Goal: Task Accomplishment & Management: Manage account settings

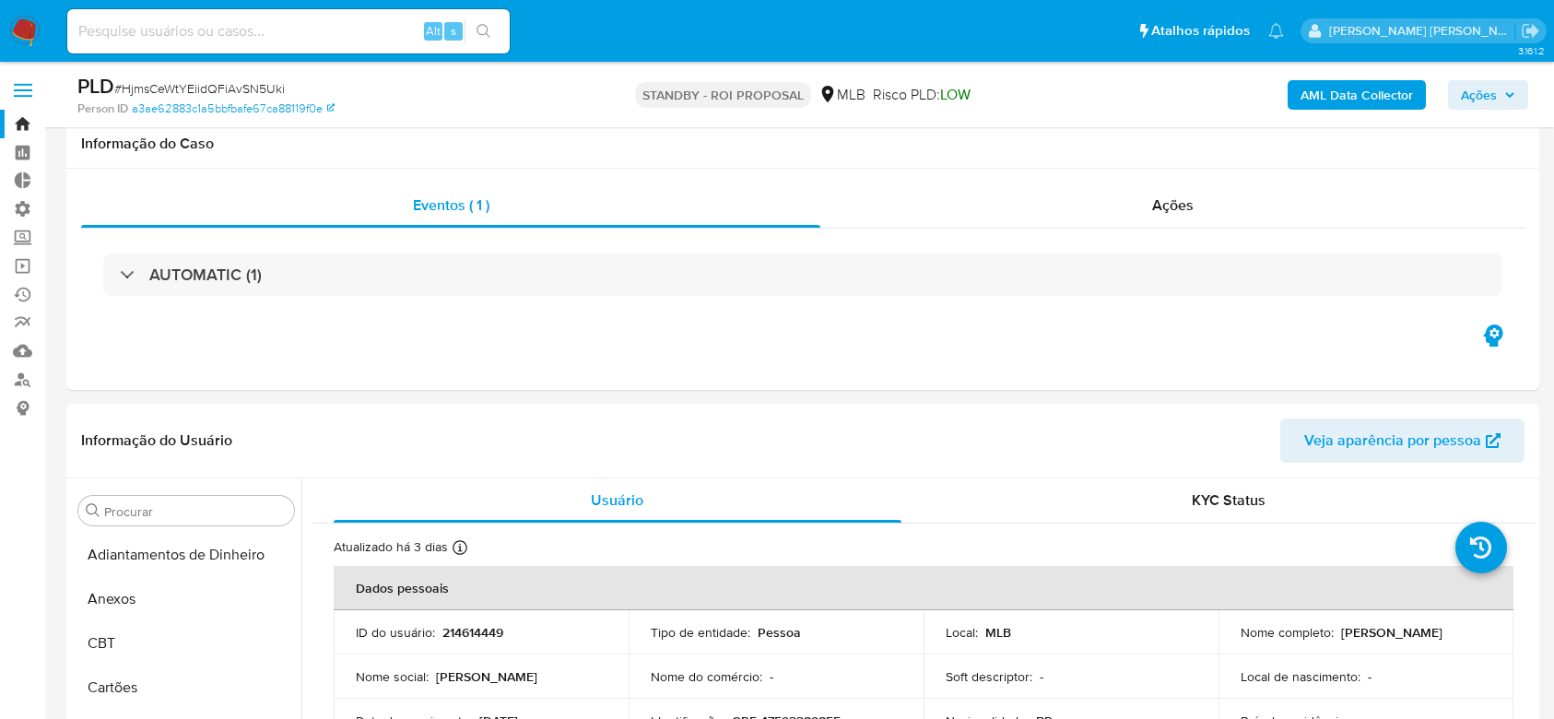
select select "10"
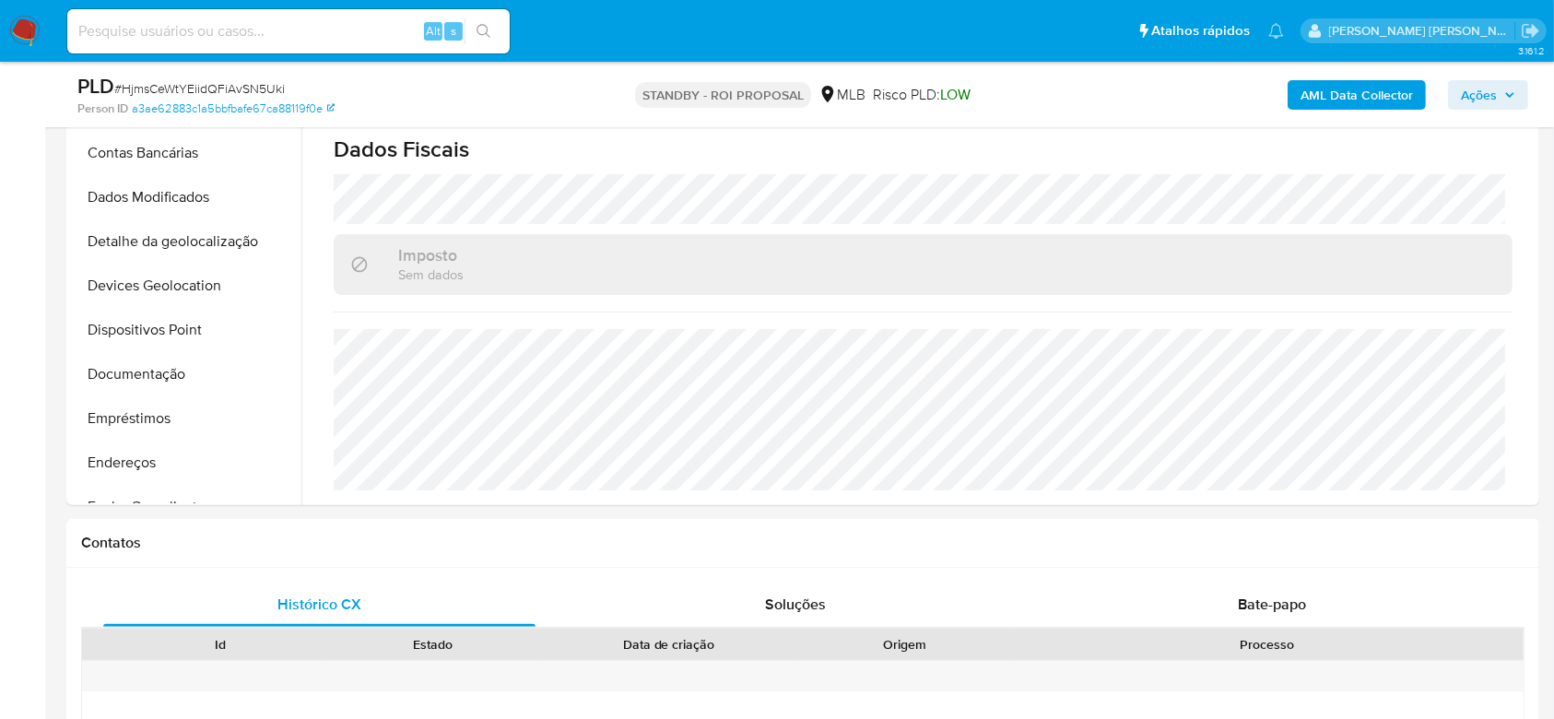
scroll to position [96, 0]
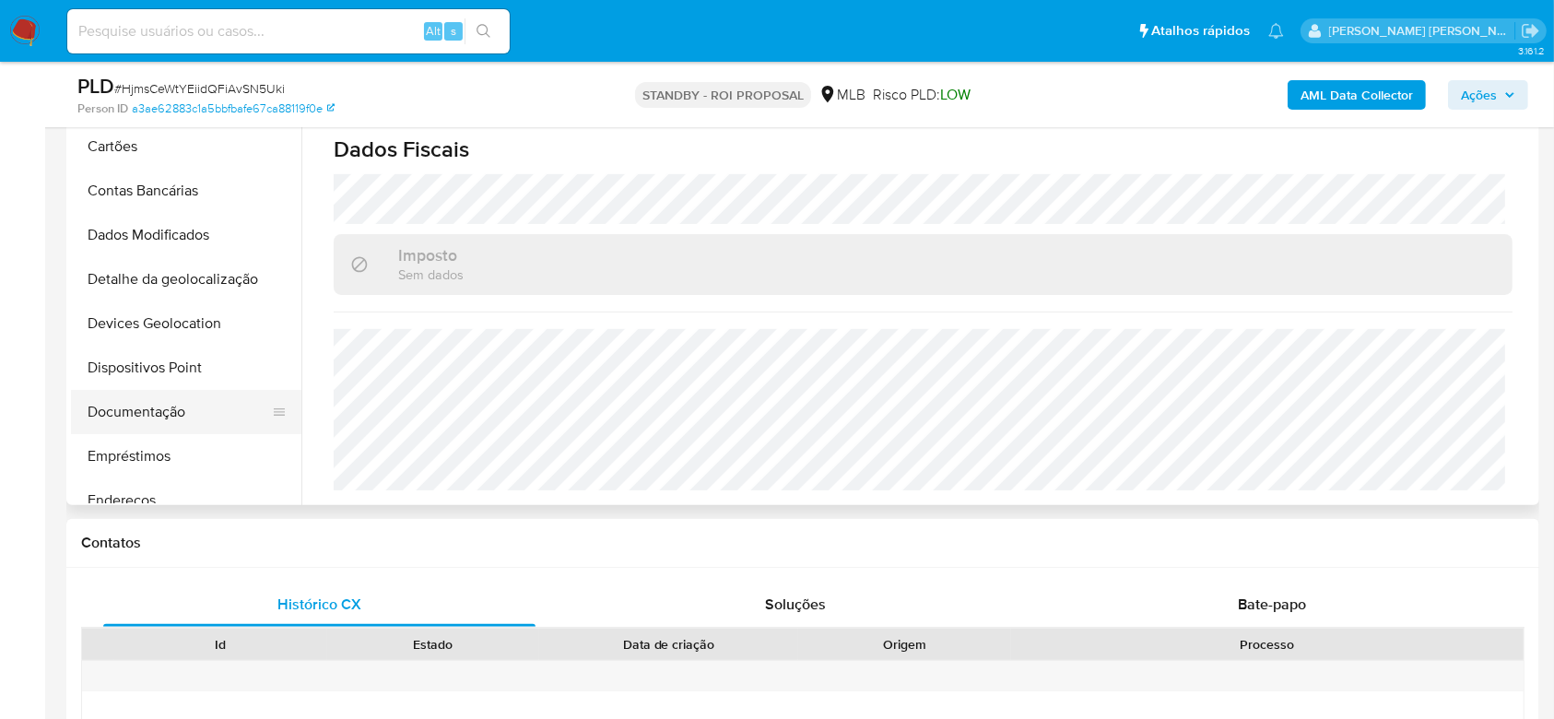
click at [189, 409] on button "Documentação" at bounding box center [179, 412] width 216 height 44
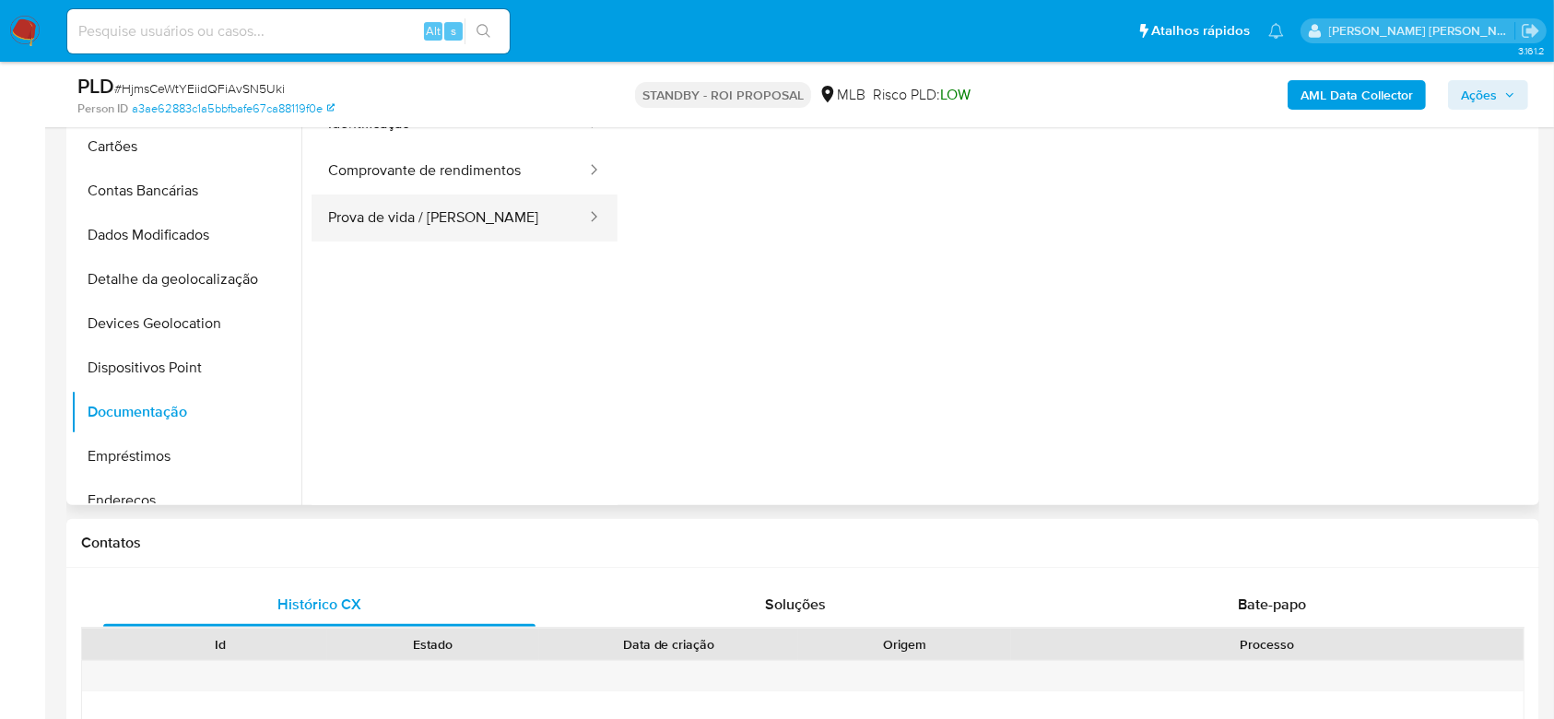
click at [466, 221] on button "Prova de vida / Selfie" at bounding box center [449, 217] width 276 height 47
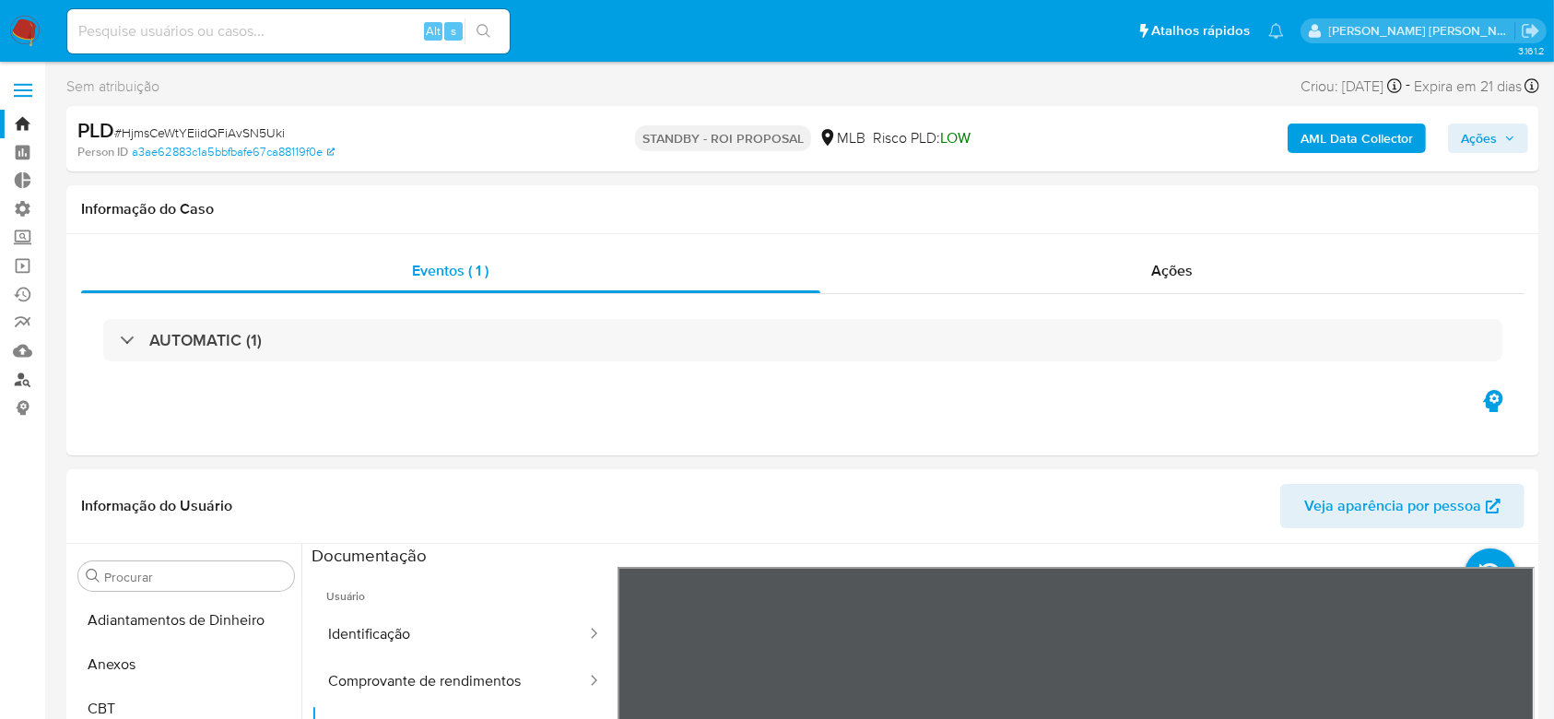
click at [22, 380] on link "Localizador de pessoas" at bounding box center [109, 379] width 219 height 29
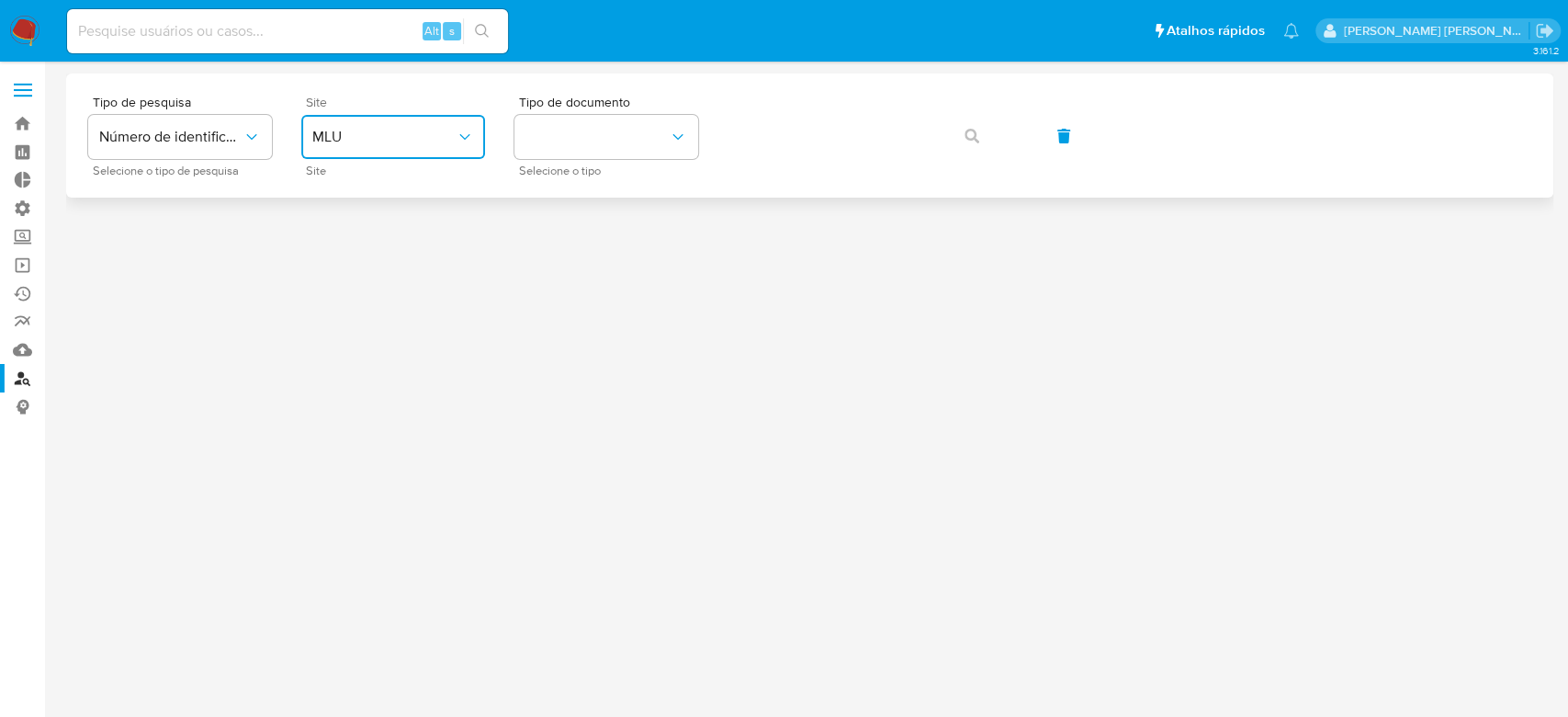
click at [473, 142] on icon "site_id" at bounding box center [465, 137] width 18 height 18
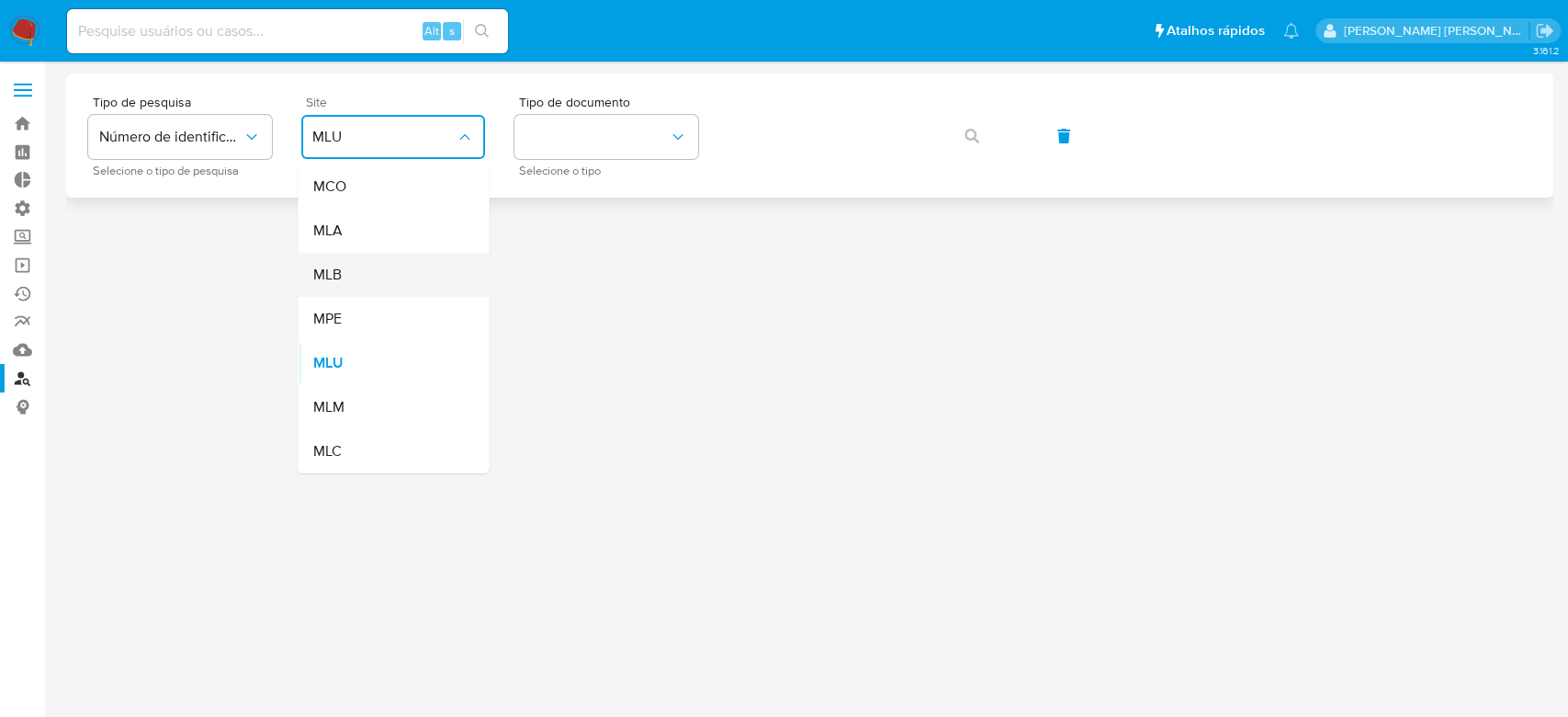
click at [371, 273] on div "MLB" at bounding box center [387, 274] width 151 height 44
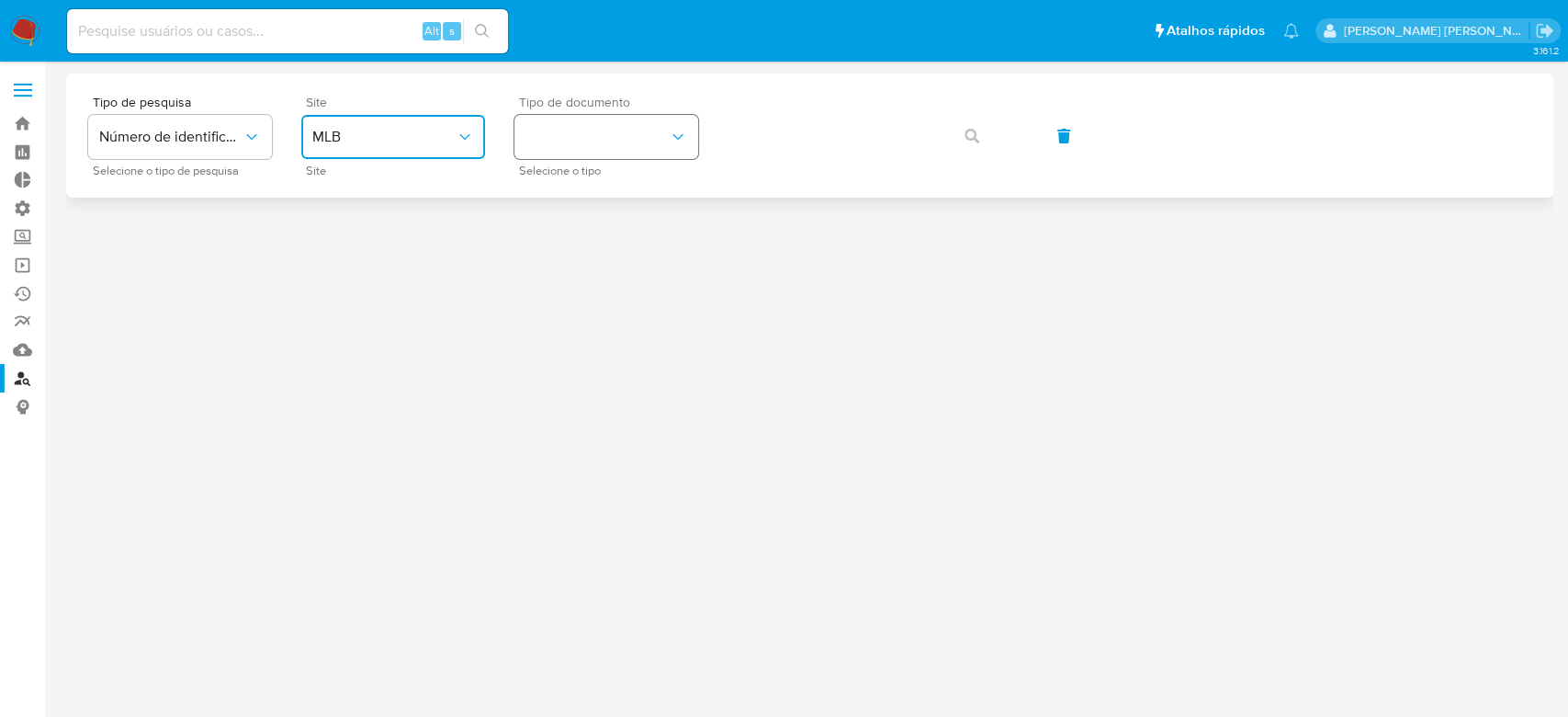
click at [632, 145] on button "identificationType" at bounding box center [606, 137] width 183 height 44
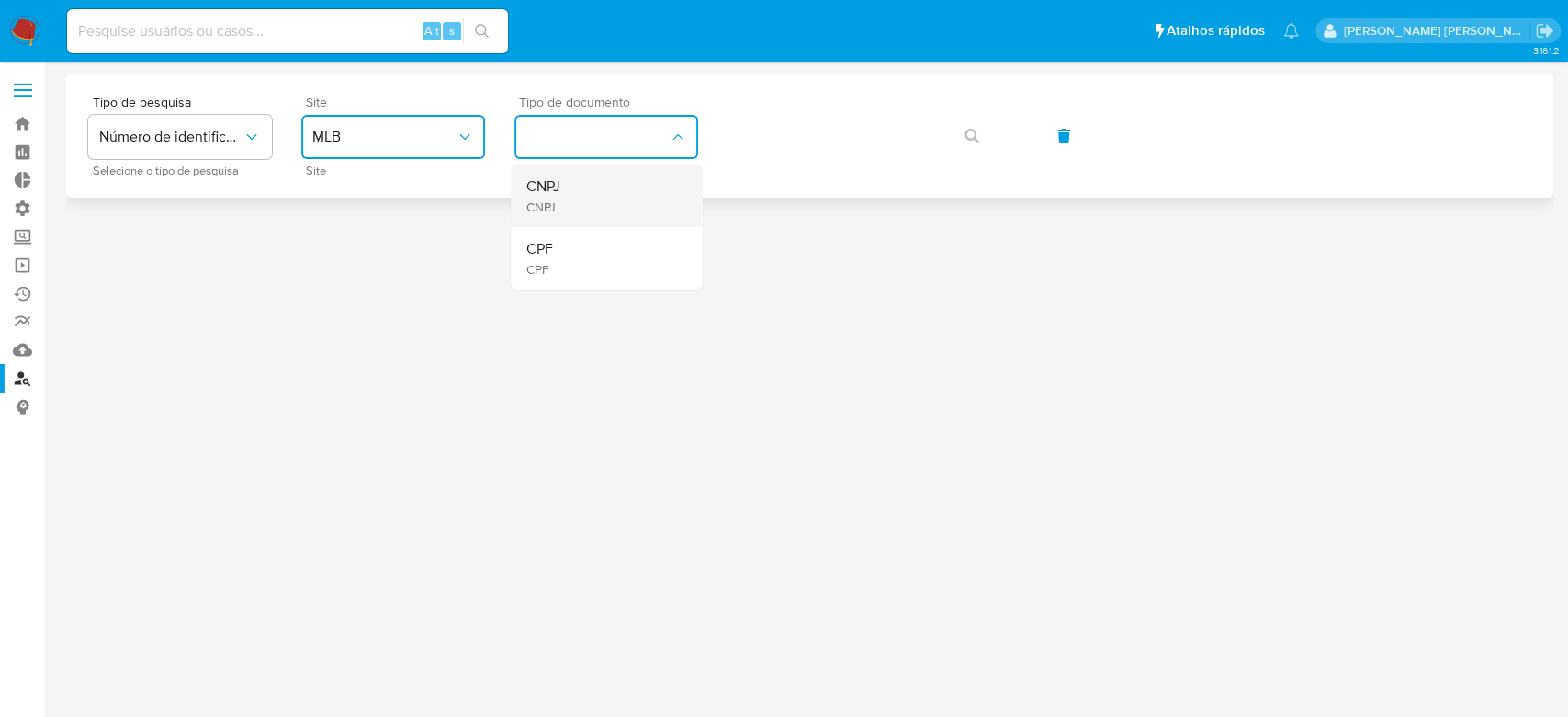
click at [566, 196] on div "CNPJ CNPJ" at bounding box center [600, 195] width 151 height 63
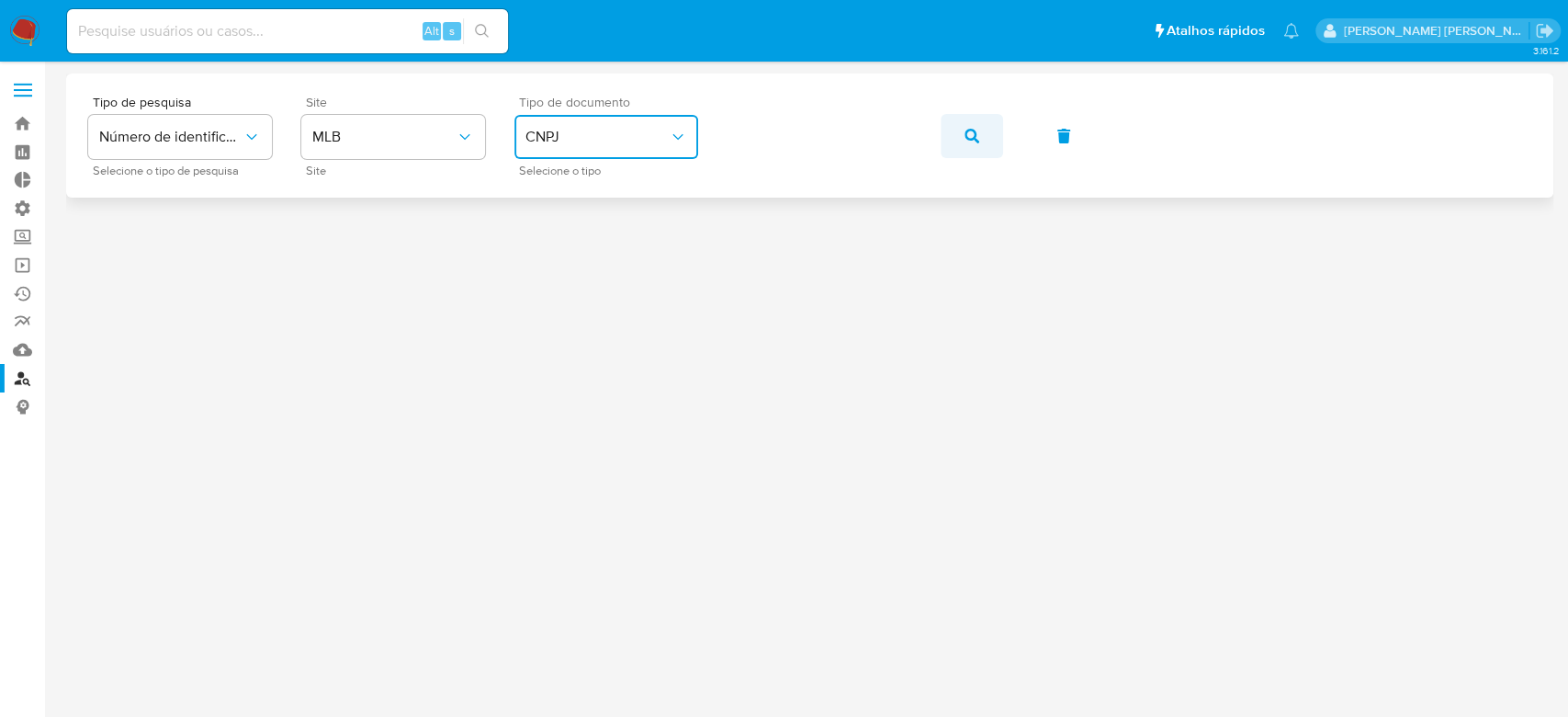
click at [963, 131] on button "button" at bounding box center [972, 136] width 63 height 44
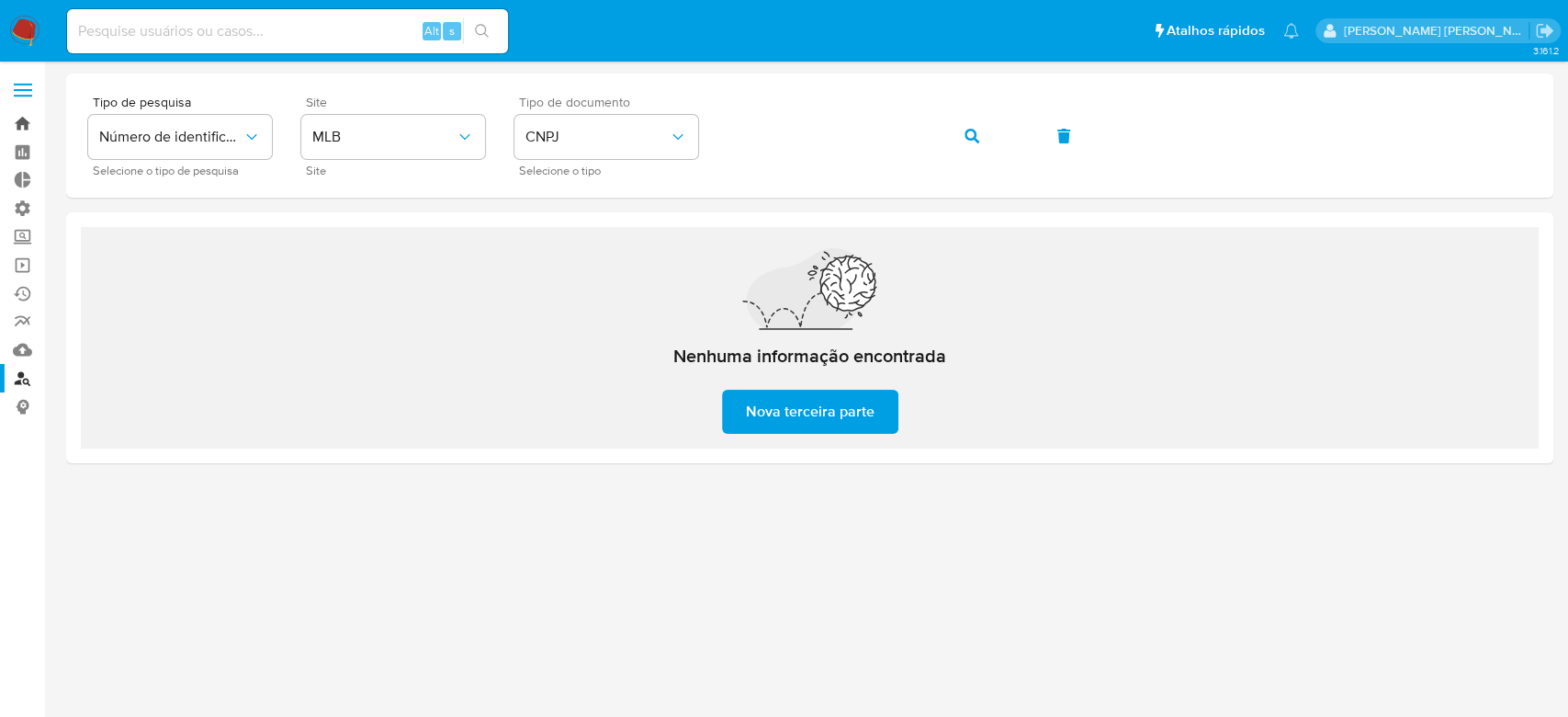
click at [29, 120] on link "Bandeja" at bounding box center [109, 124] width 218 height 29
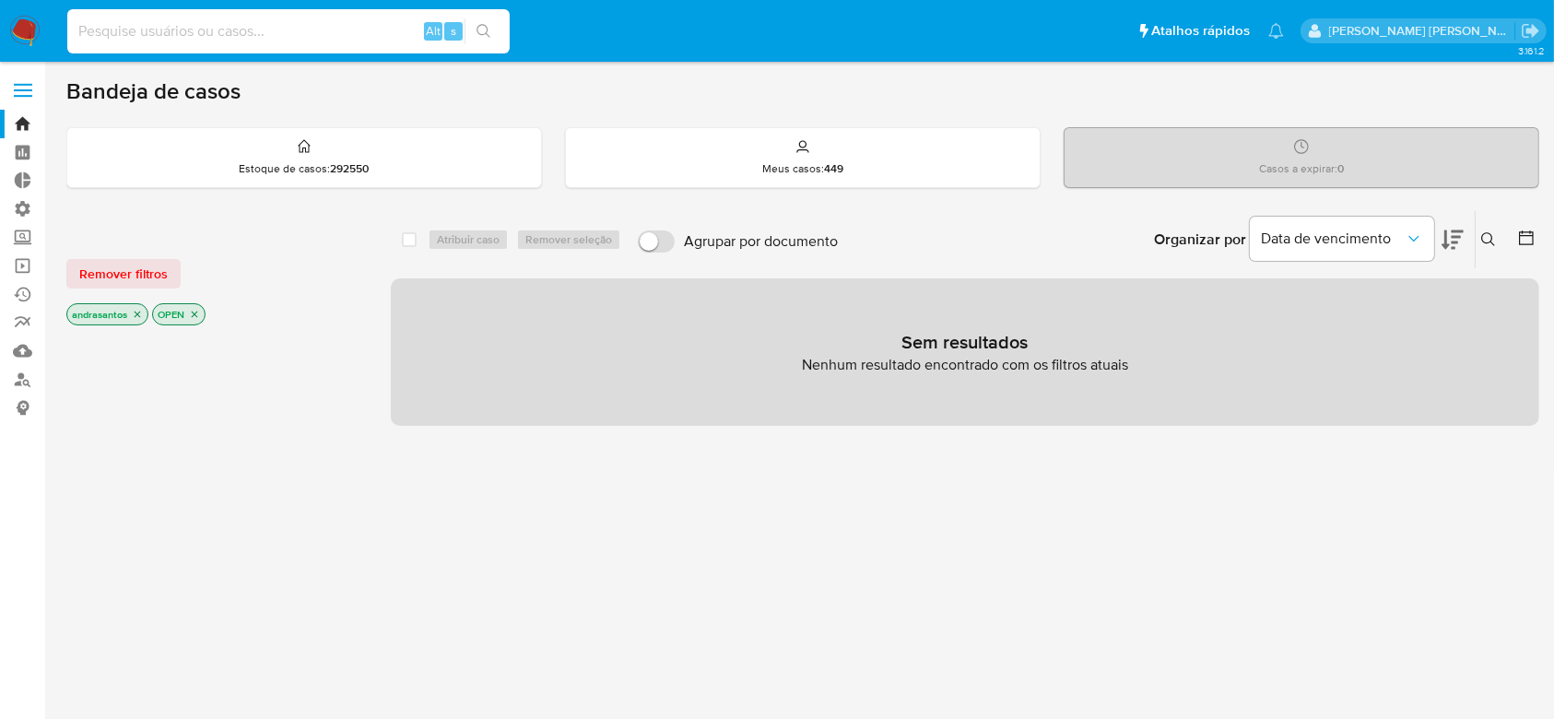
click at [169, 19] on input at bounding box center [288, 31] width 442 height 24
paste input "97870204"
type input "97870204"
click at [494, 41] on button "search-icon" at bounding box center [483, 31] width 38 height 26
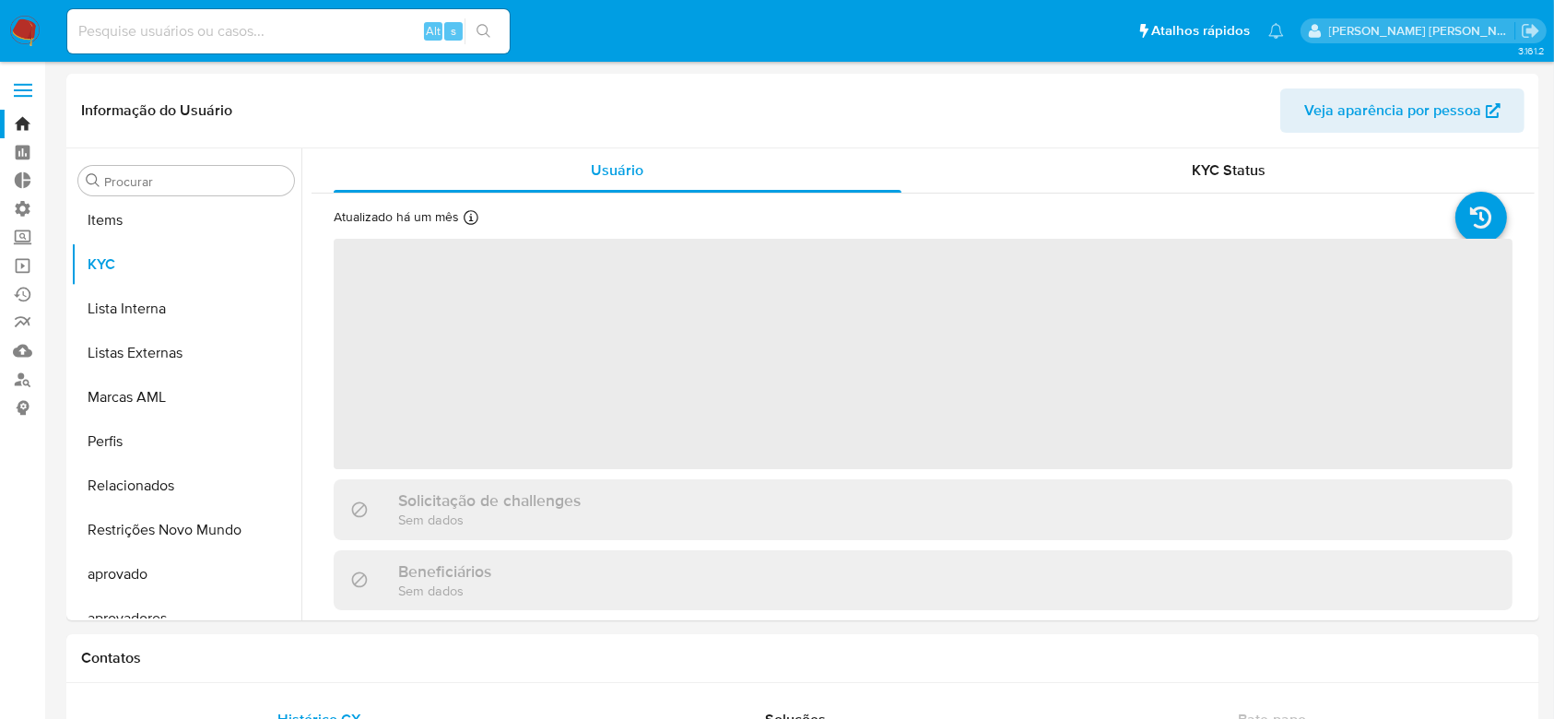
scroll to position [956, 0]
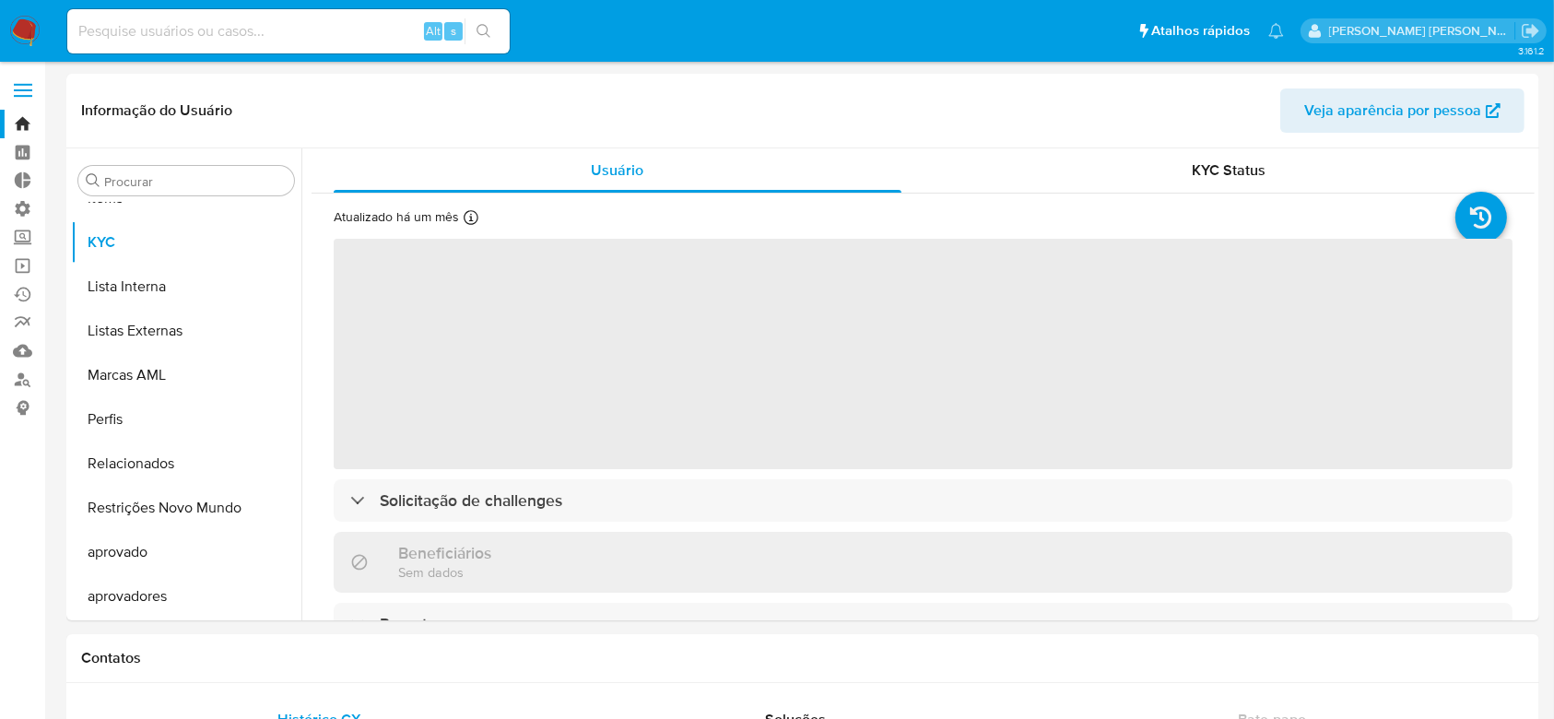
select select "10"
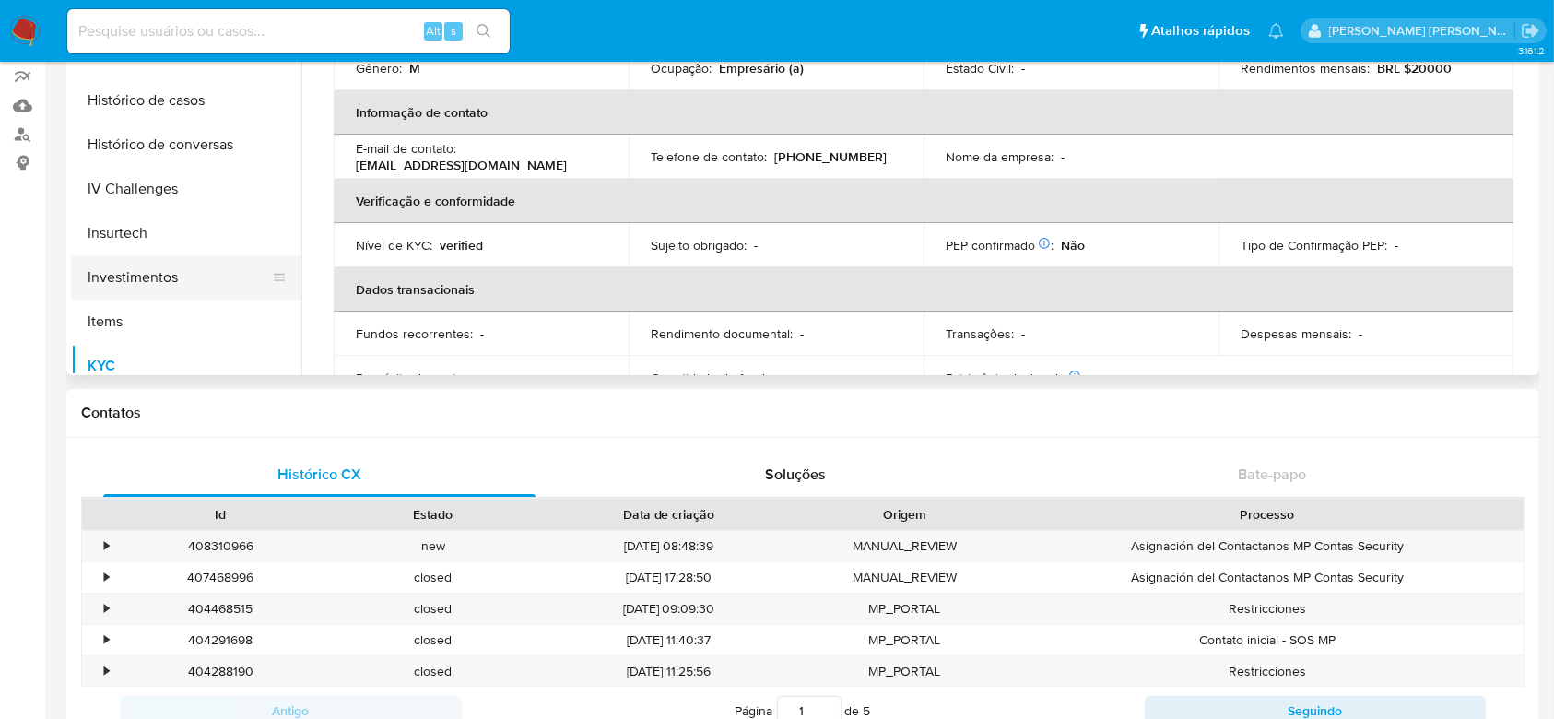
scroll to position [464, 0]
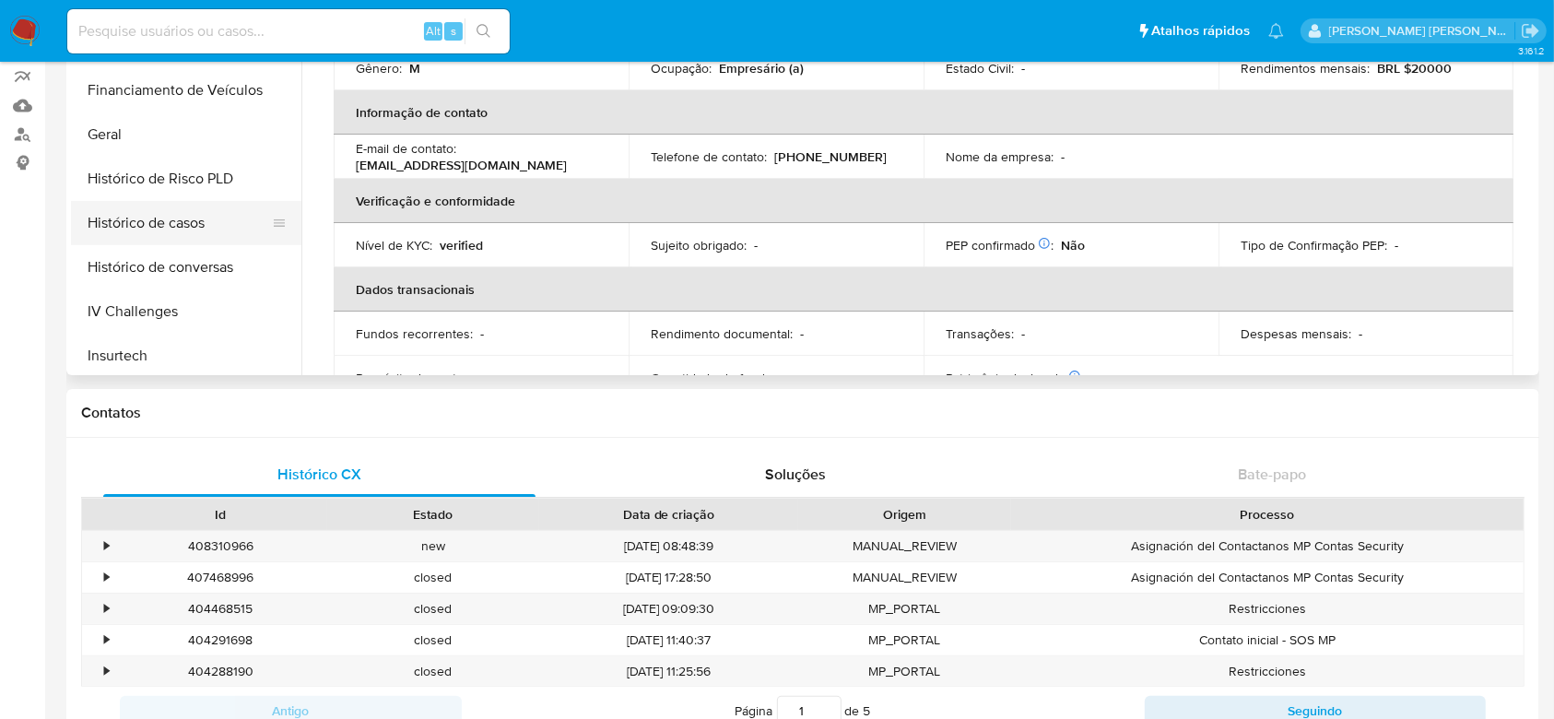
click at [194, 215] on button "Histórico de casos" at bounding box center [179, 223] width 216 height 44
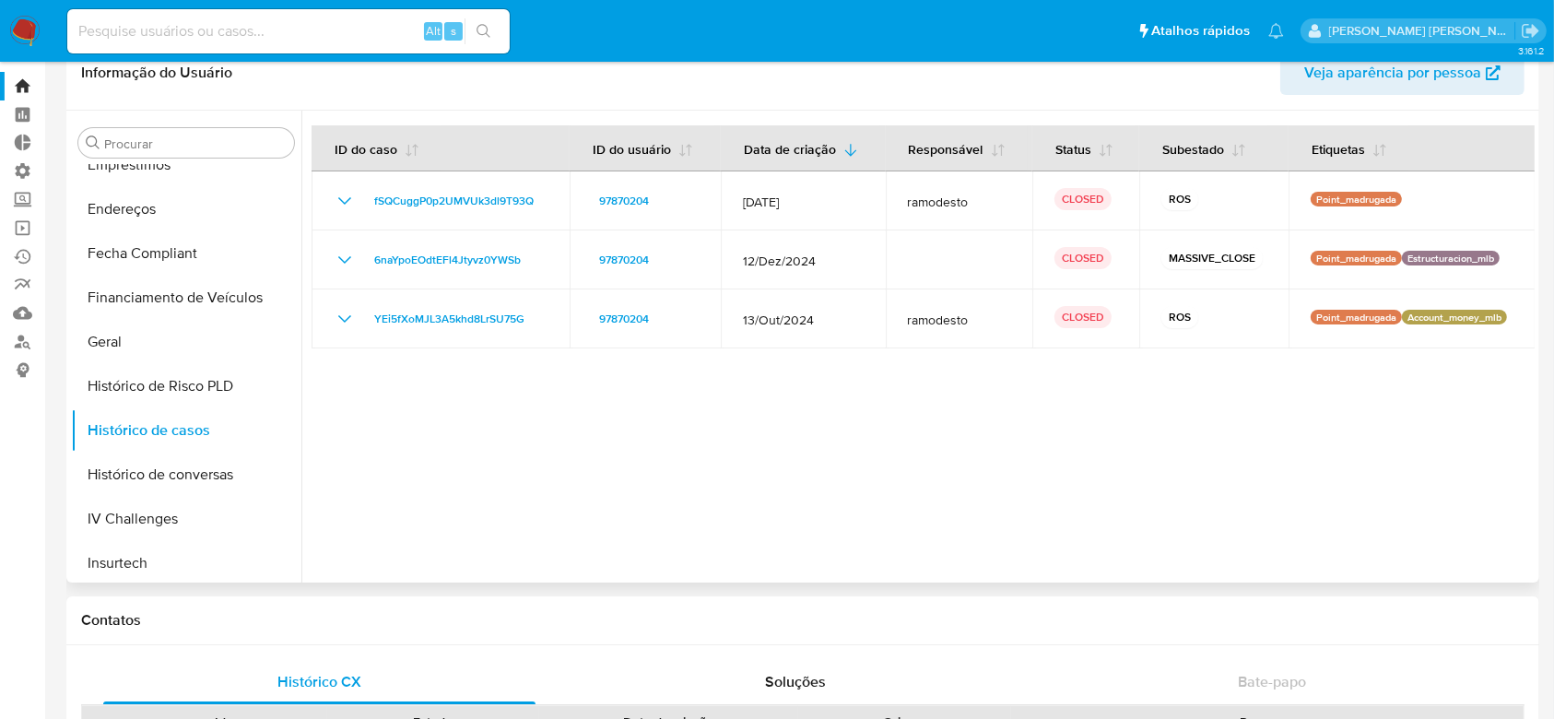
scroll to position [0, 0]
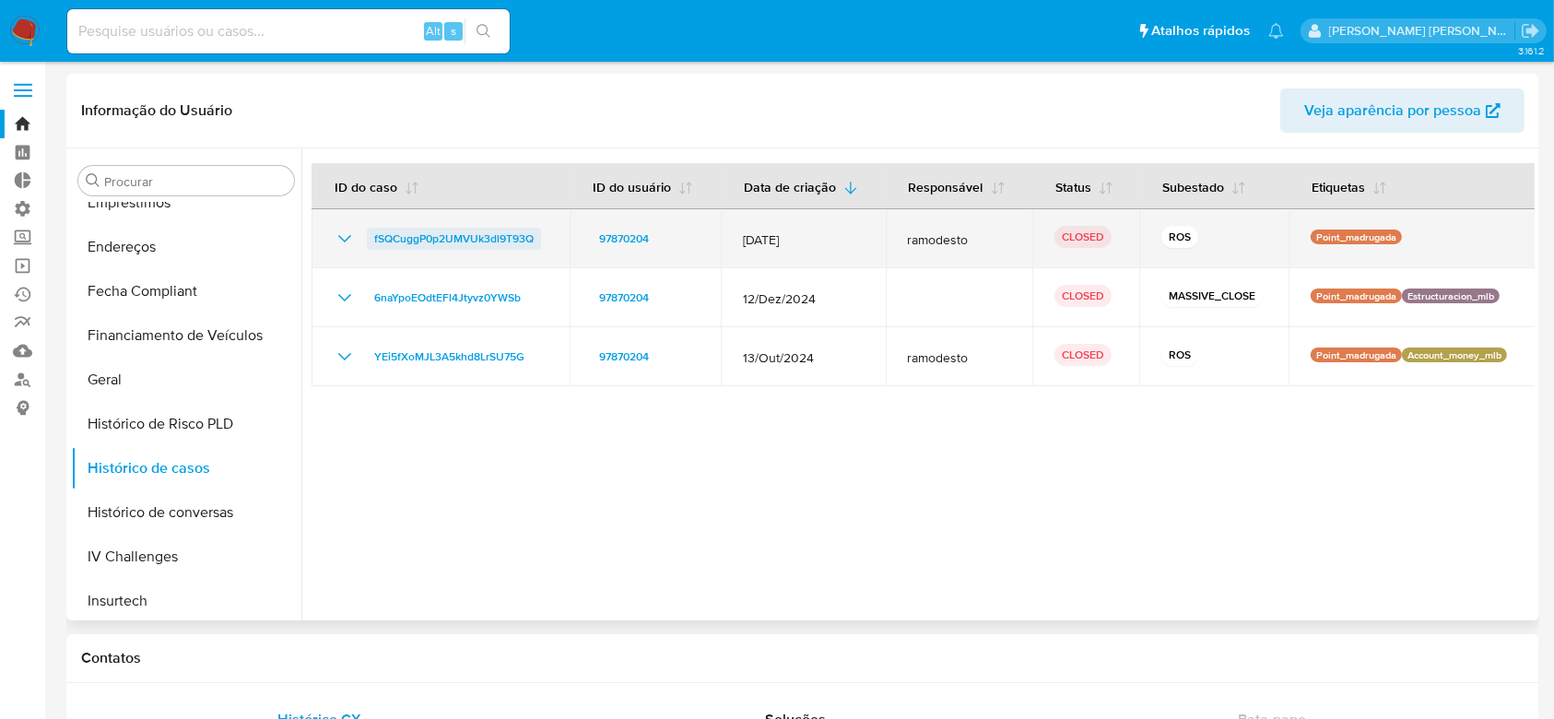
drag, startPoint x: 543, startPoint y: 239, endPoint x: 369, endPoint y: 240, distance: 174.2
click at [369, 240] on div "fSQCuggP0p2UMVUk3dl9T93Q" at bounding box center [441, 239] width 214 height 22
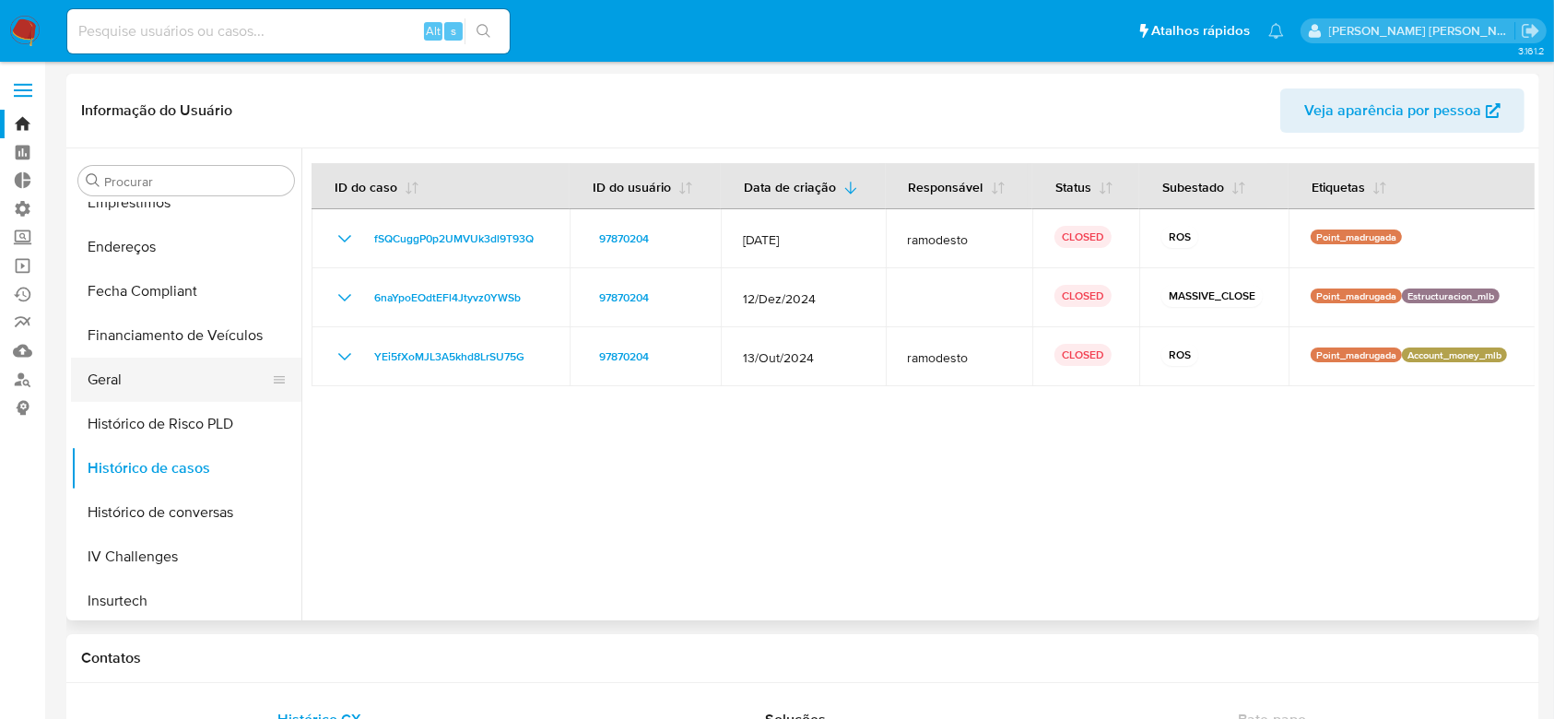
click at [136, 375] on button "Geral" at bounding box center [179, 380] width 216 height 44
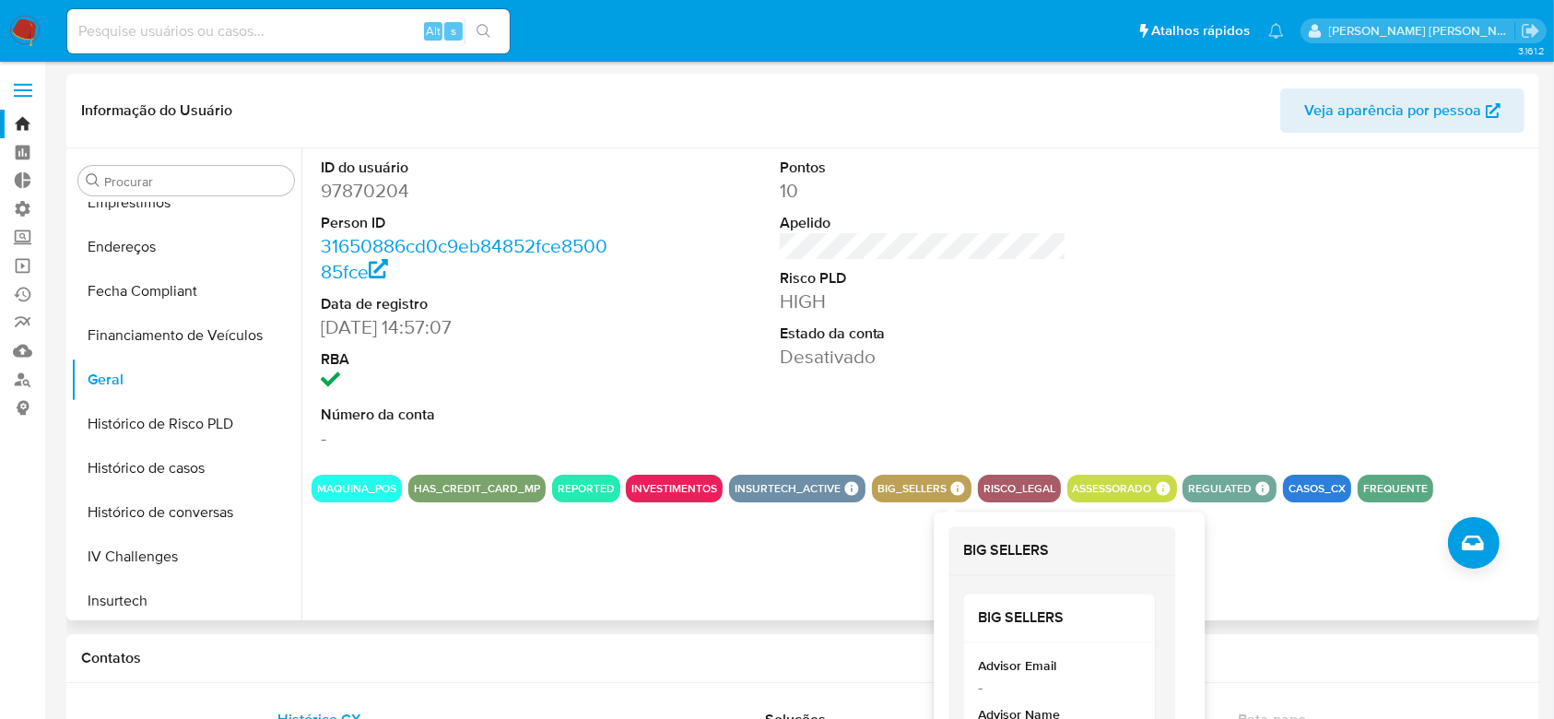
click at [953, 487] on icon at bounding box center [957, 489] width 14 height 14
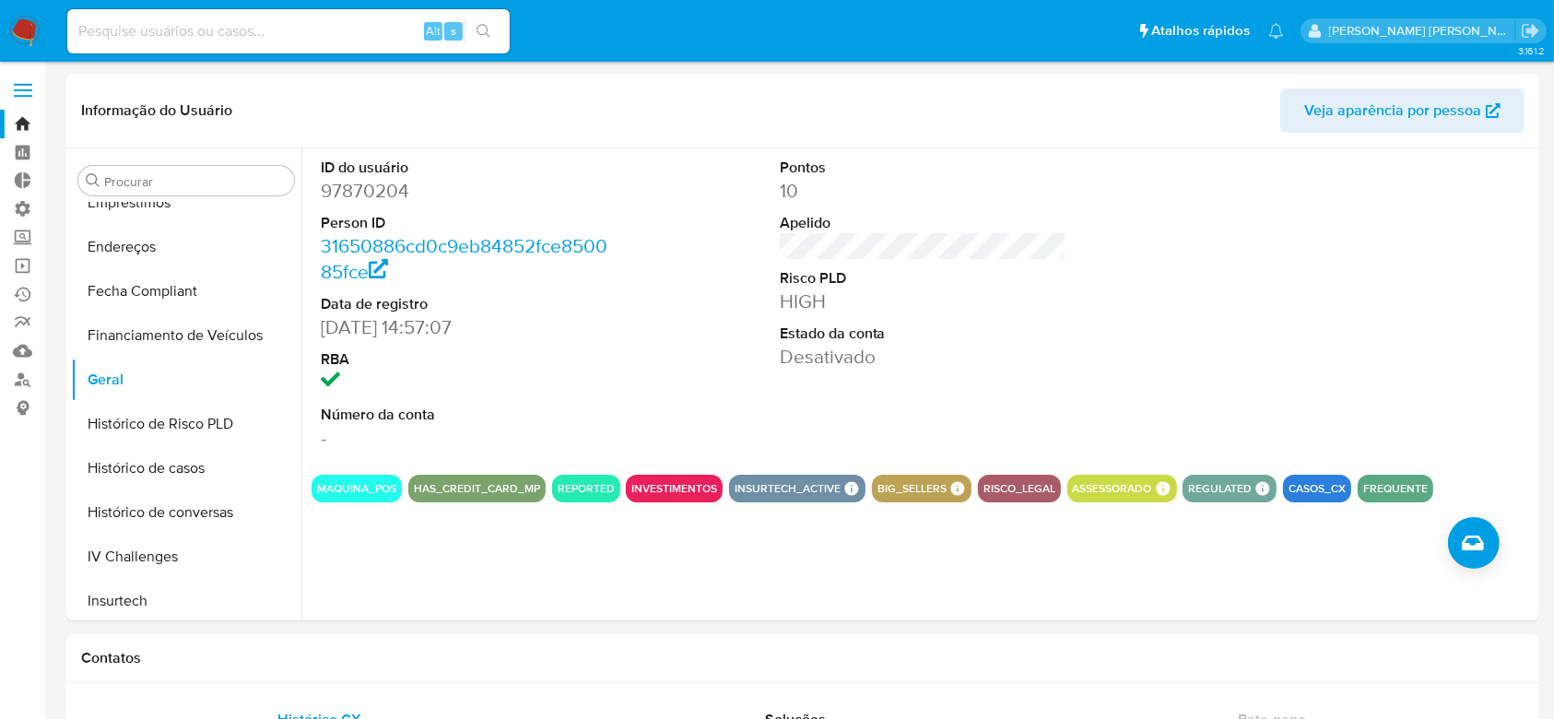
click at [178, 41] on input at bounding box center [288, 31] width 442 height 24
paste input "2074822049"
type input "2074822049"
click at [487, 41] on button "search-icon" at bounding box center [483, 31] width 38 height 26
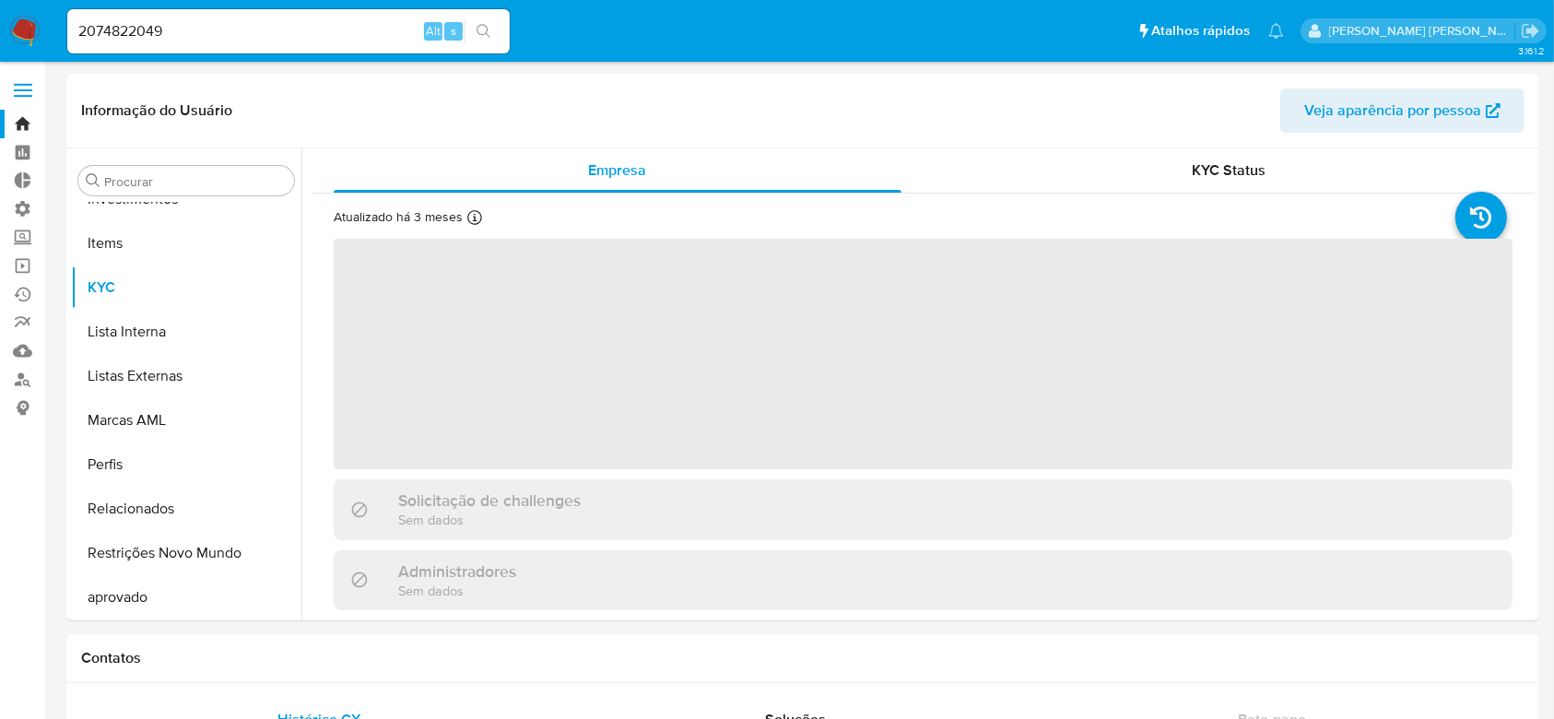
scroll to position [956, 0]
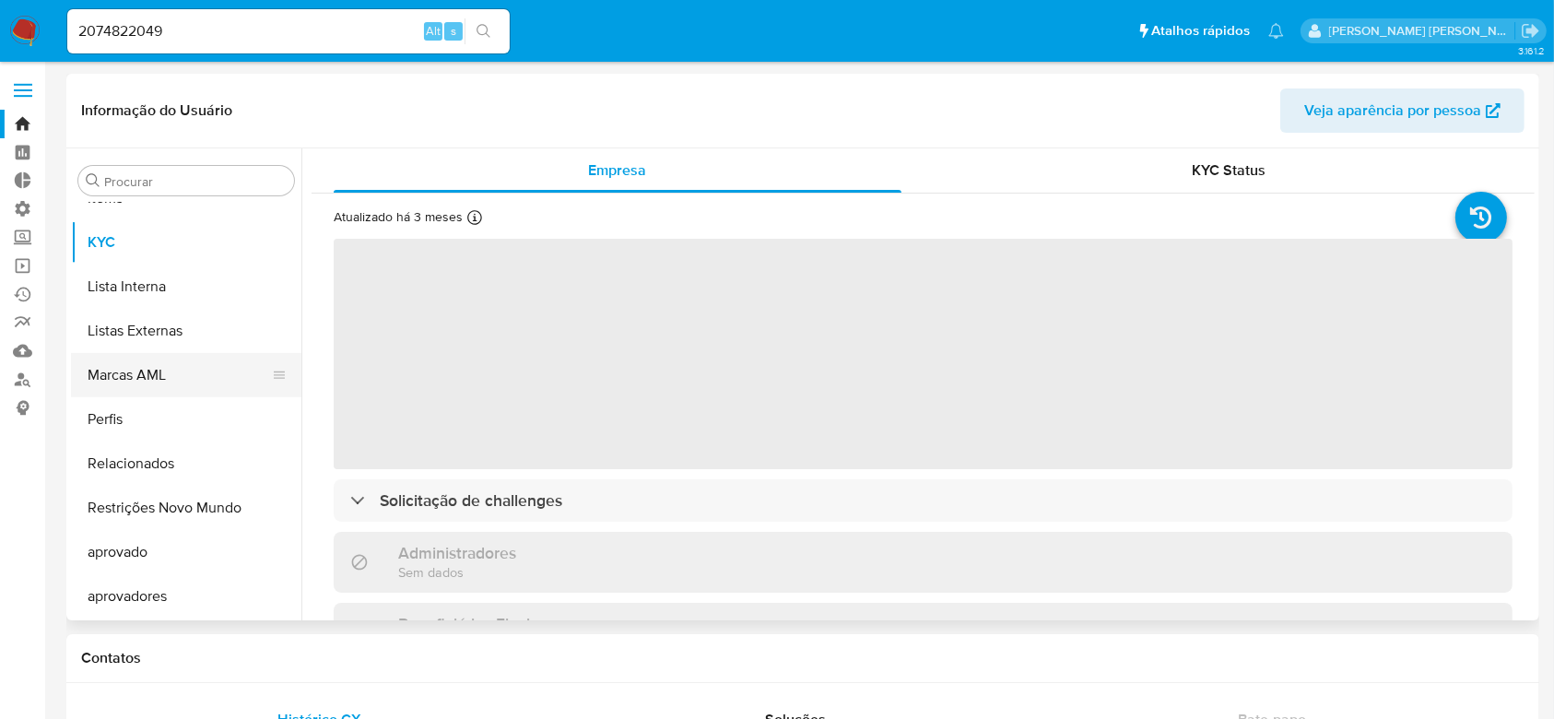
select select "10"
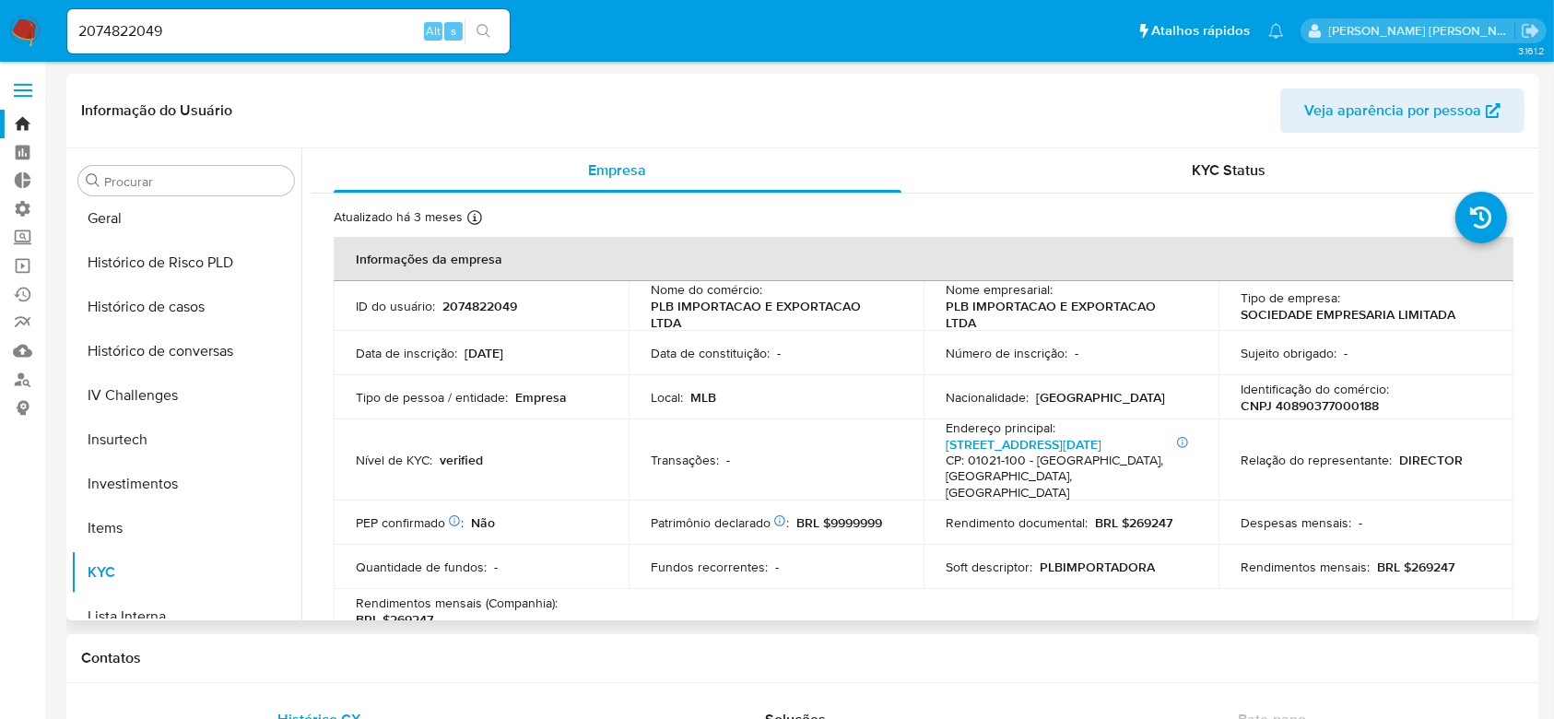
scroll to position [587, 0]
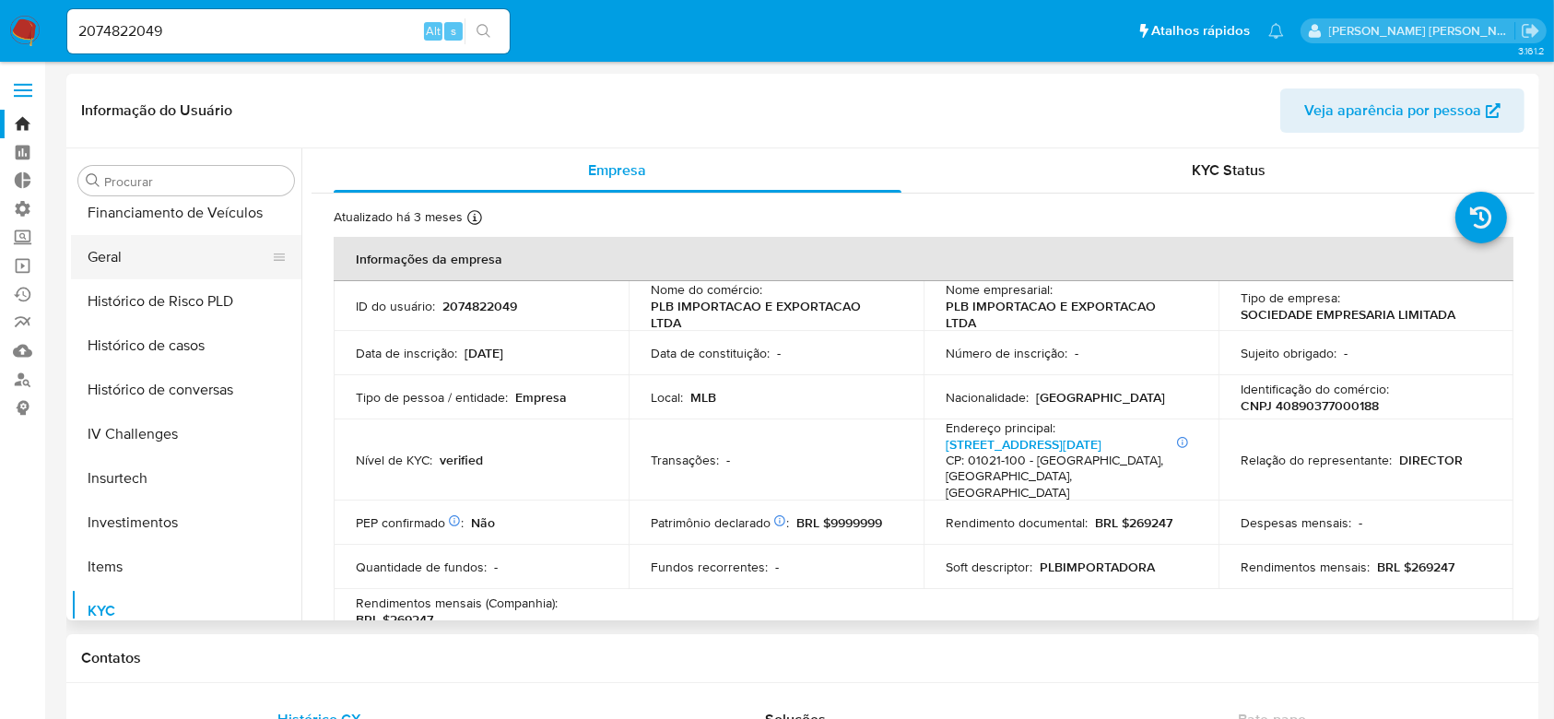
click at [133, 247] on button "Geral" at bounding box center [179, 257] width 216 height 44
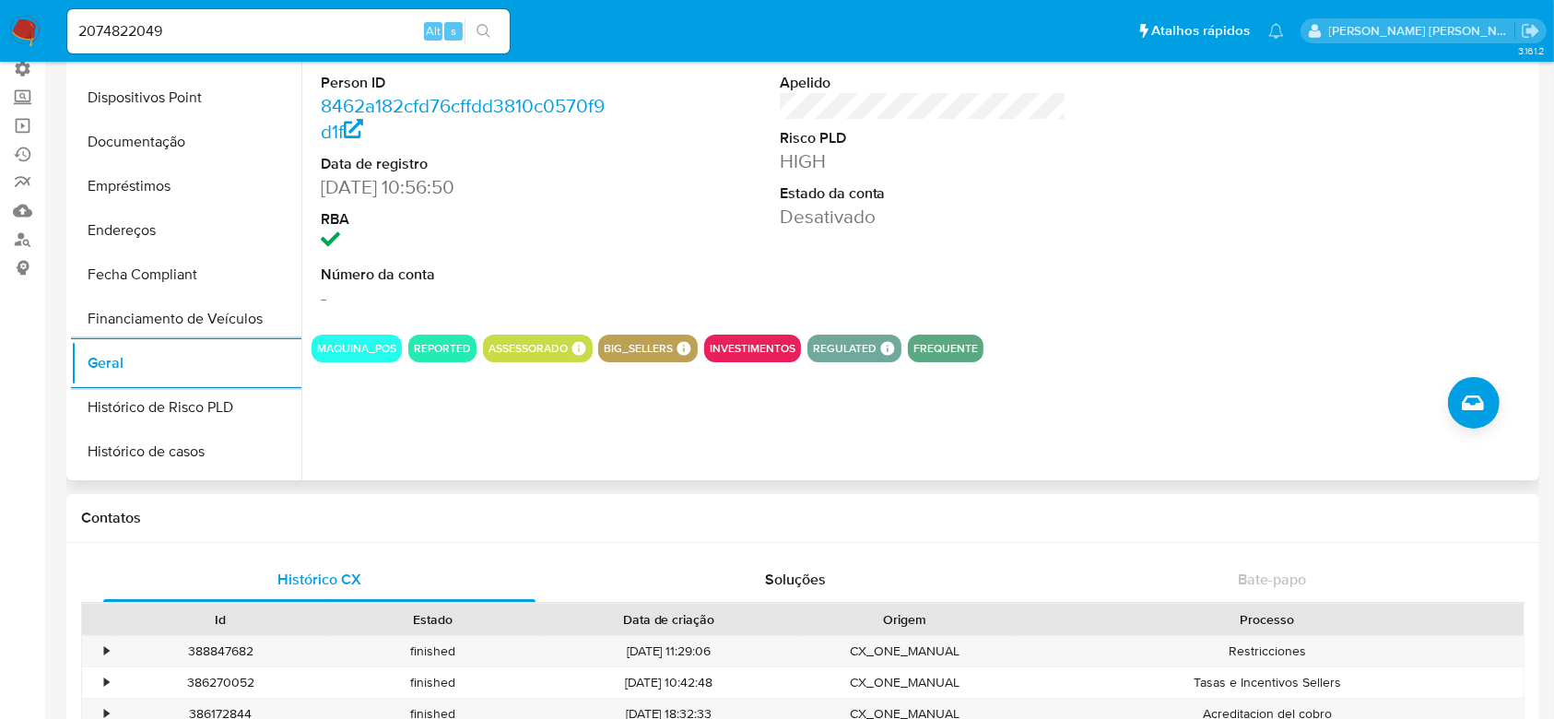
scroll to position [0, 0]
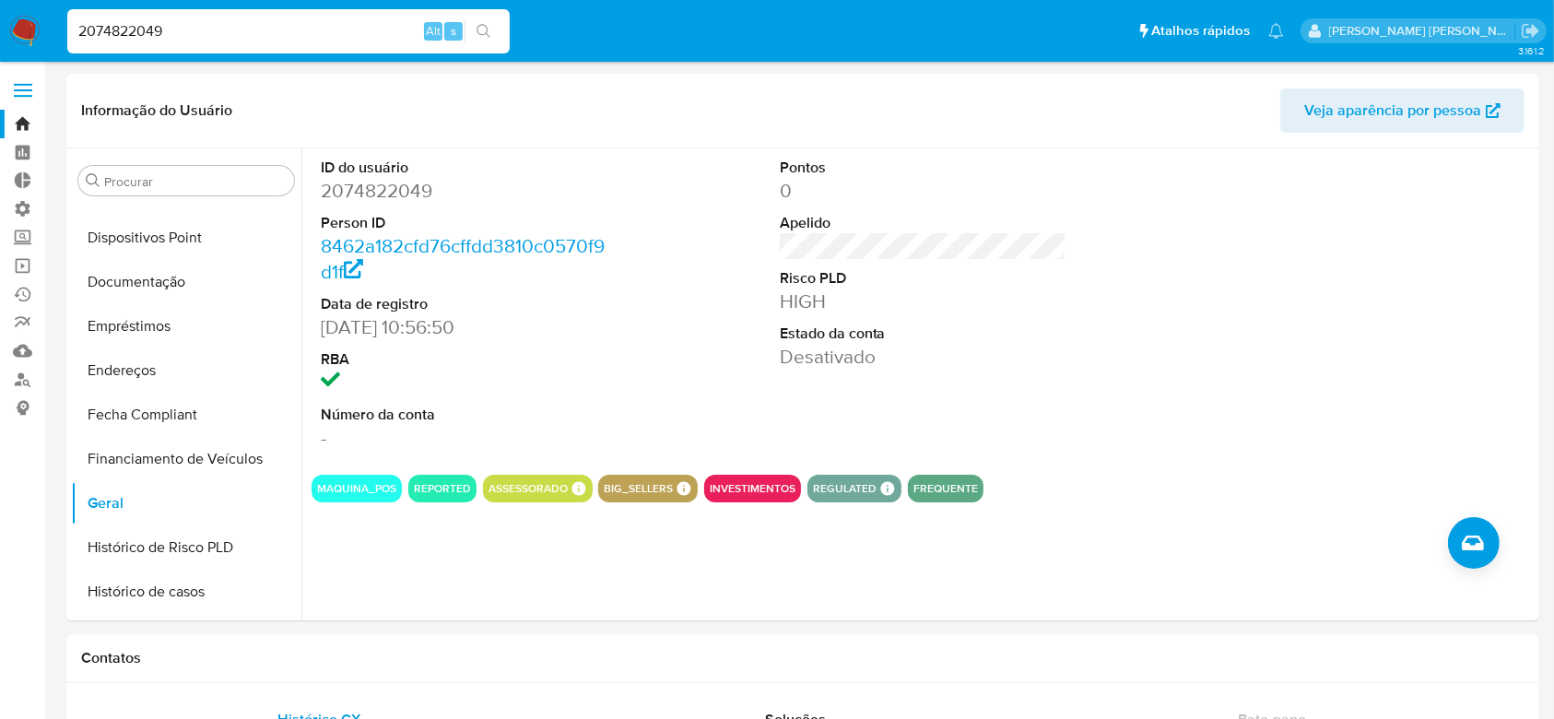
click at [128, 32] on input "2074822049" at bounding box center [288, 31] width 442 height 24
paste input "ZlNZRjDTNX1MbX7HXPCxz0Au"
type input "ZlNZRjDTNX1MbX7HXPCxz0Au"
click at [486, 35] on icon "search-icon" at bounding box center [483, 31] width 15 height 15
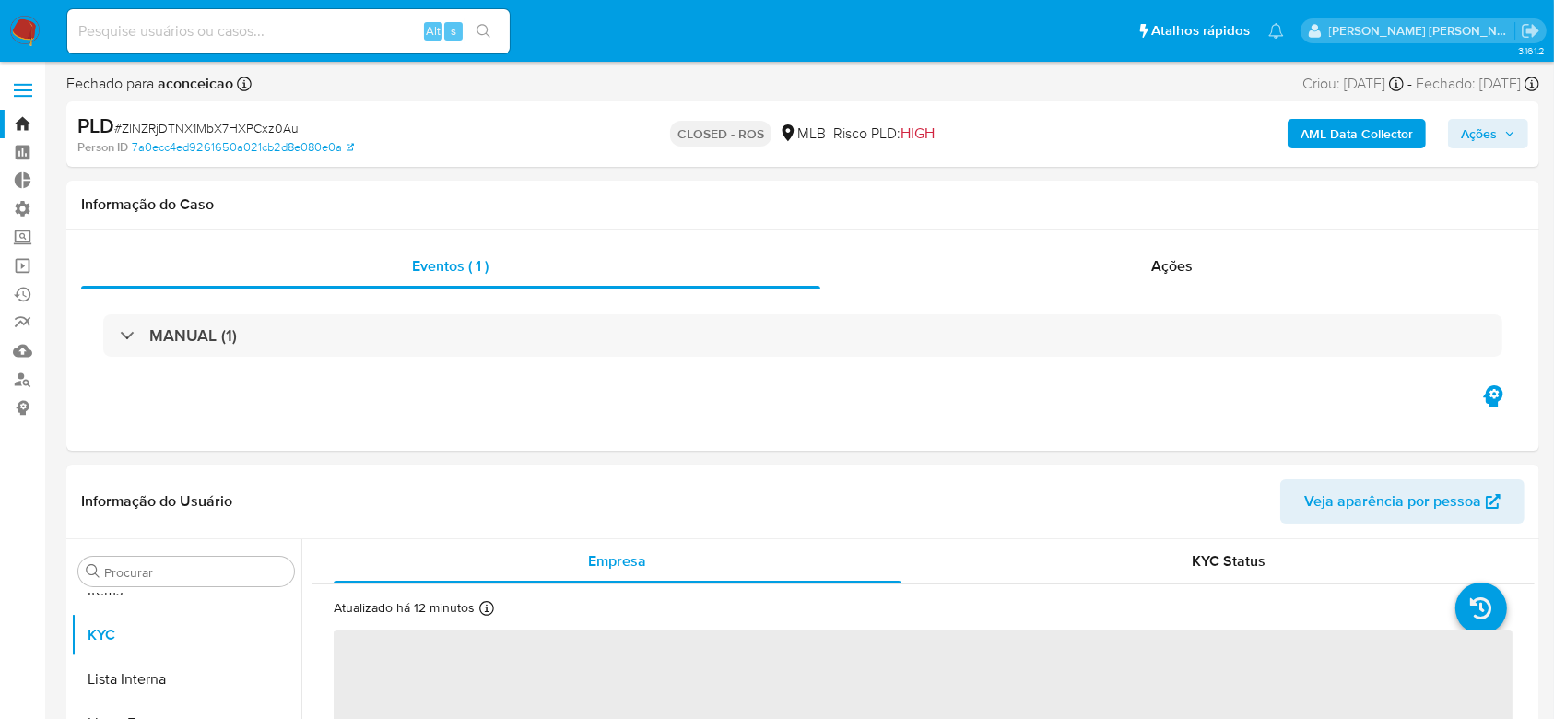
scroll to position [956, 0]
select select "10"
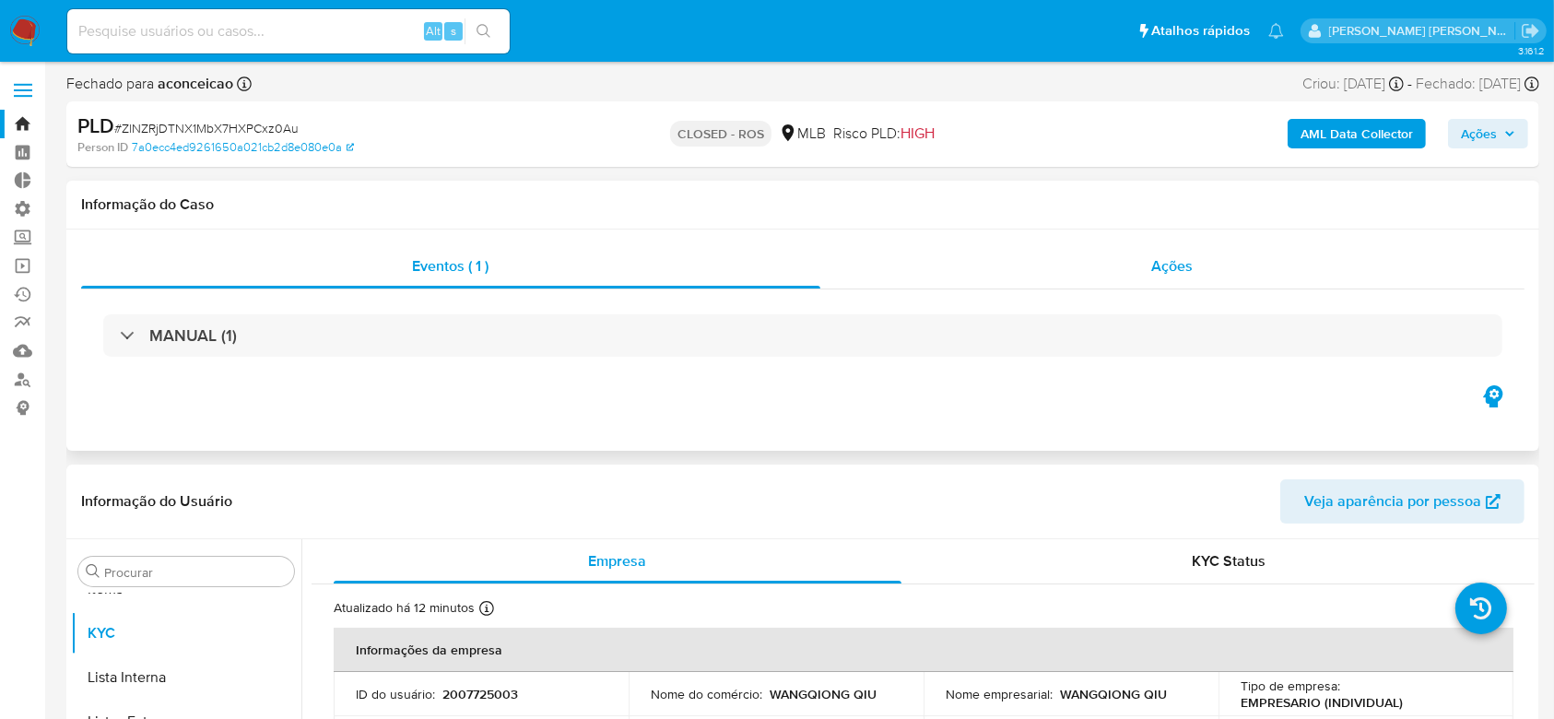
click at [1191, 262] on span "Ações" at bounding box center [1172, 265] width 41 height 21
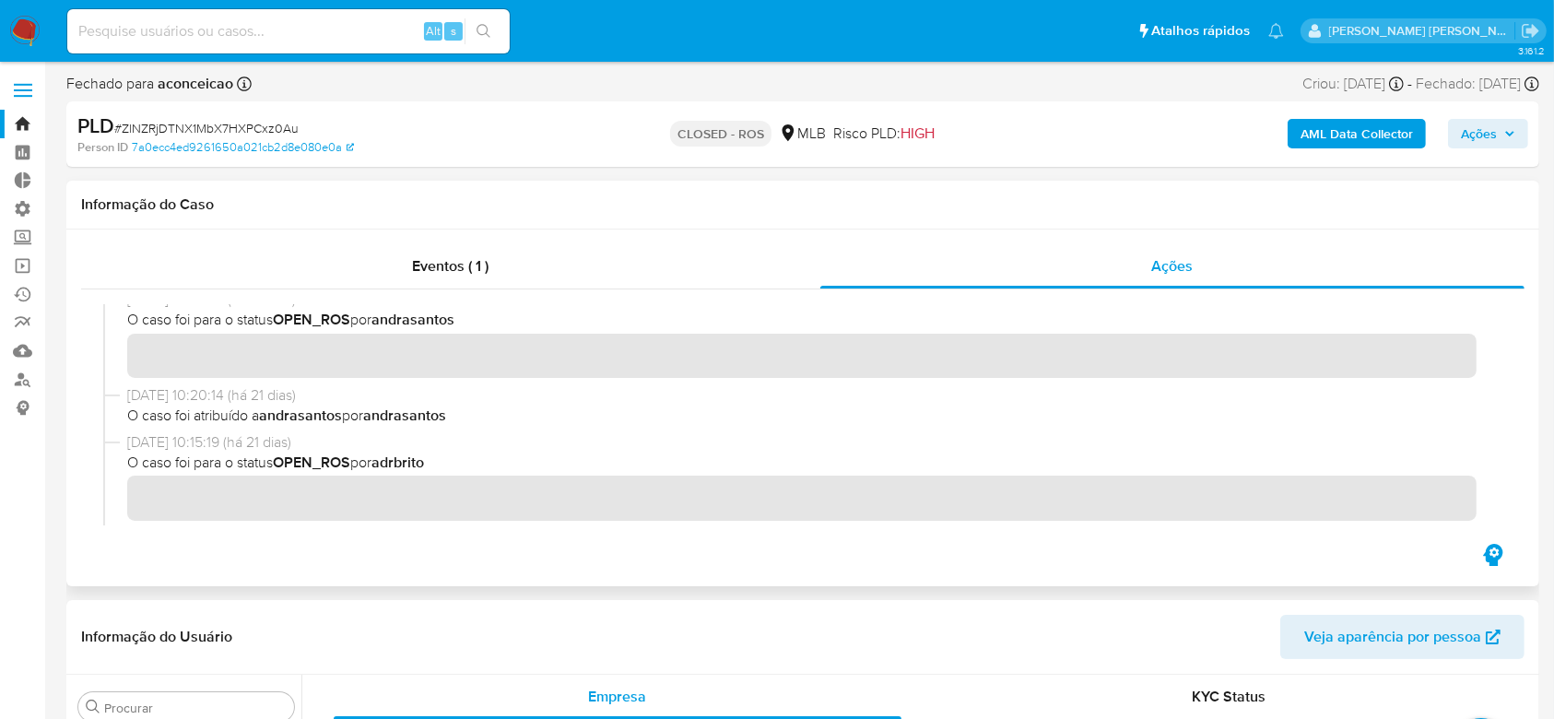
scroll to position [369, 0]
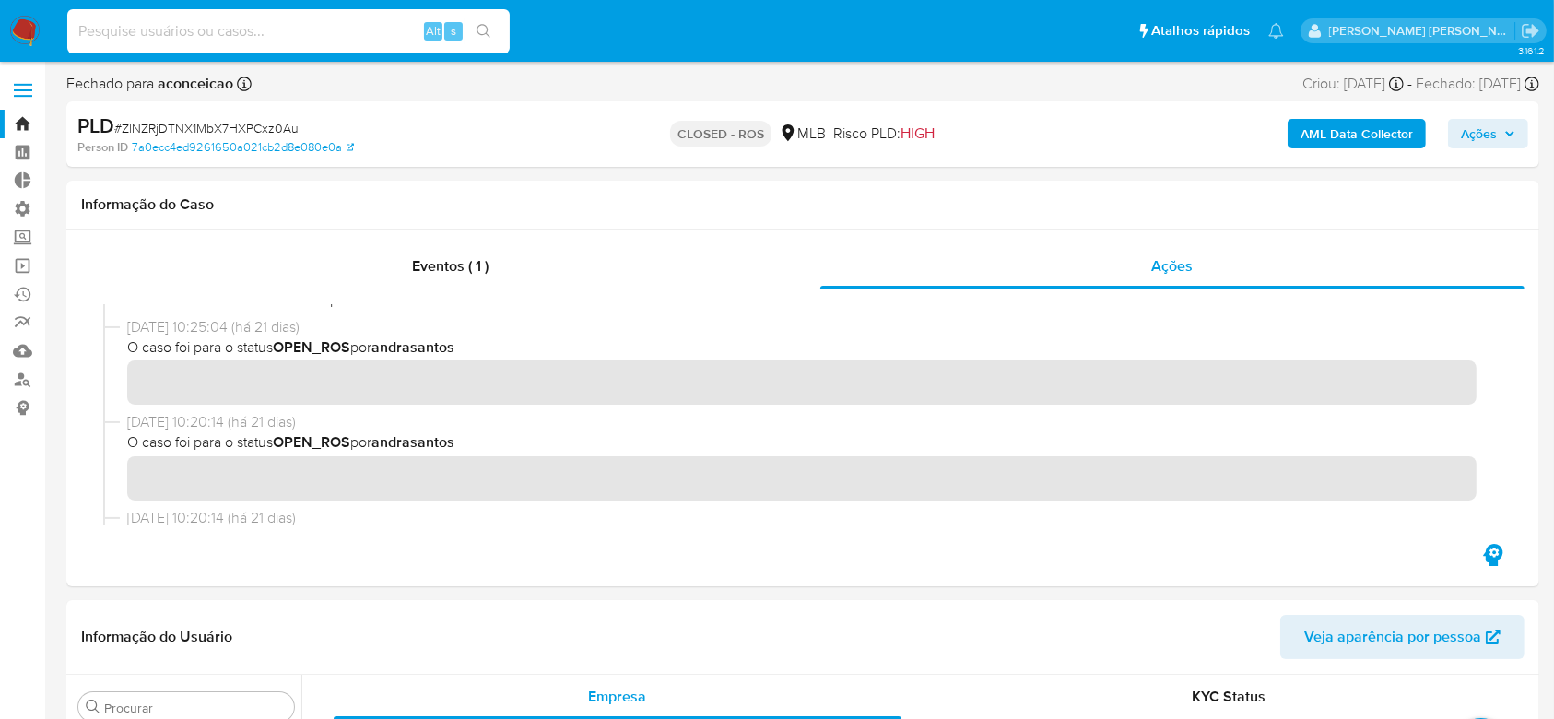
click at [160, 32] on input at bounding box center [288, 31] width 442 height 24
paste input "2074822049"
type input "2074822049"
click at [479, 33] on icon "search-icon" at bounding box center [483, 31] width 14 height 14
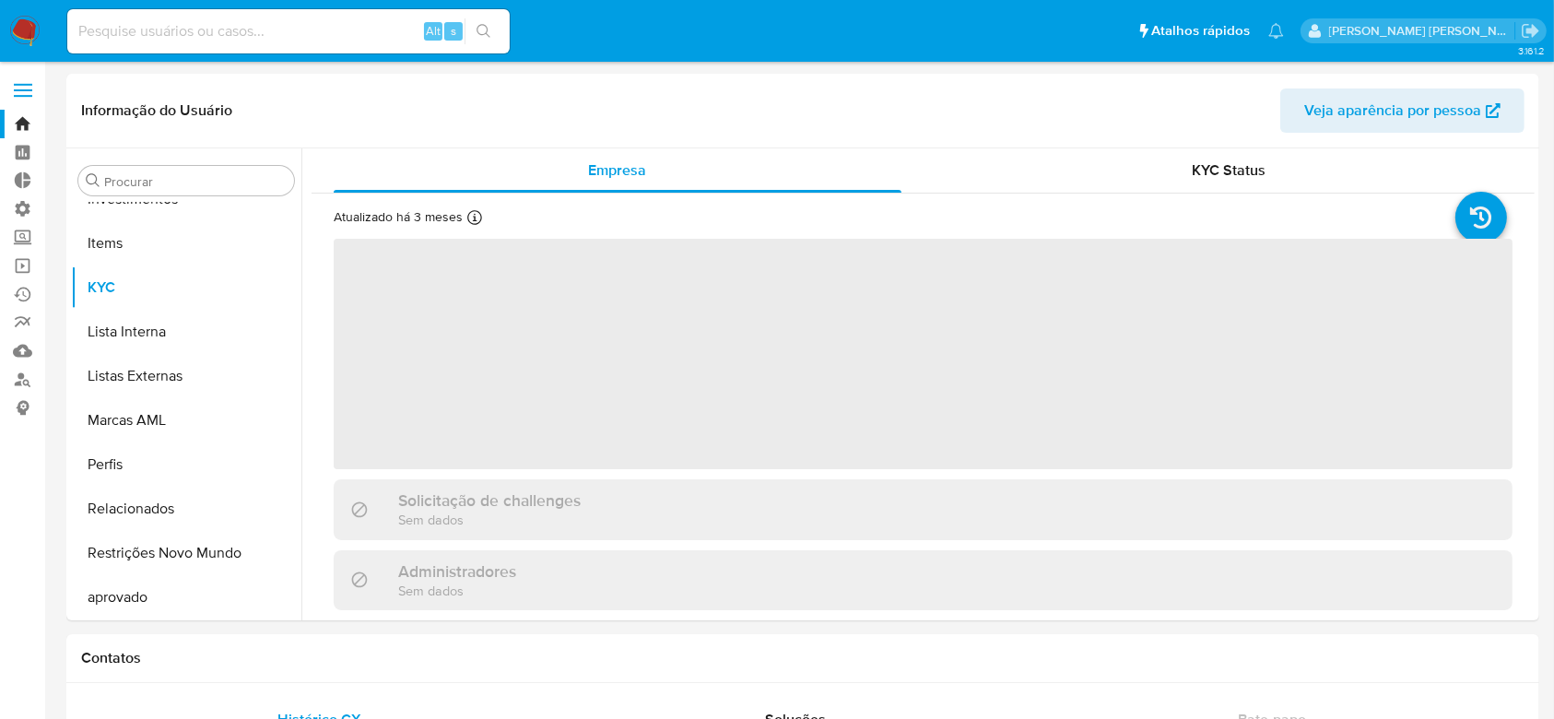
scroll to position [956, 0]
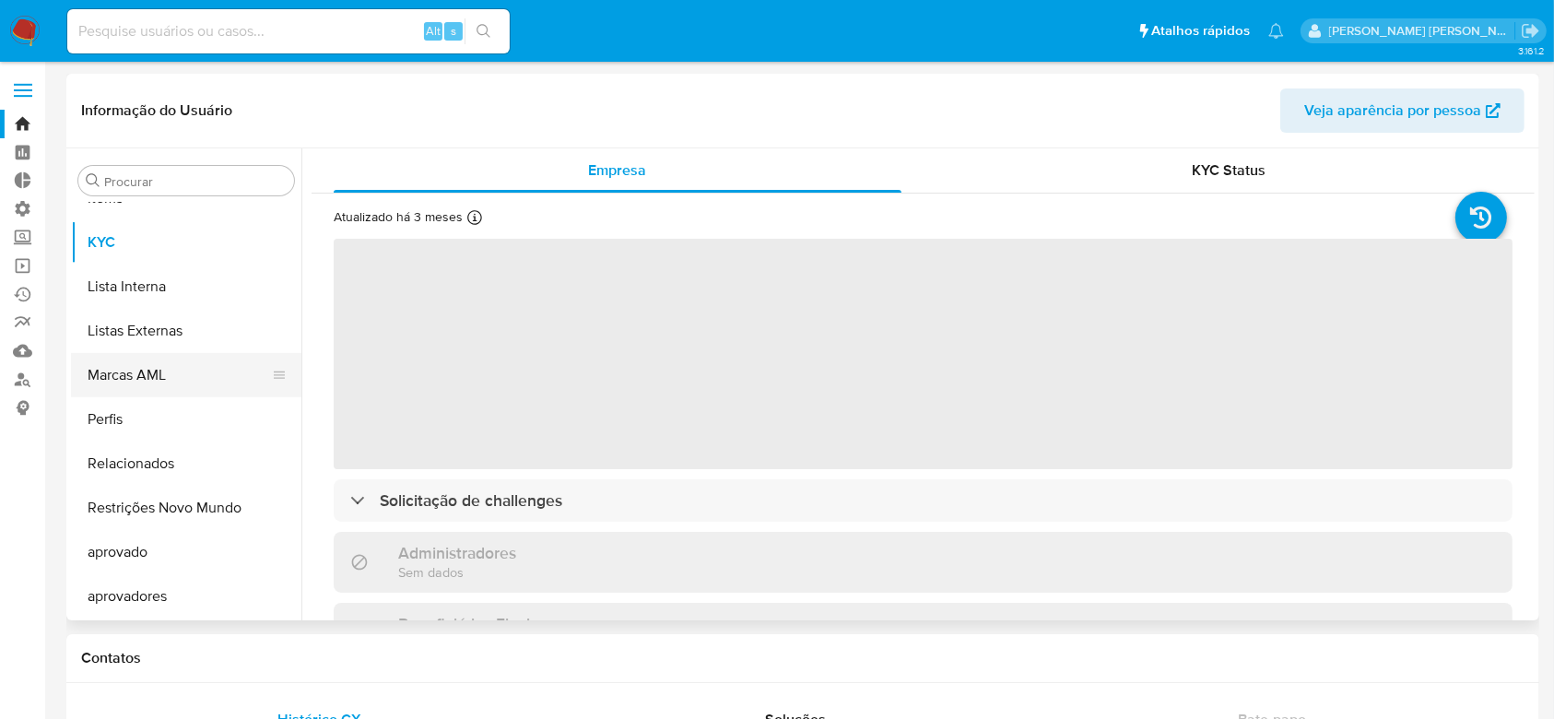
select select "10"
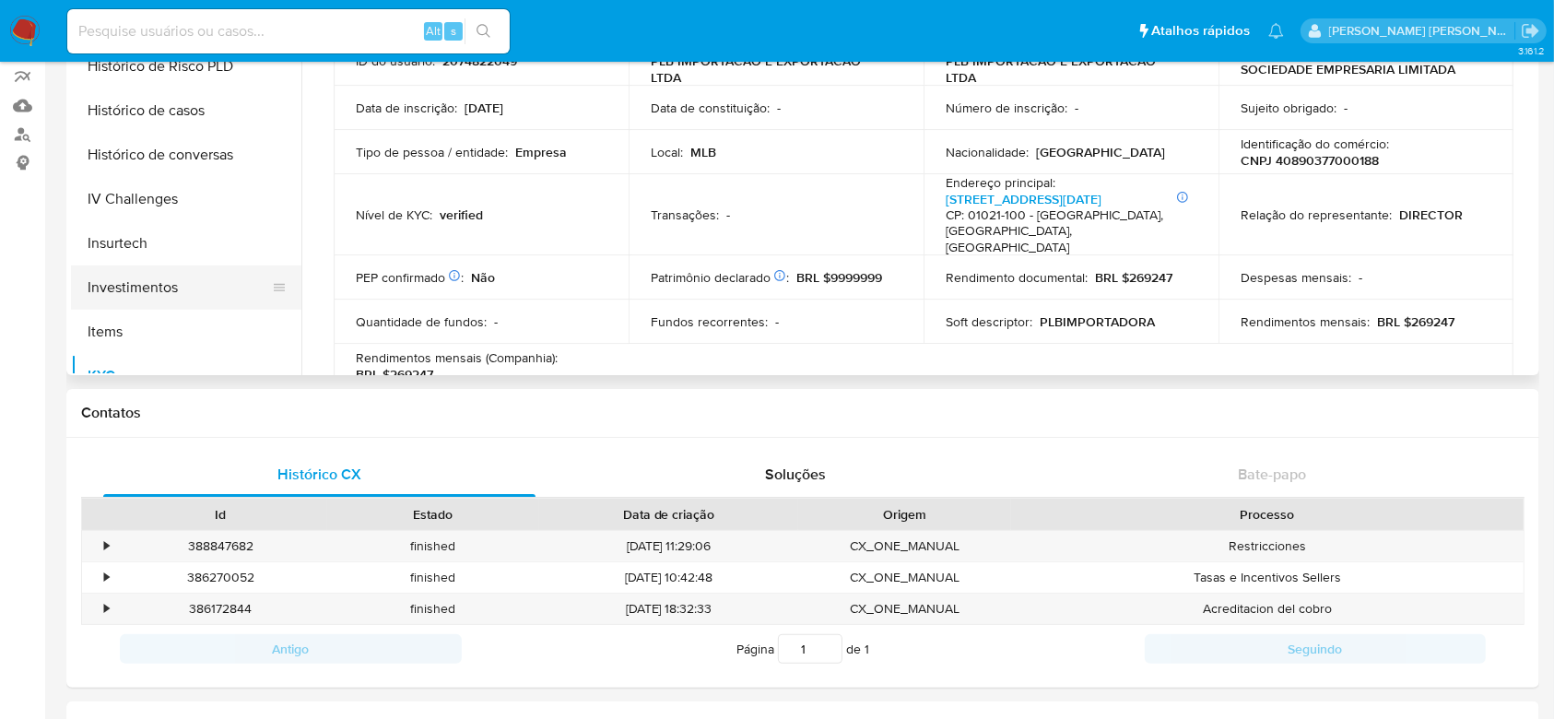
scroll to position [587, 0]
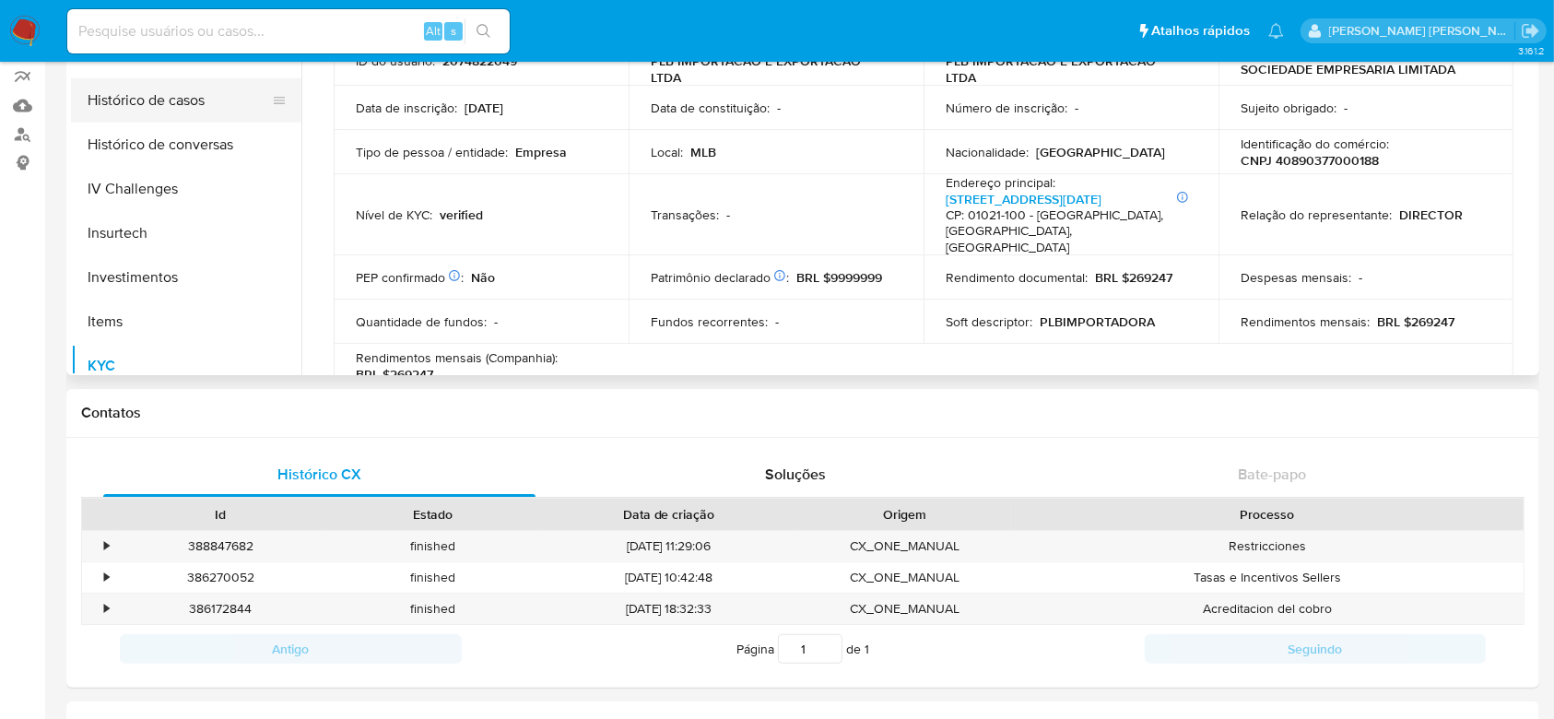
click at [168, 101] on button "Histórico de casos" at bounding box center [179, 100] width 216 height 44
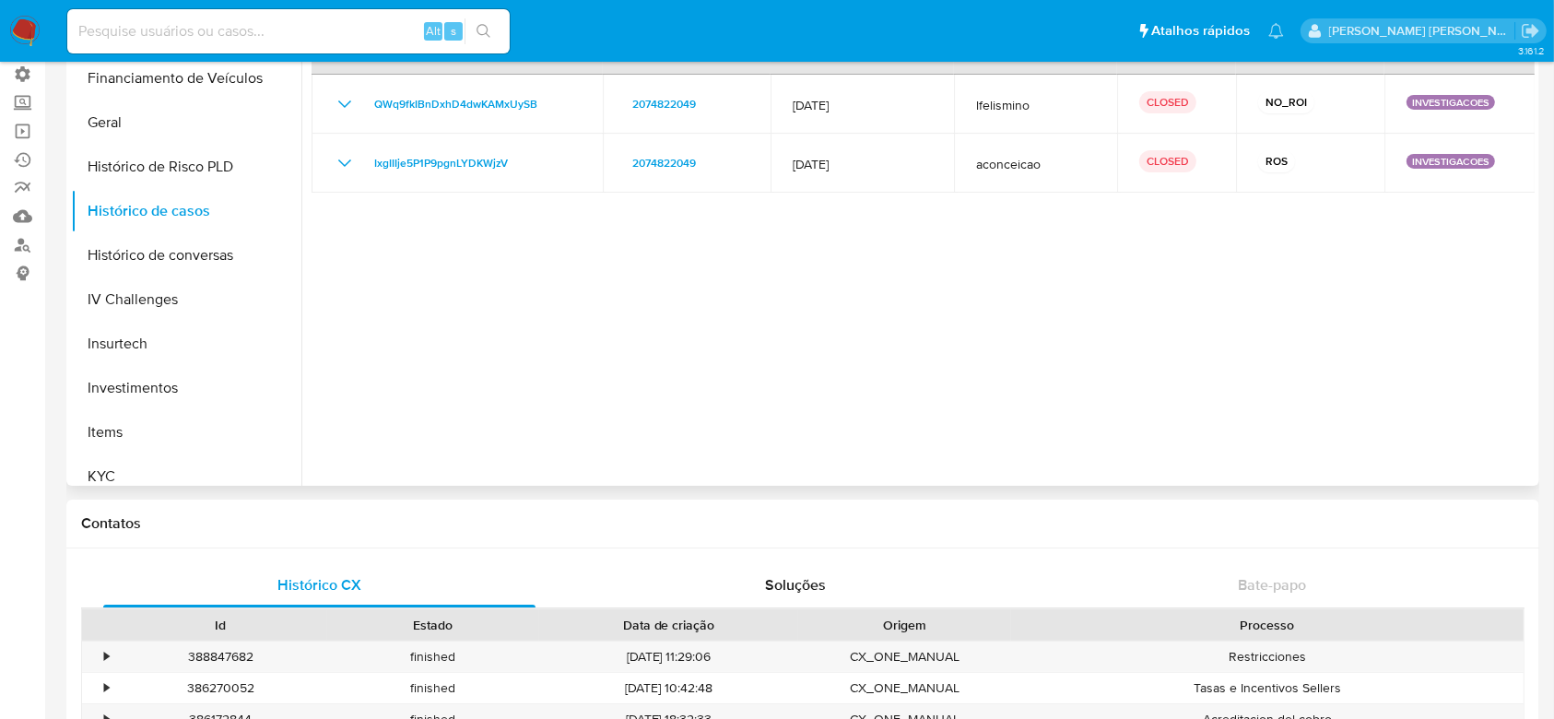
scroll to position [0, 0]
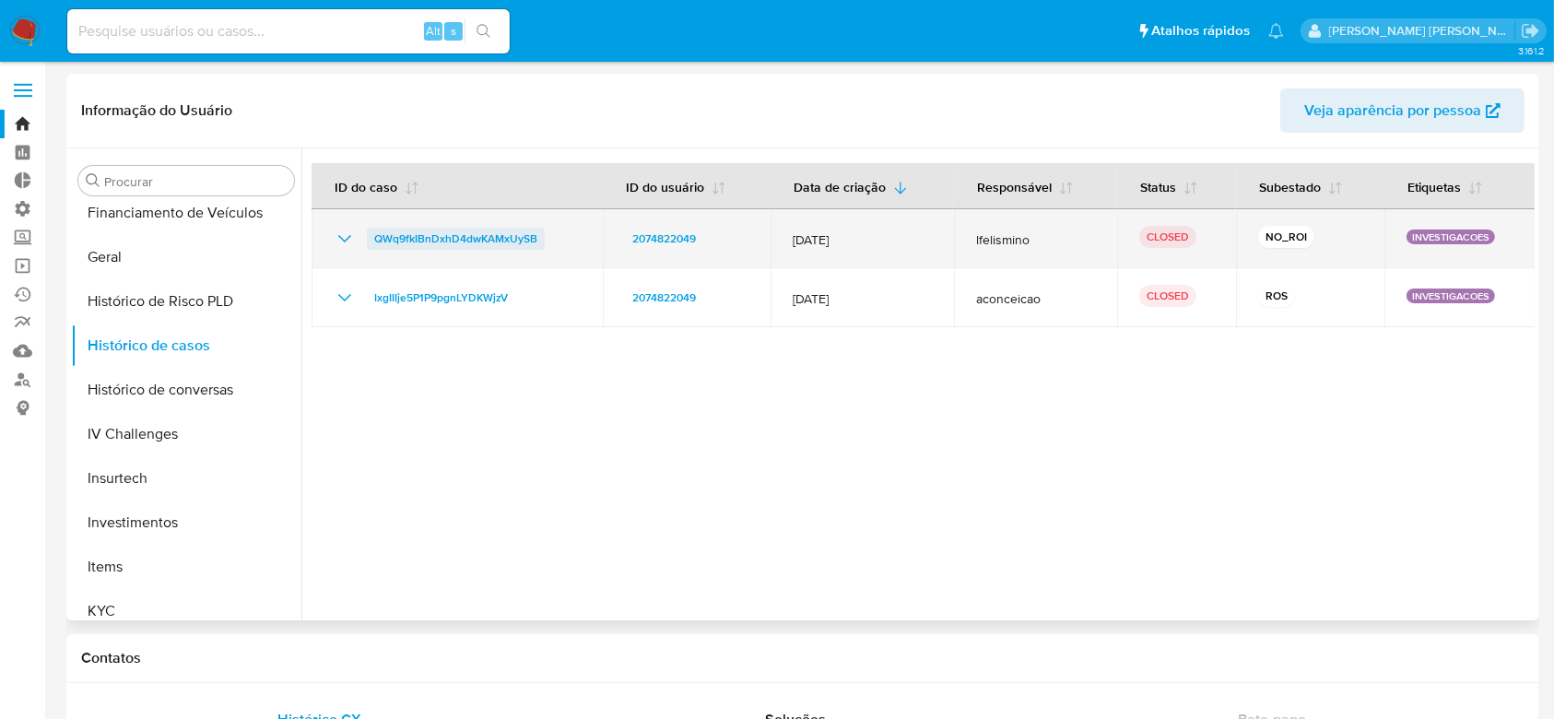
drag, startPoint x: 555, startPoint y: 236, endPoint x: 370, endPoint y: 239, distance: 185.2
click at [370, 239] on div "QWq9fkIBnDxhD4dwKAMxUySB" at bounding box center [457, 239] width 247 height 22
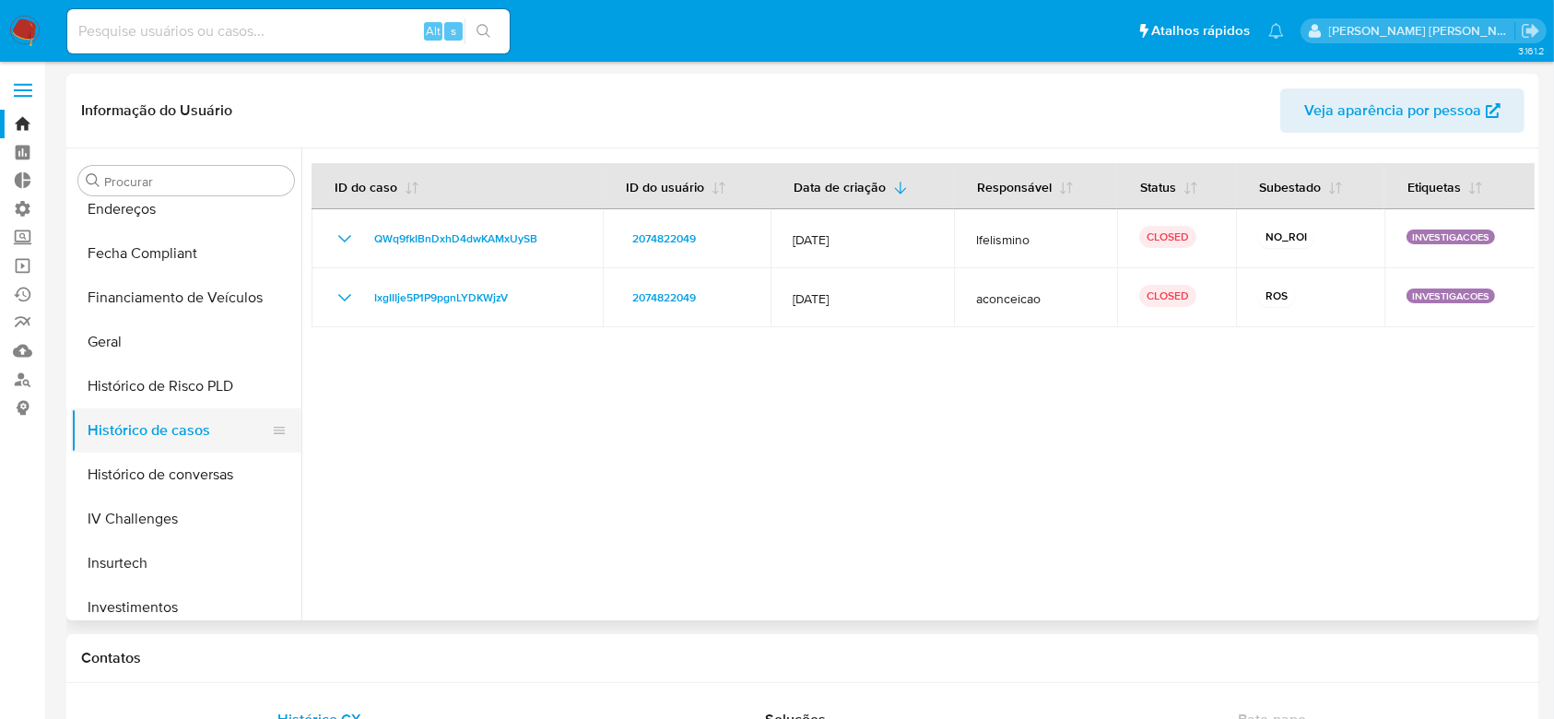
scroll to position [464, 0]
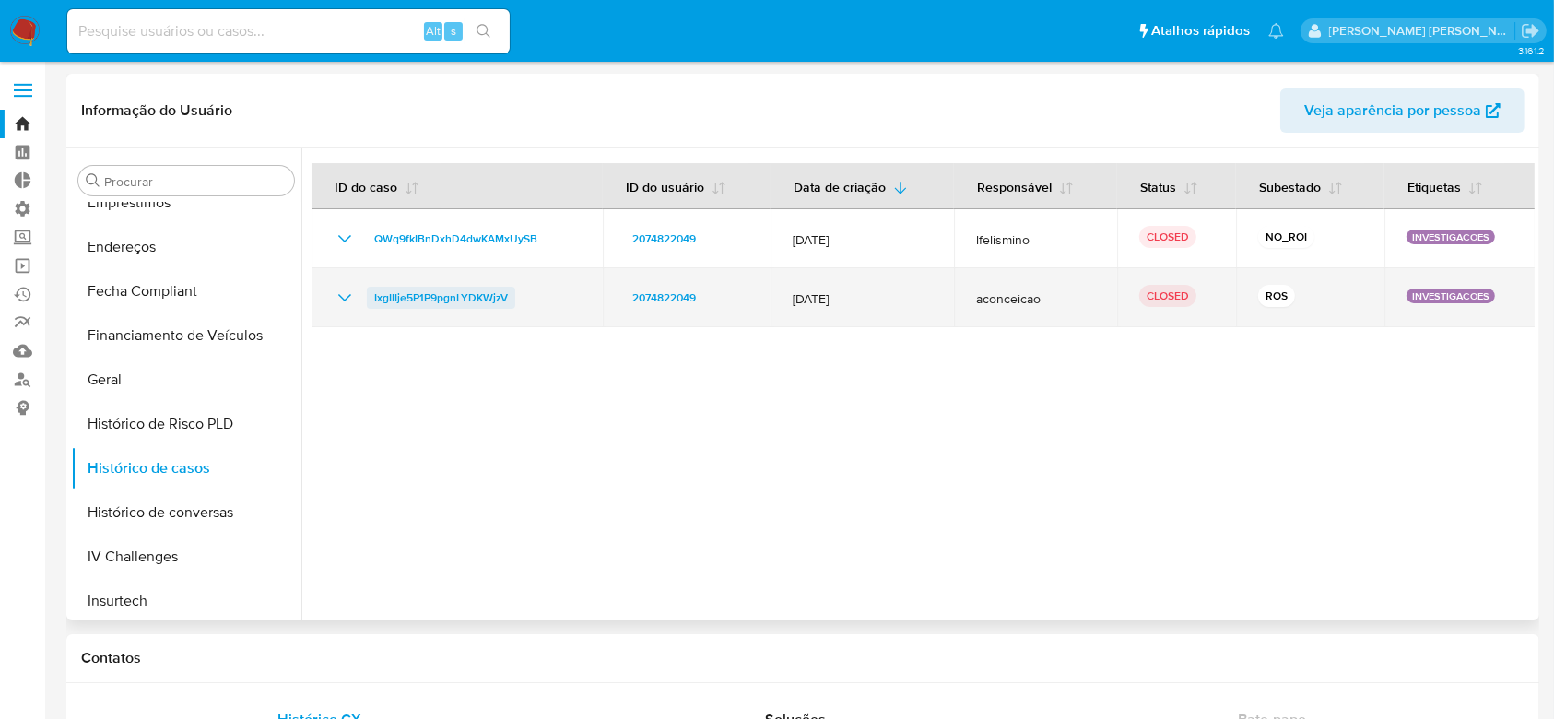
drag, startPoint x: 542, startPoint y: 302, endPoint x: 373, endPoint y: 306, distance: 168.7
click at [373, 306] on div "IxgIIIje5P1P9pgnLYDKWjzV" at bounding box center [457, 298] width 247 height 22
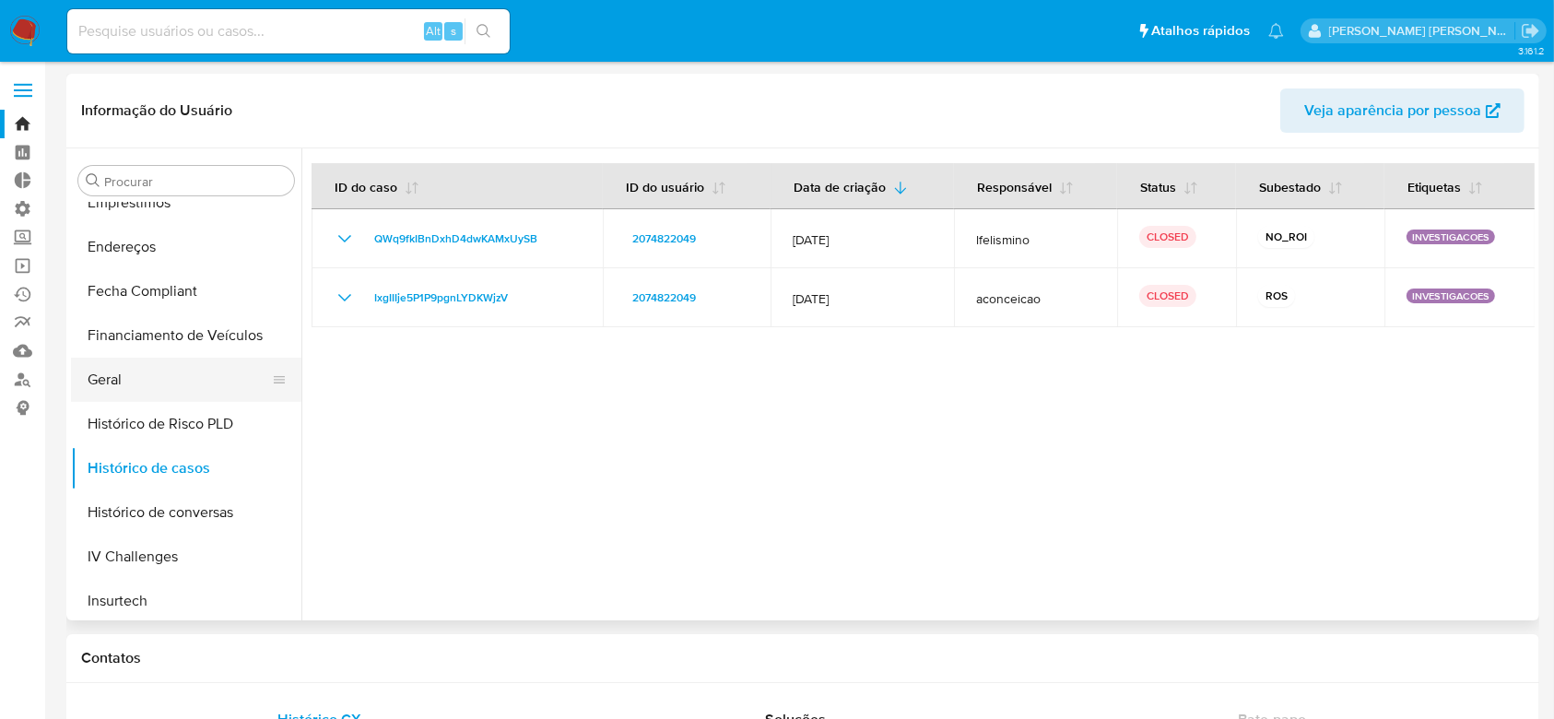
click at [160, 387] on button "Geral" at bounding box center [179, 380] width 216 height 44
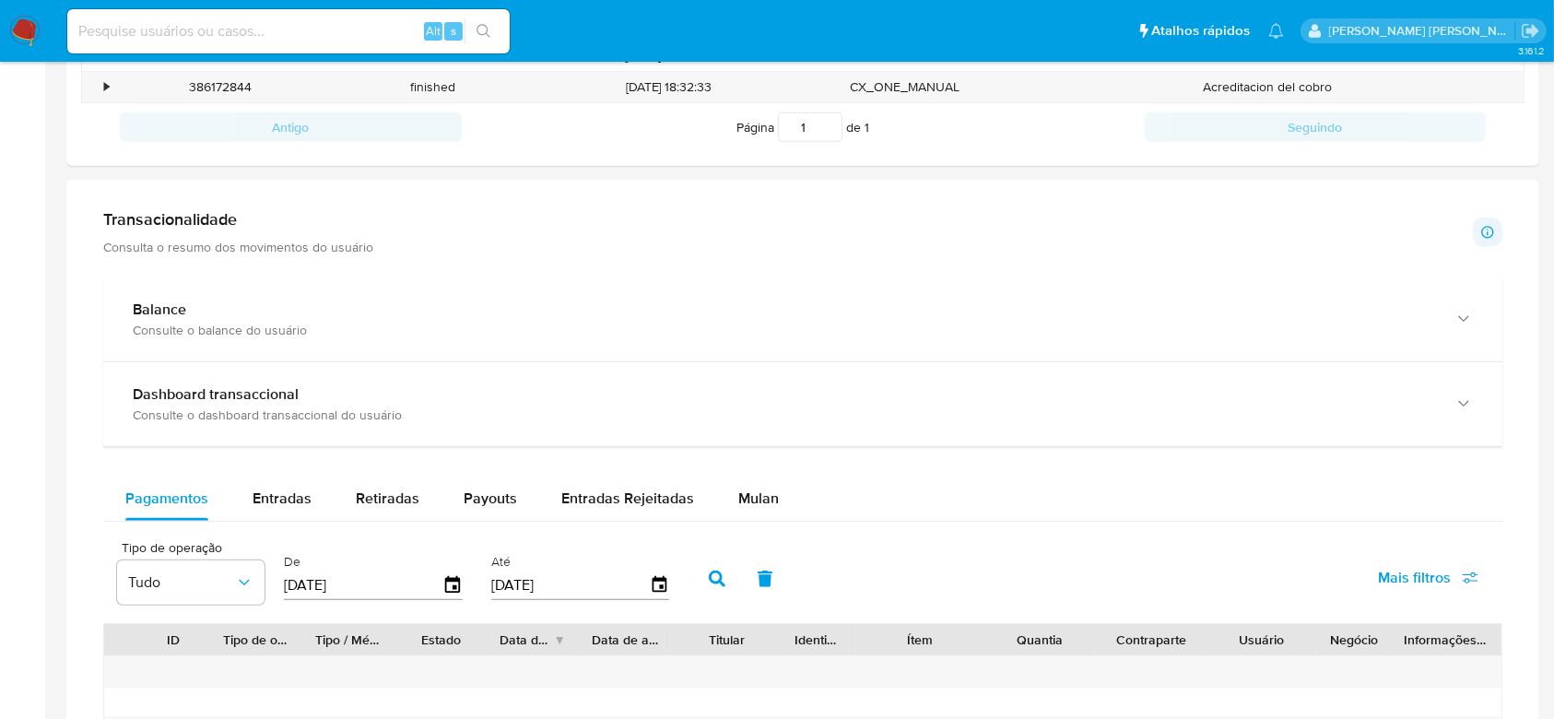
scroll to position [691, 0]
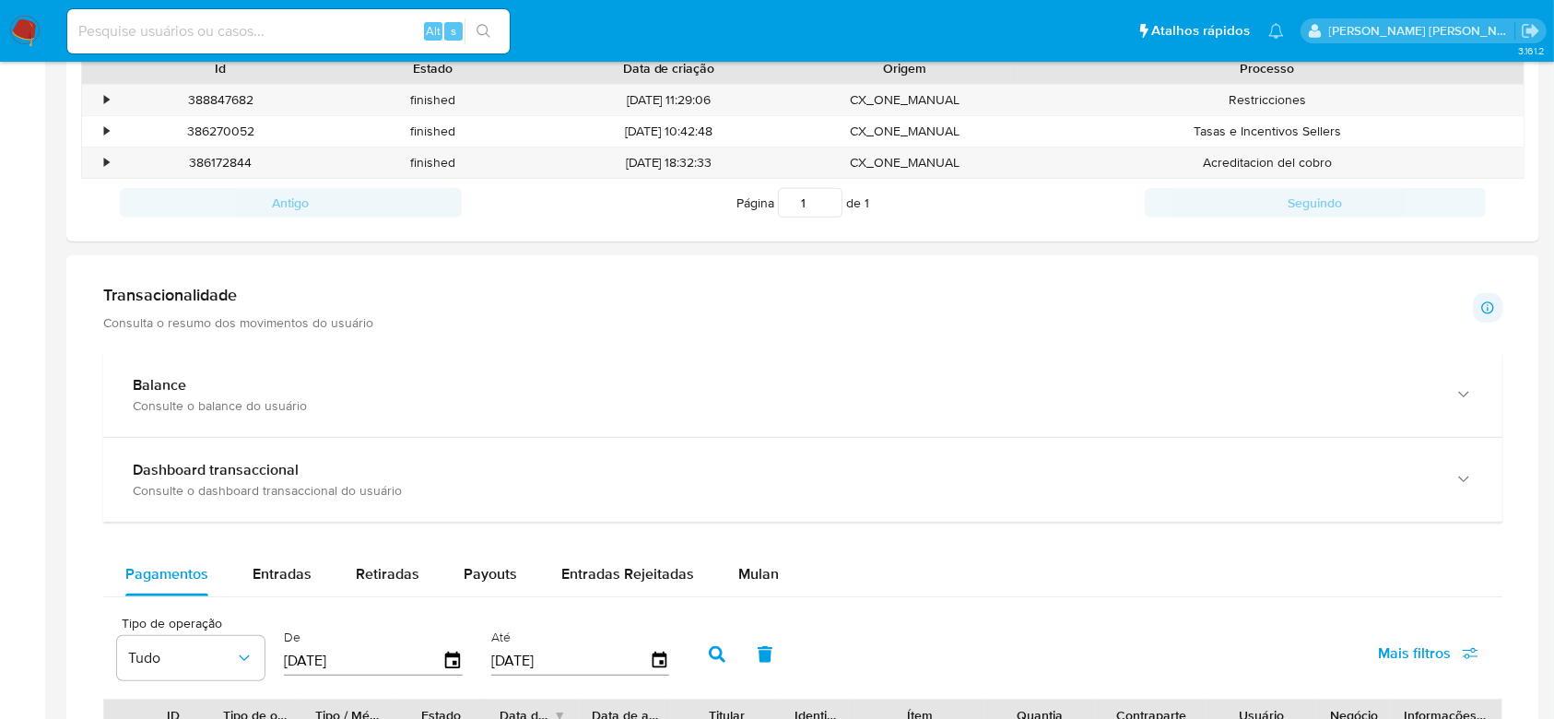
click at [226, 22] on input at bounding box center [288, 31] width 442 height 24
paste input "2380729298"
type input "2380729298"
click at [478, 24] on icon "search-icon" at bounding box center [483, 31] width 15 height 15
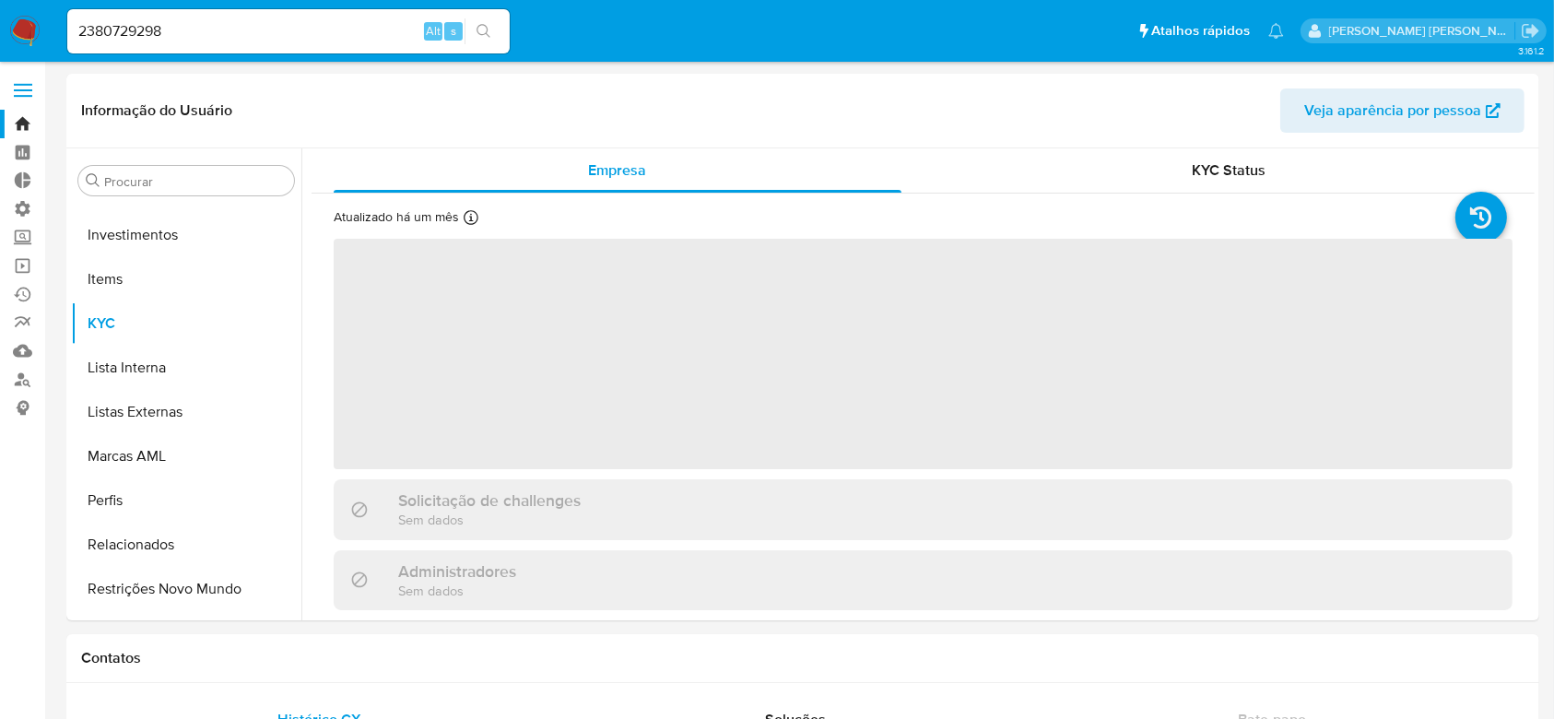
scroll to position [956, 0]
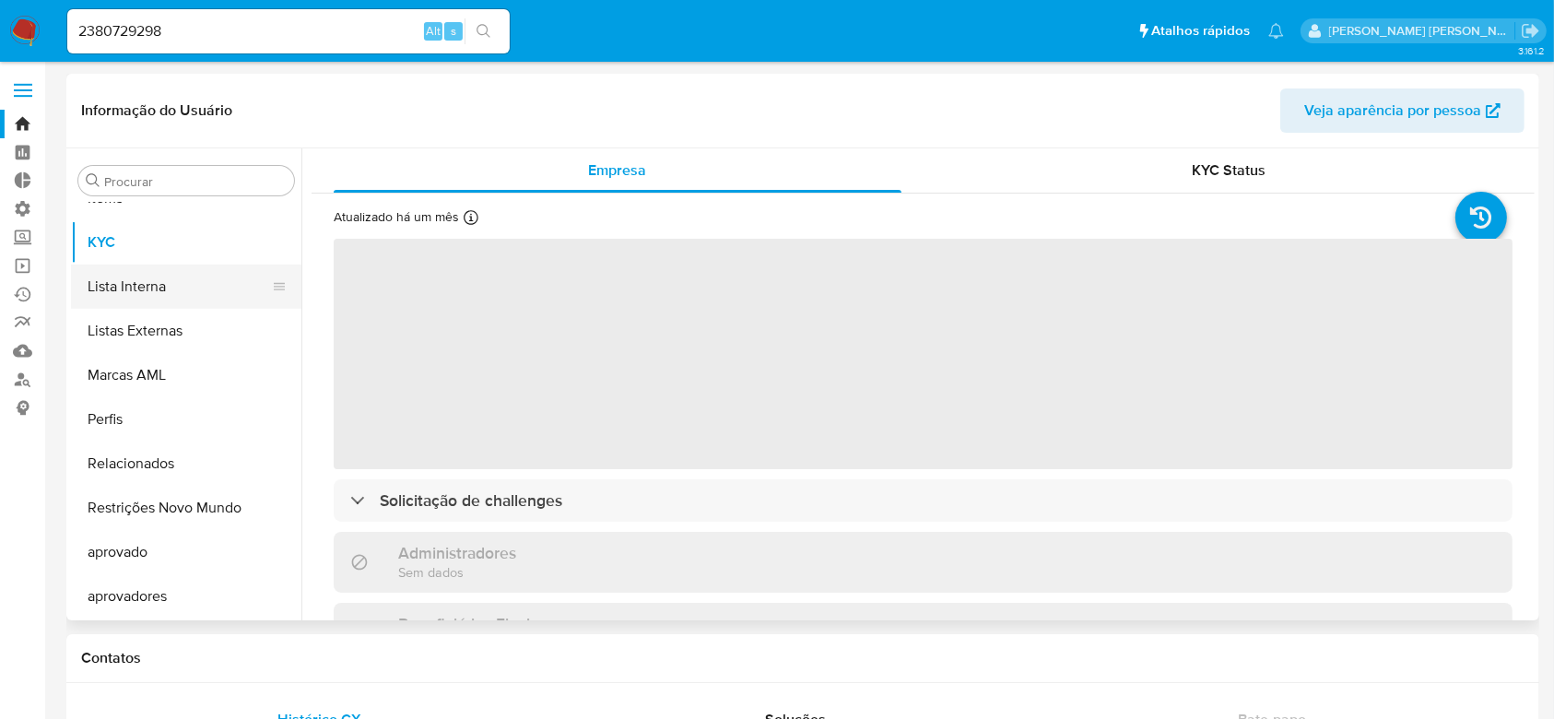
select select "10"
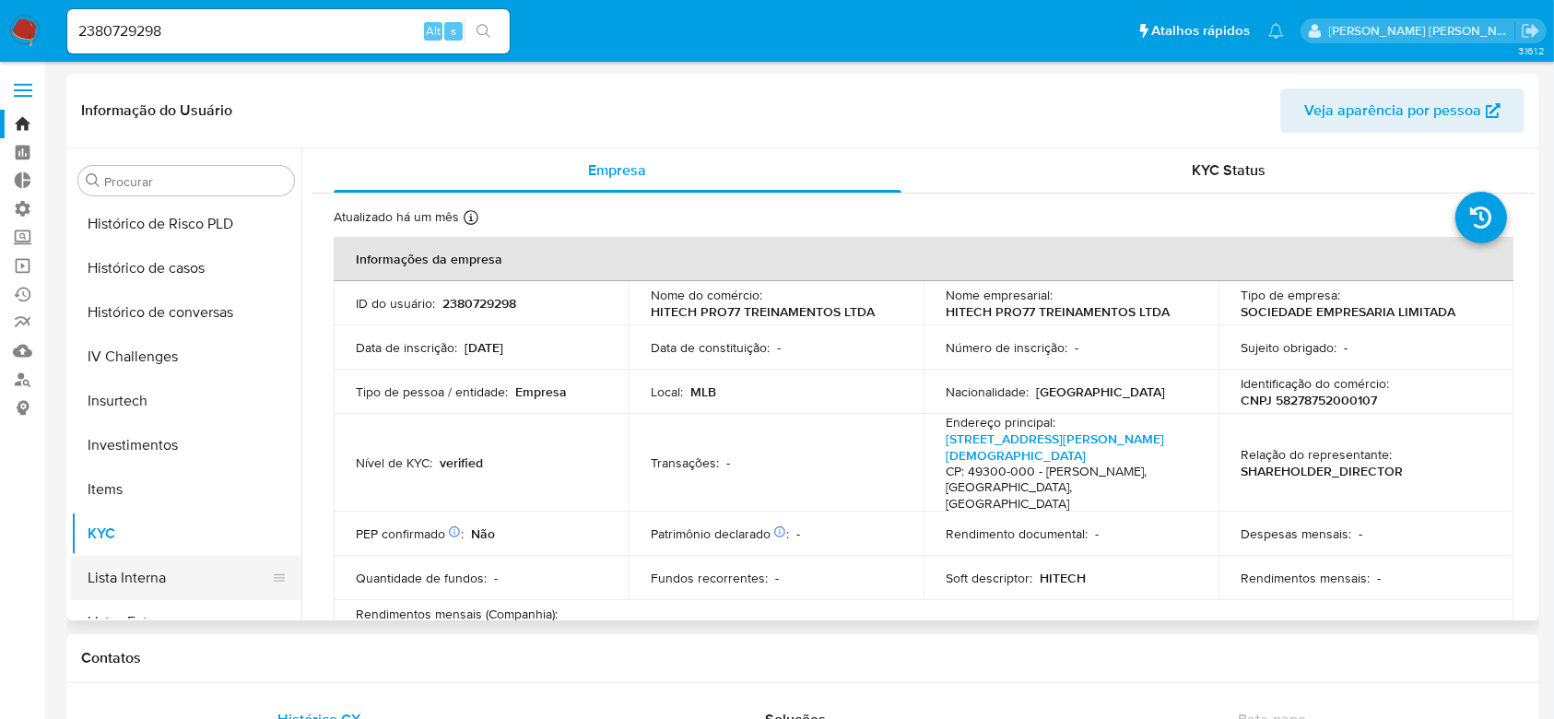
scroll to position [587, 0]
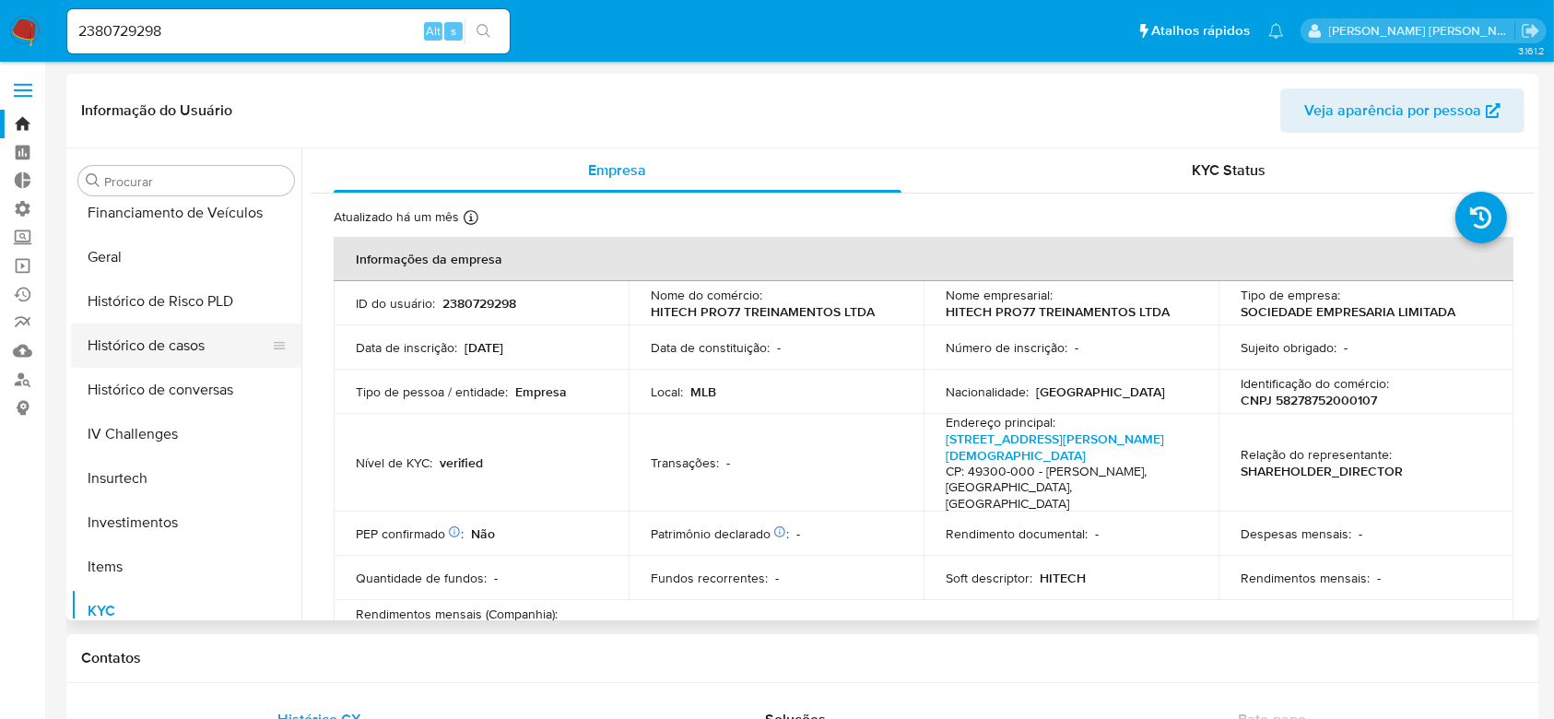
click at [178, 344] on button "Histórico de casos" at bounding box center [179, 345] width 216 height 44
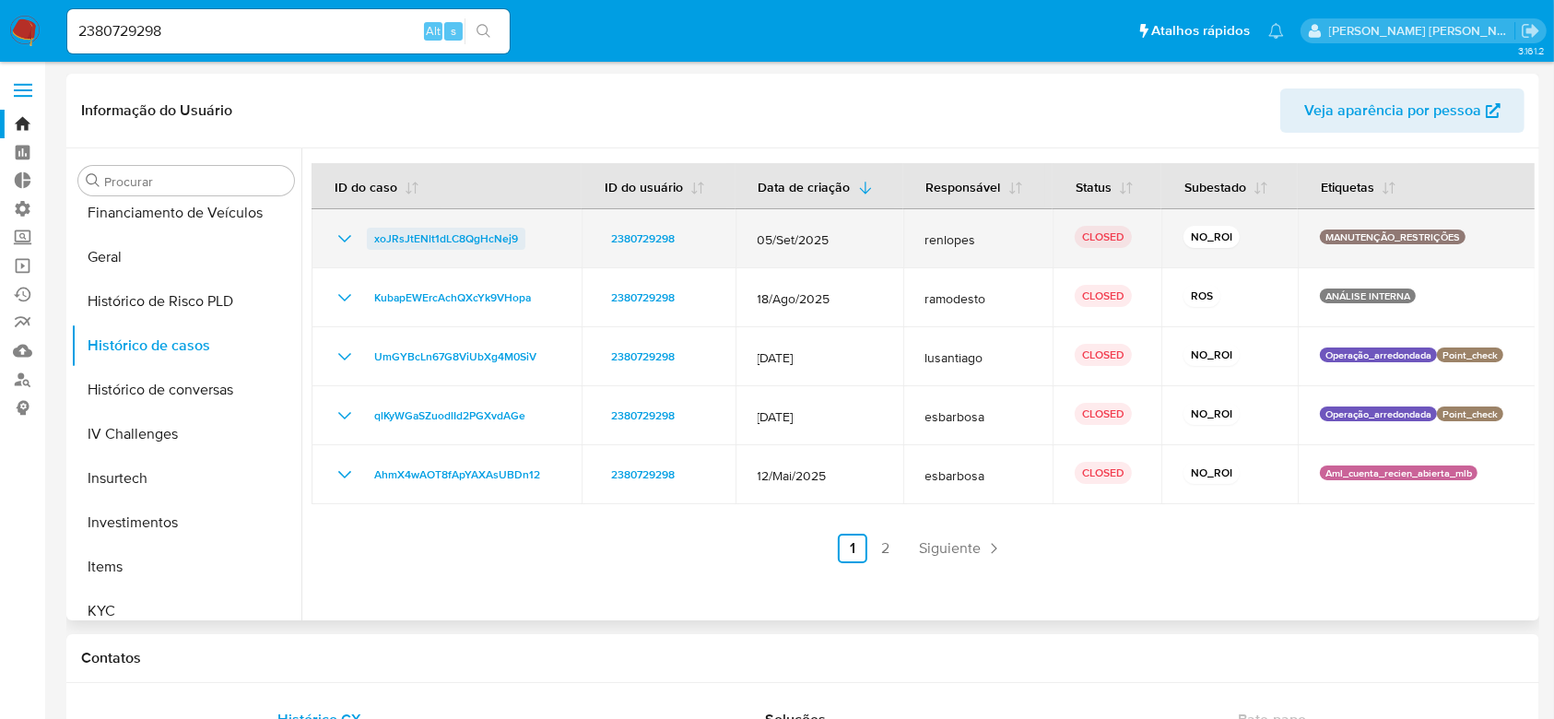
drag, startPoint x: 528, startPoint y: 241, endPoint x: 368, endPoint y: 246, distance: 160.4
click at [368, 246] on div "xoJRsJtENlt1dLC8QgHcNej9" at bounding box center [447, 239] width 226 height 22
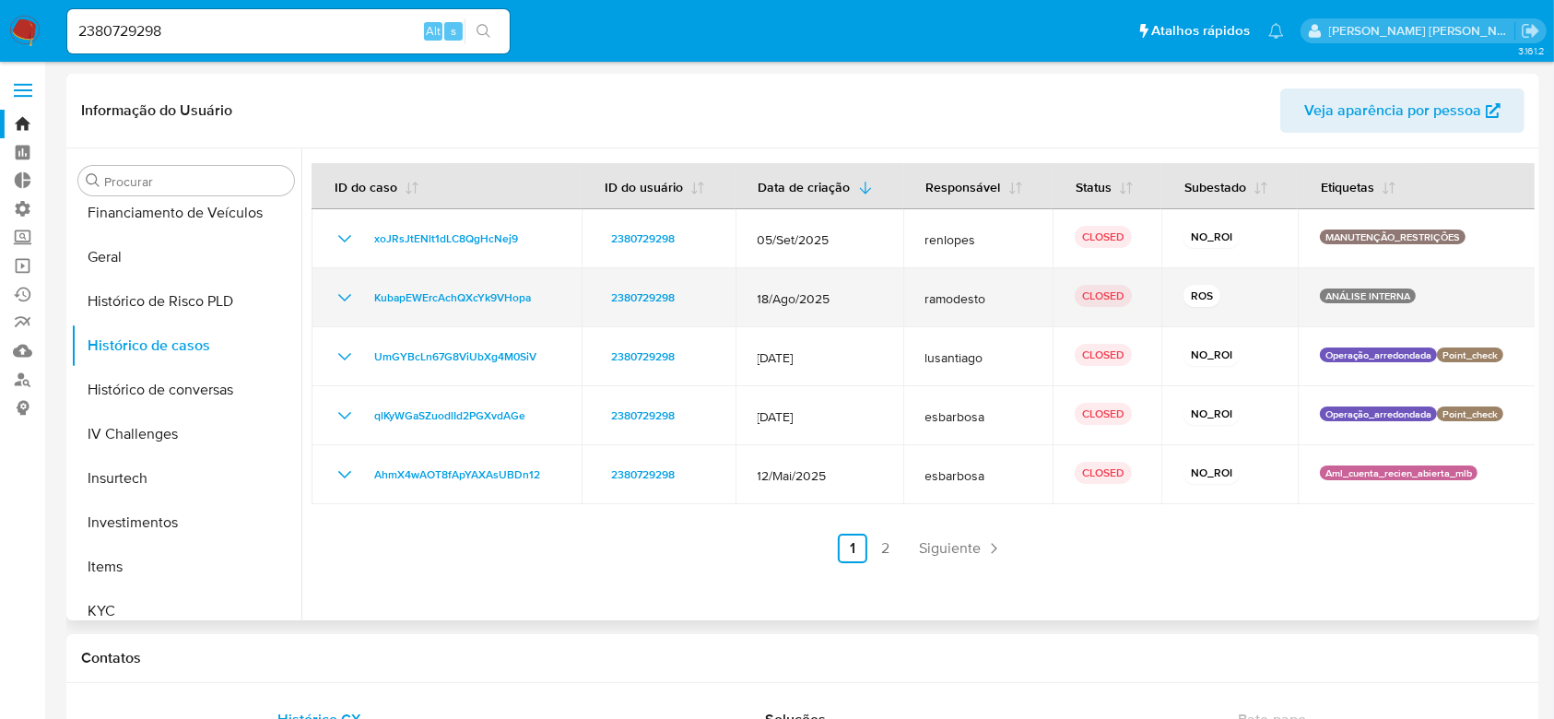
click at [561, 306] on td "KubapEWErcAchQXcYk9VHopa" at bounding box center [446, 297] width 270 height 59
drag, startPoint x: 545, startPoint y: 305, endPoint x: 367, endPoint y: 293, distance: 178.3
click at [367, 293] on div "KubapEWErcAchQXcYk9VHopa" at bounding box center [447, 298] width 226 height 22
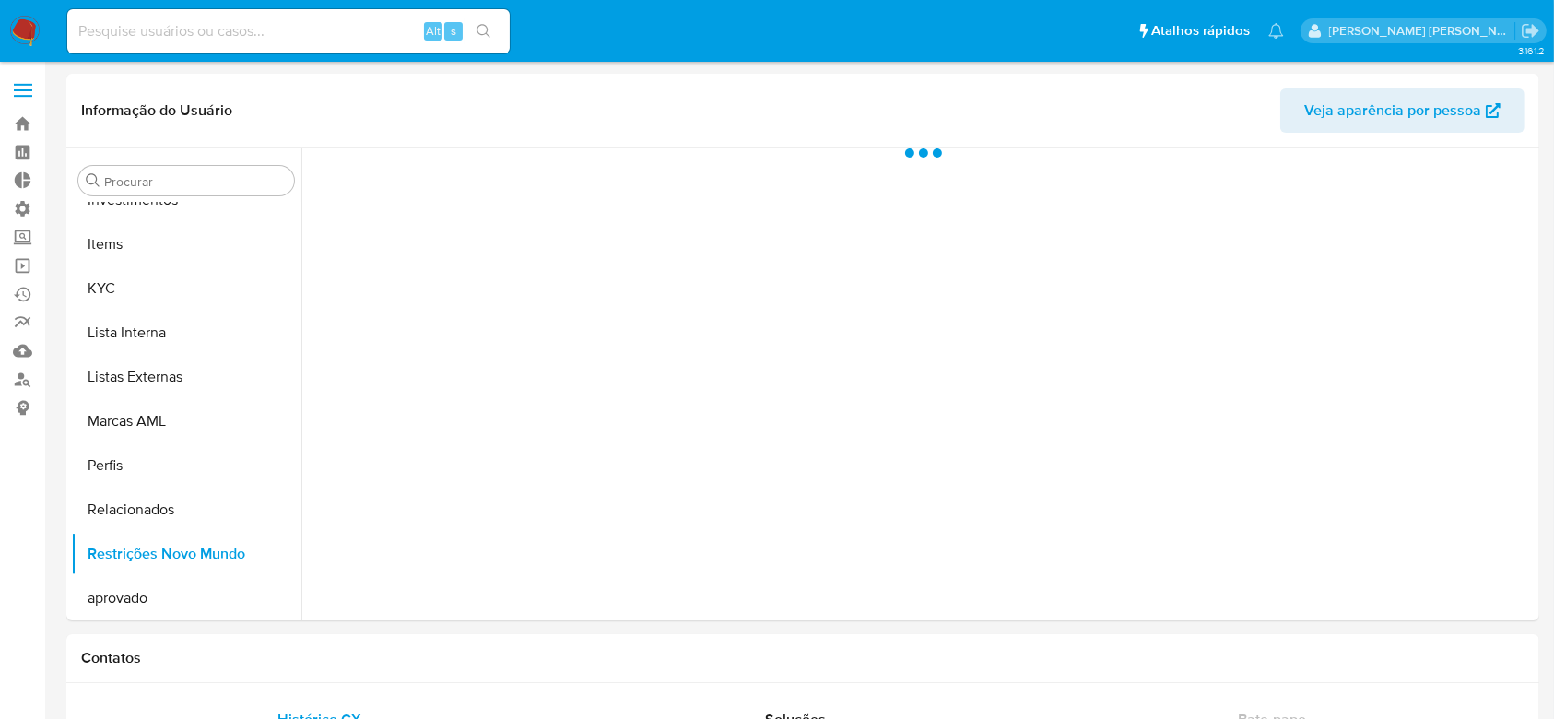
scroll to position [956, 0]
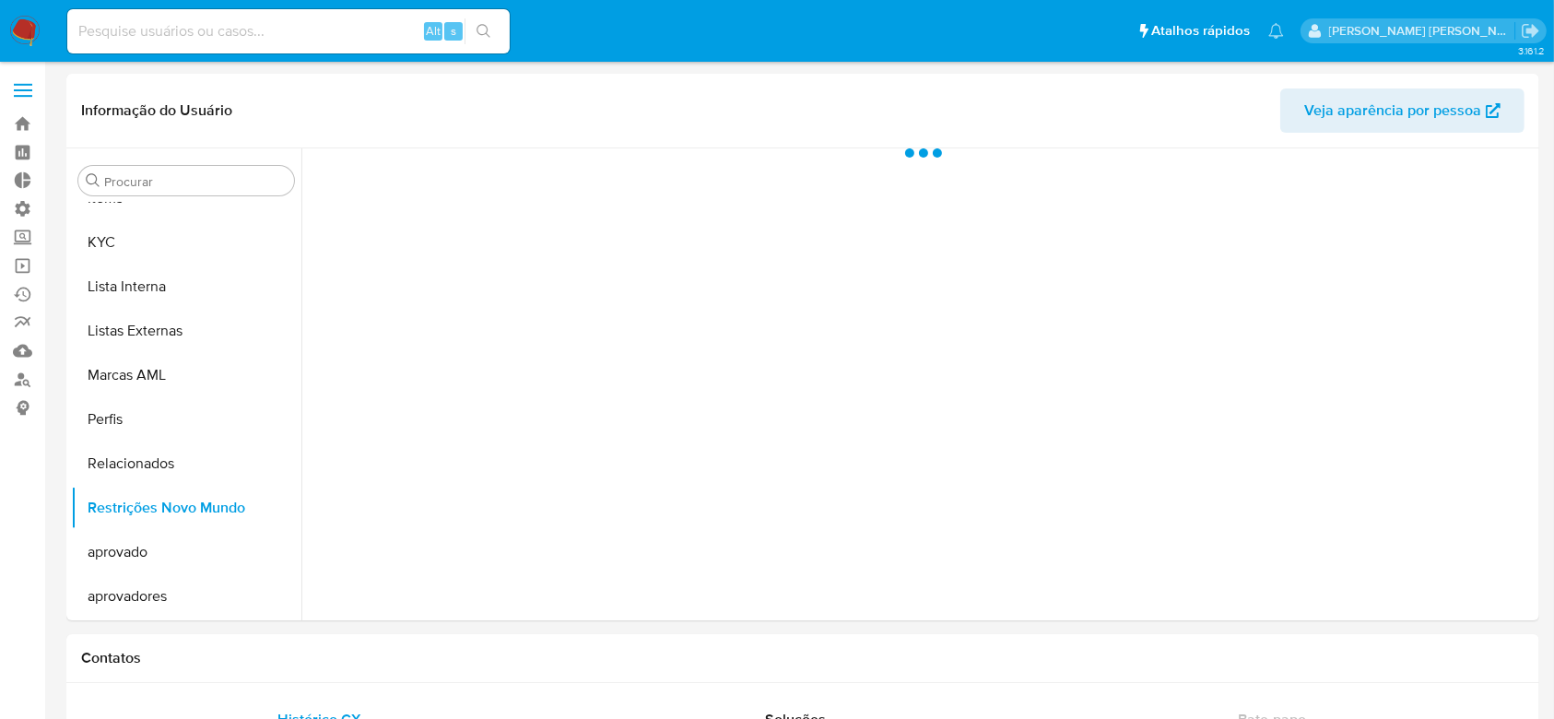
select select "10"
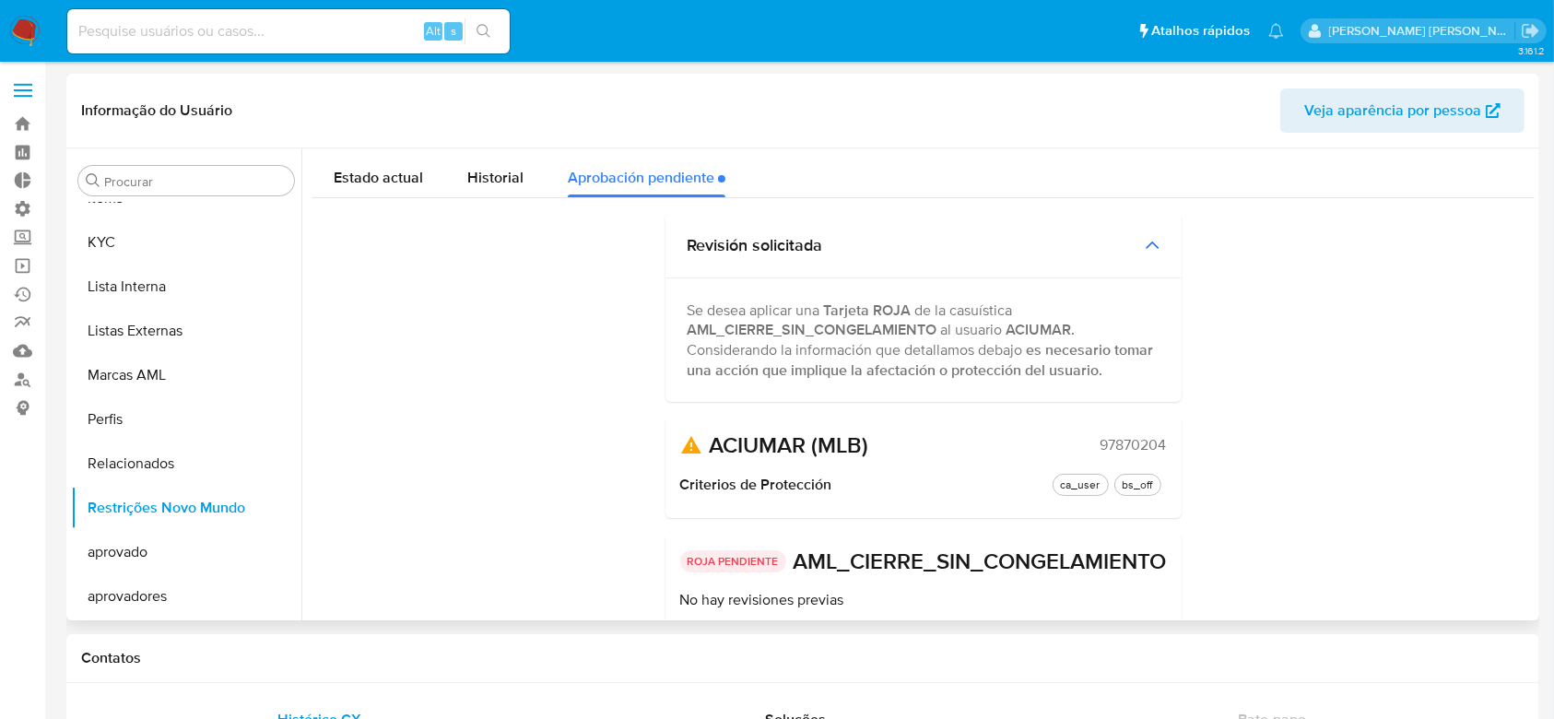
click at [1121, 443] on span "97870204" at bounding box center [1133, 445] width 66 height 18
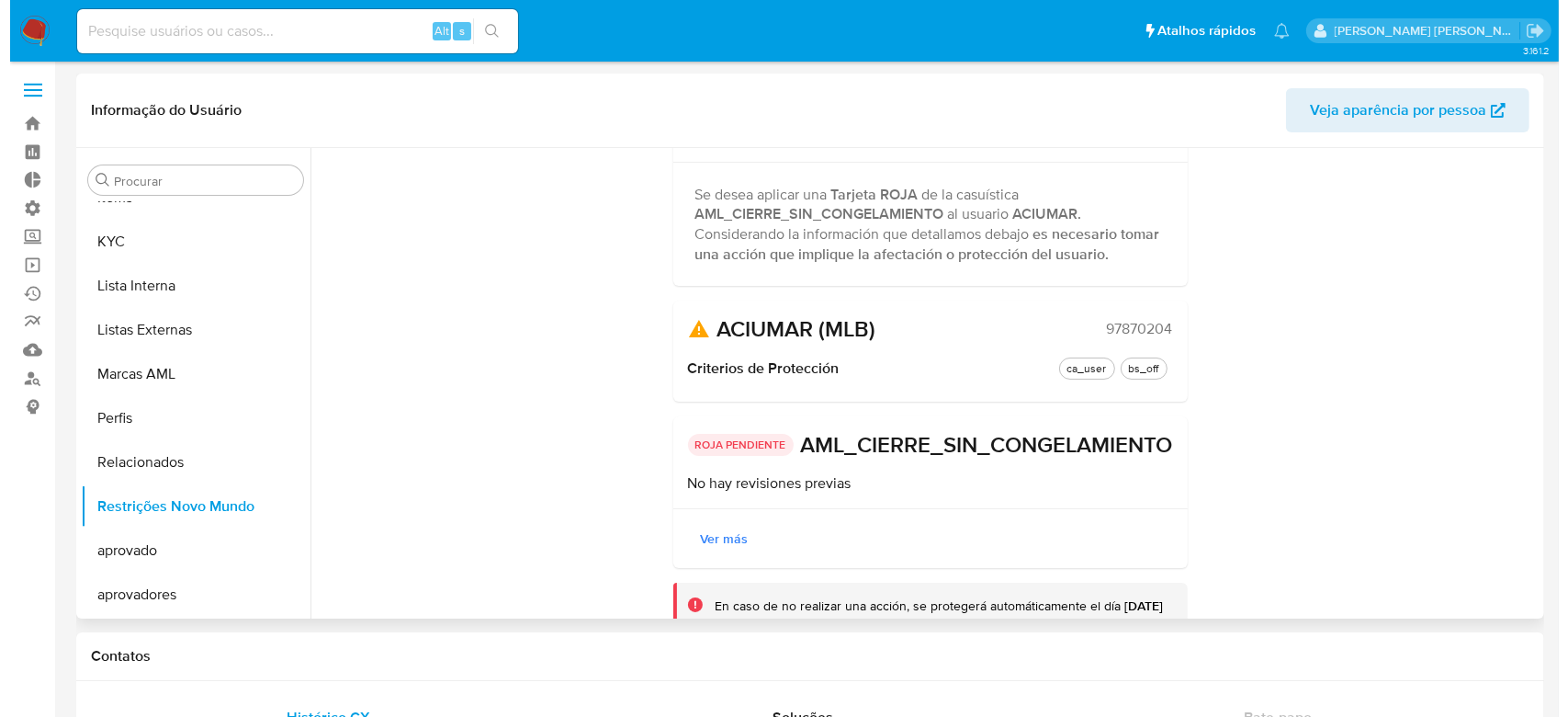
scroll to position [231, 0]
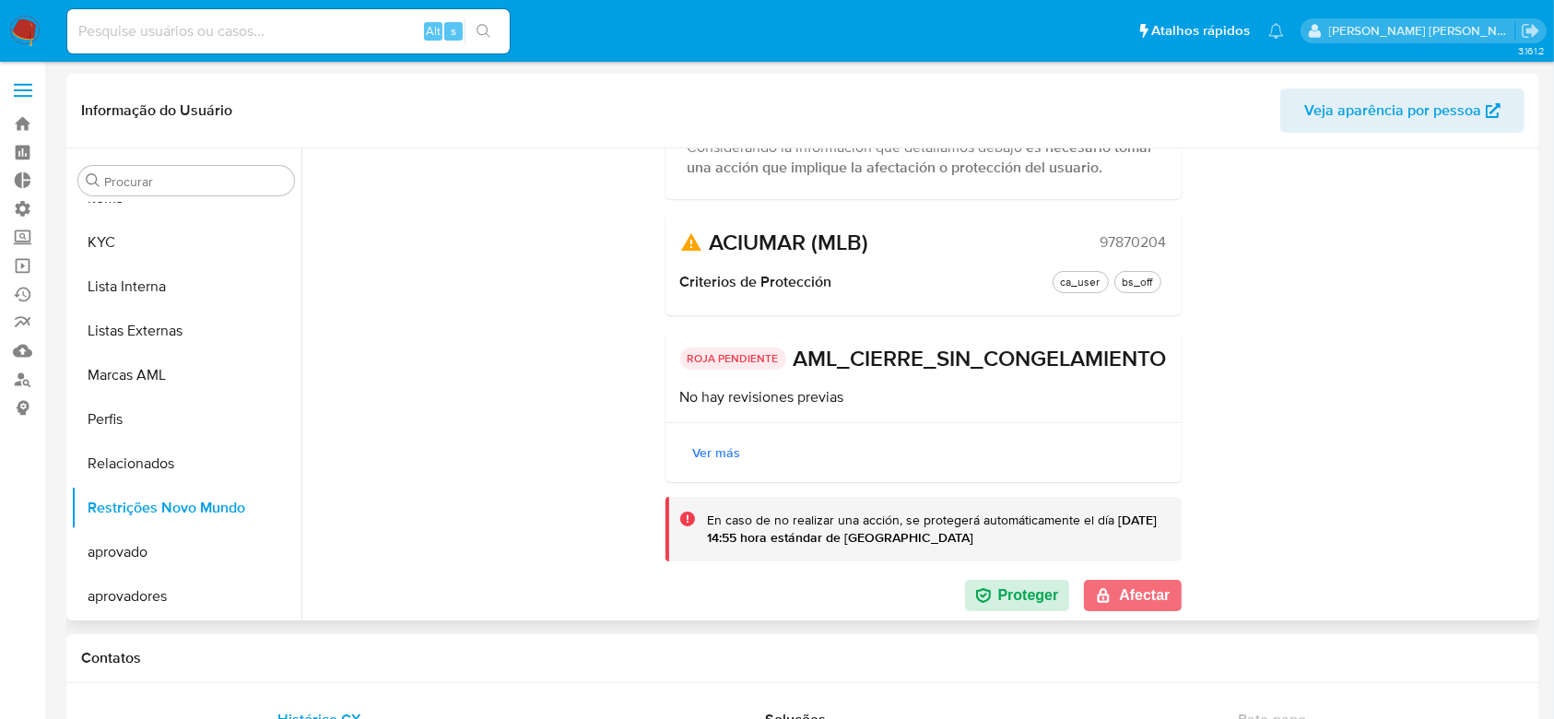
click at [1142, 598] on button "Afectar" at bounding box center [1132, 595] width 97 height 31
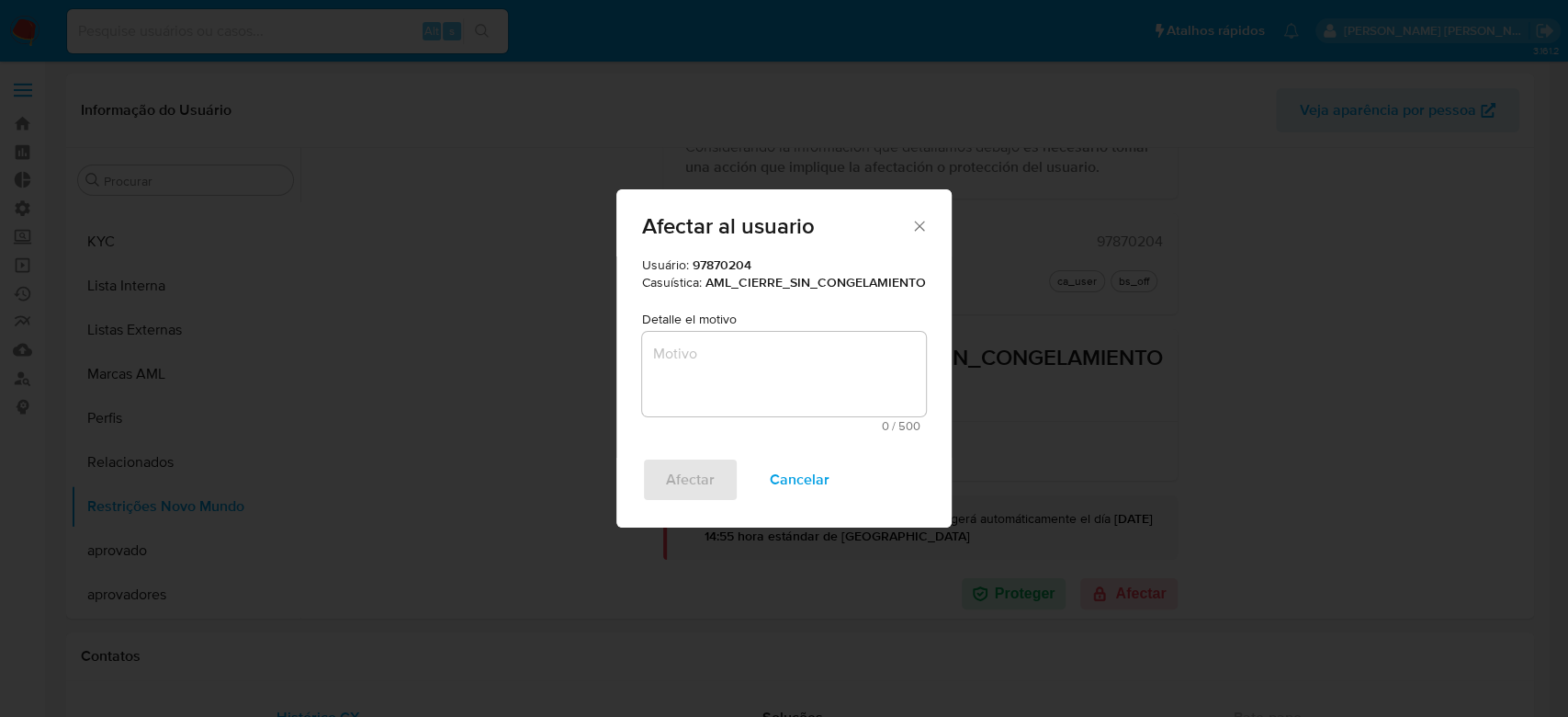
click at [705, 359] on textarea "Motivo" at bounding box center [784, 374] width 284 height 85
paste textarea "Cliente analisado no fluxo de monitoramento PLD, com recomendação de encerramen…"
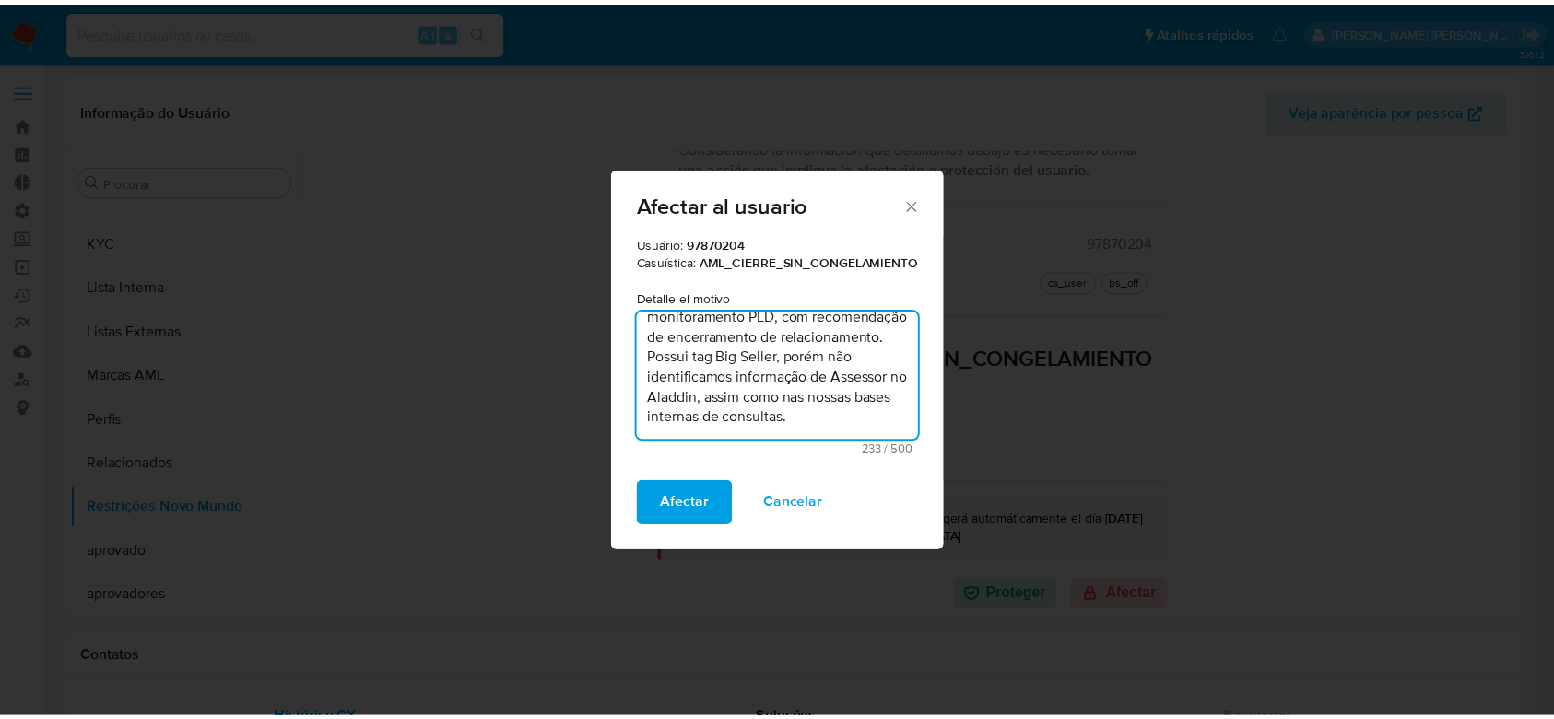
scroll to position [56, 0]
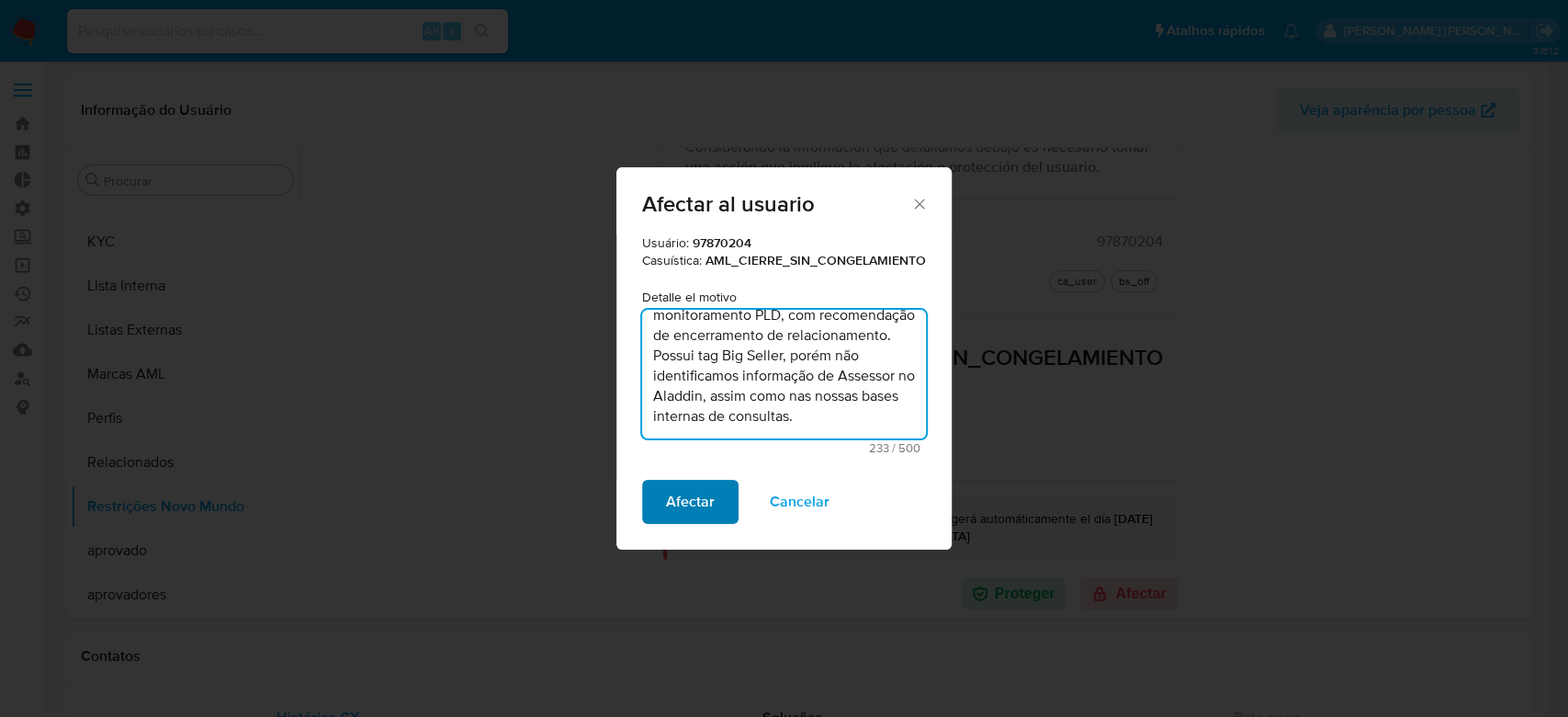
type textarea "Cliente analisado no fluxo de monitoramento PLD, com recomendação de encerramen…"
click at [702, 502] on span "Afectar" at bounding box center [690, 502] width 49 height 41
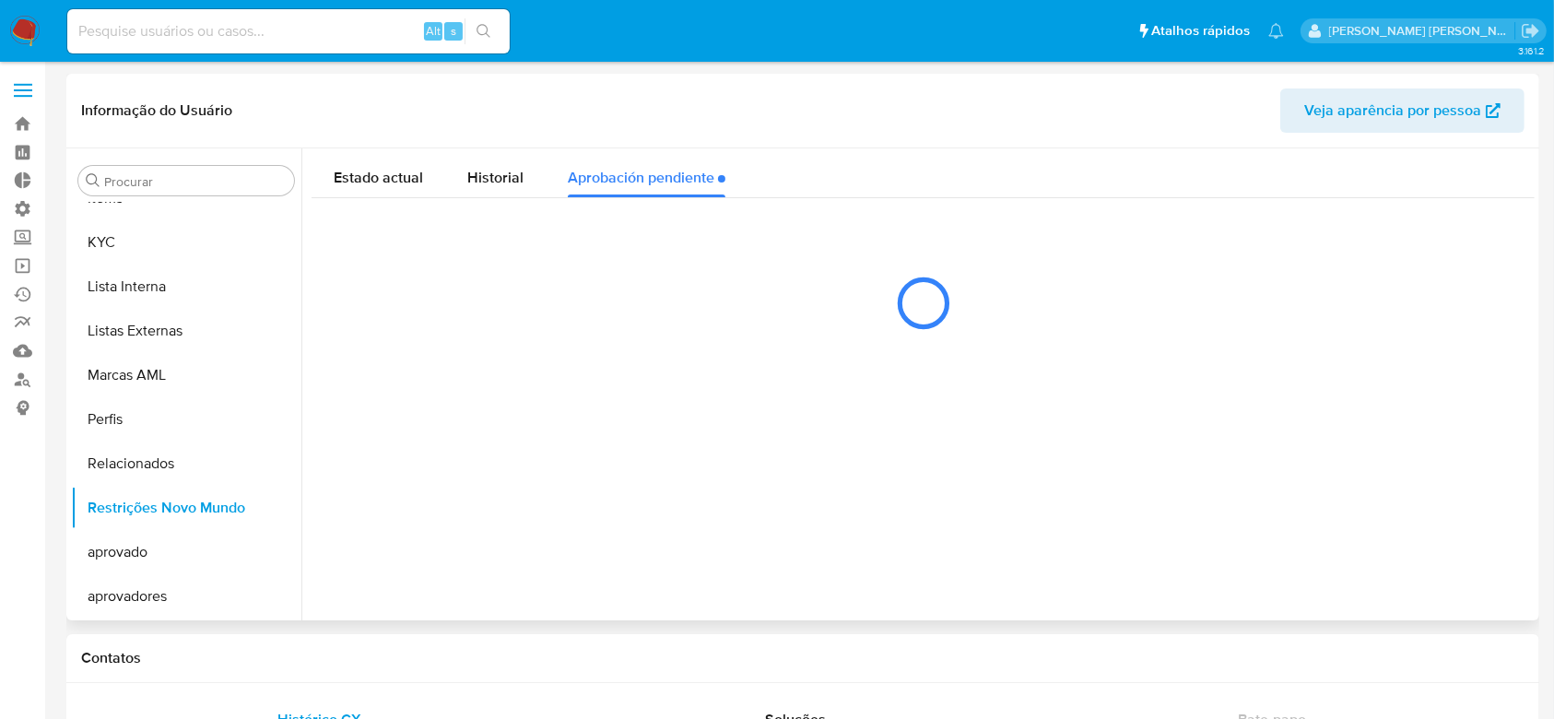
scroll to position [0, 0]
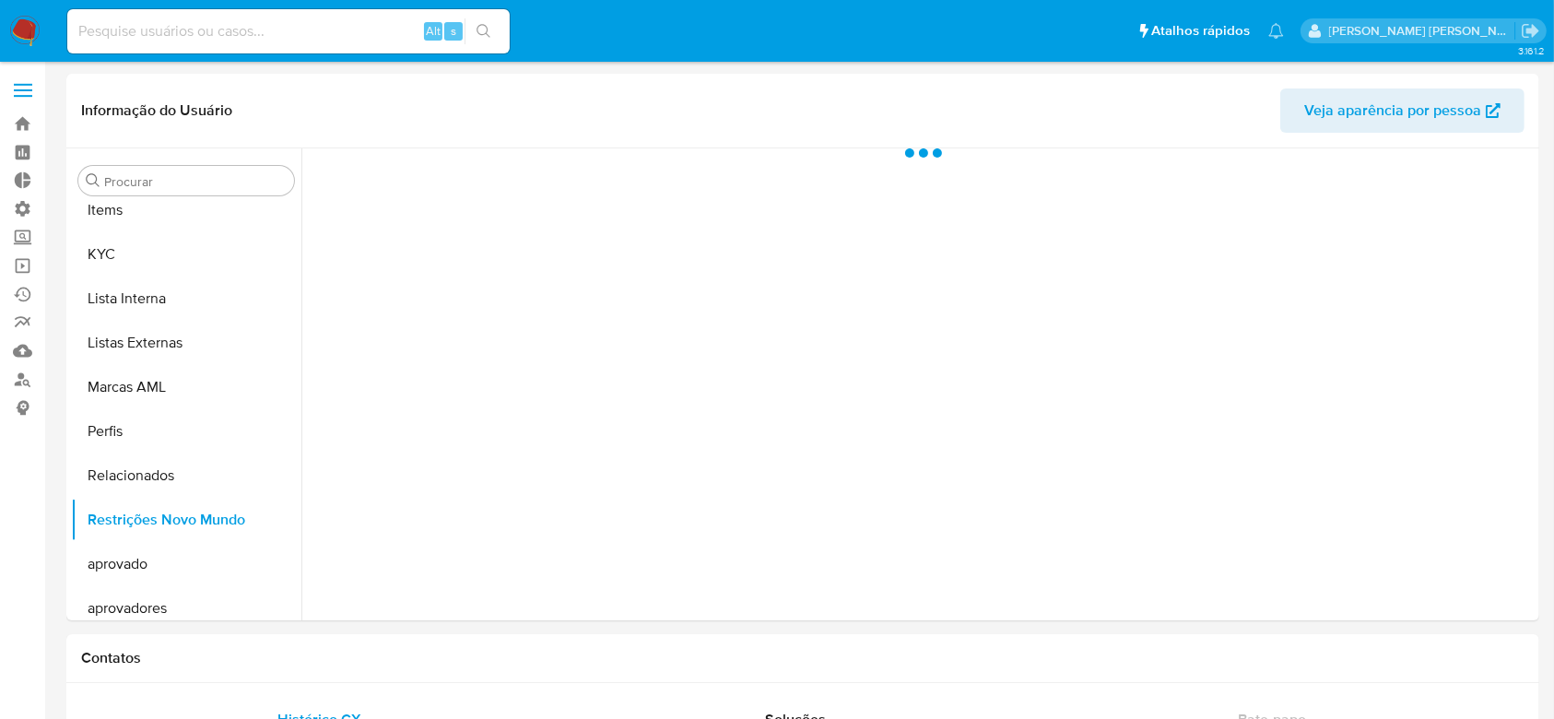
scroll to position [956, 0]
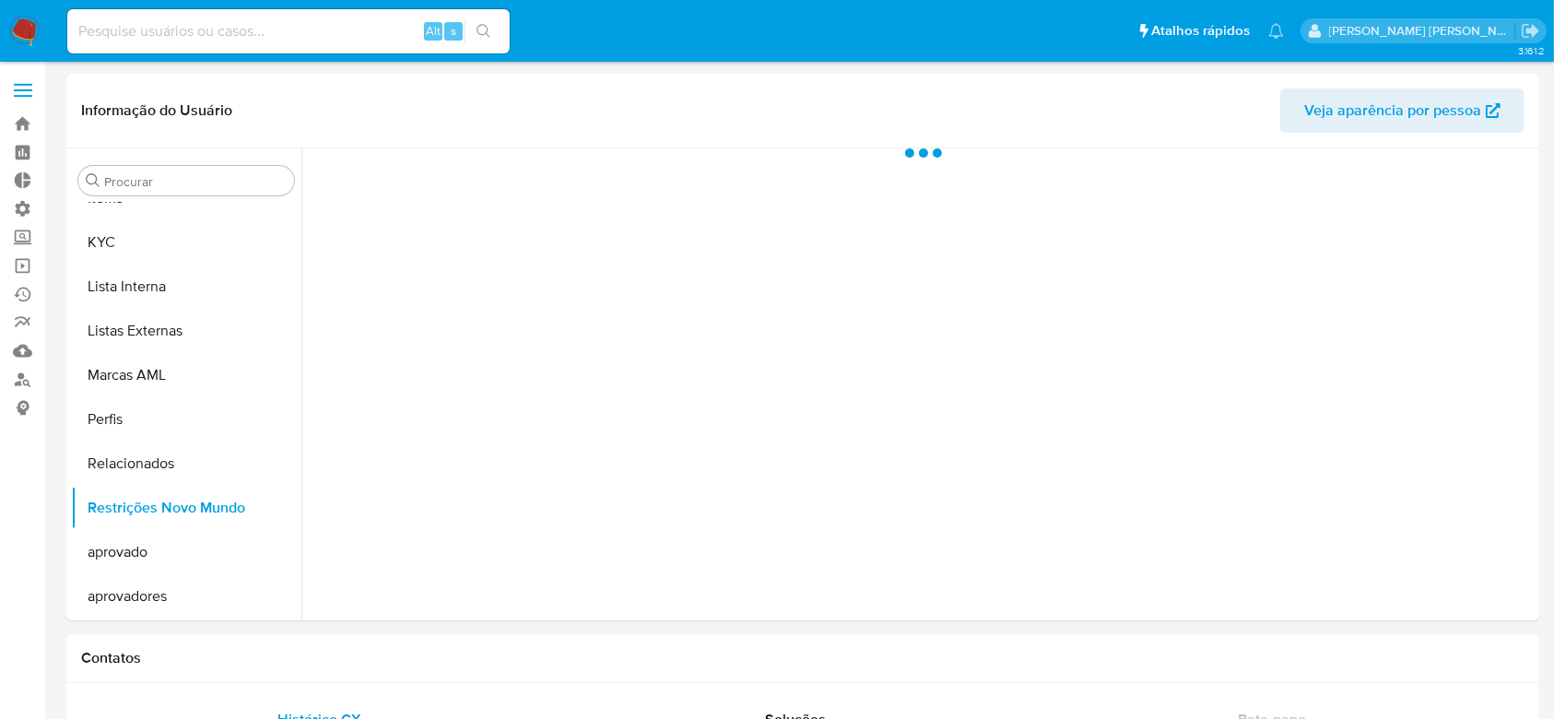
select select "10"
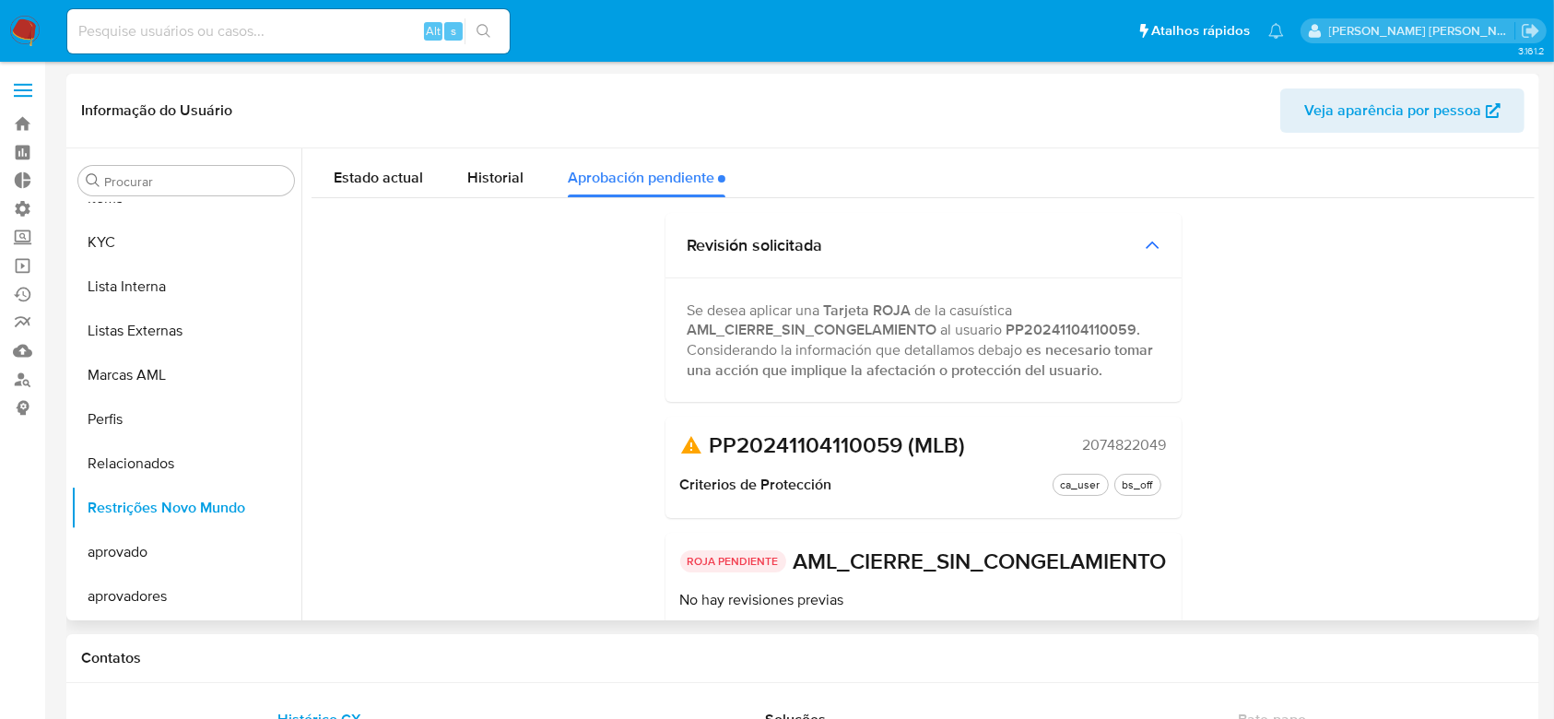
click at [1113, 442] on span "2074822049" at bounding box center [1125, 445] width 84 height 18
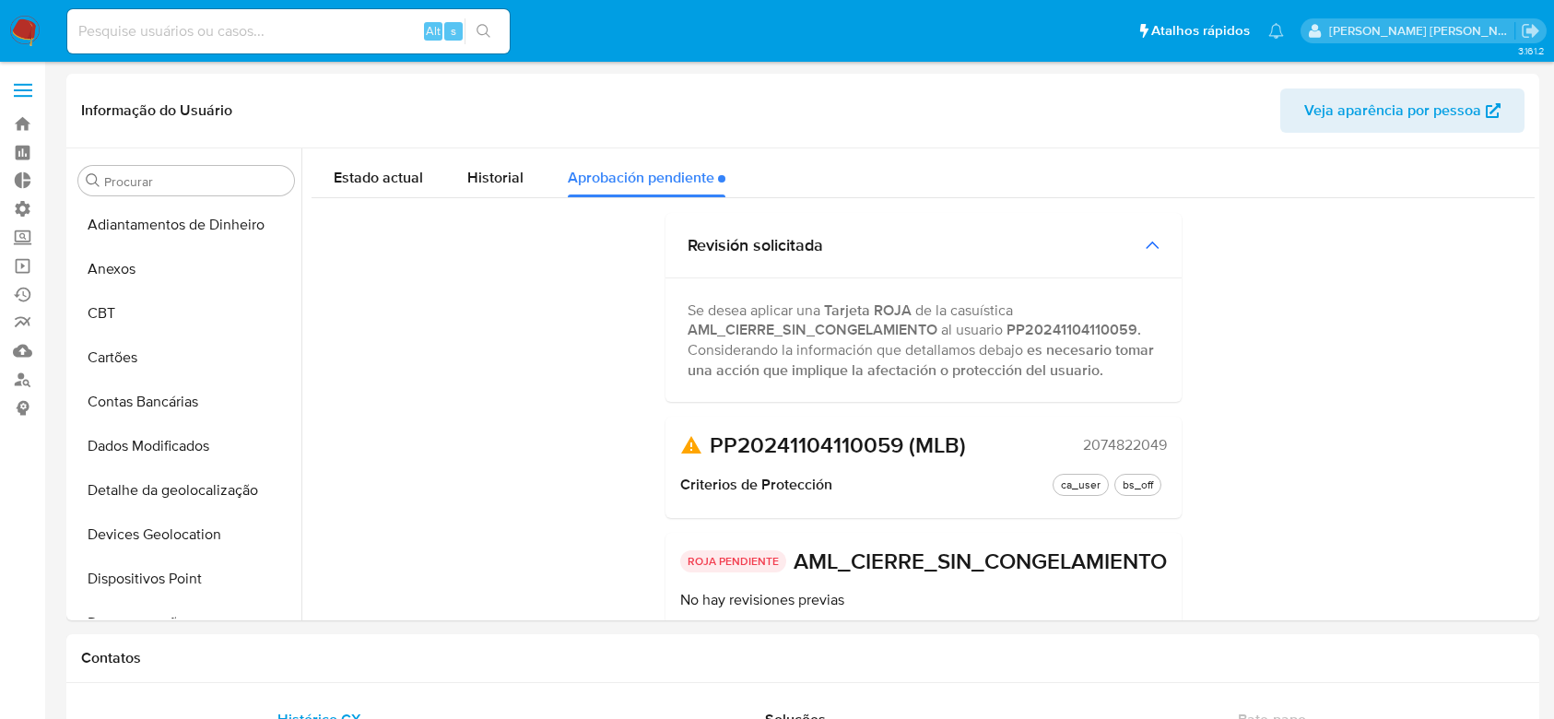
select select "10"
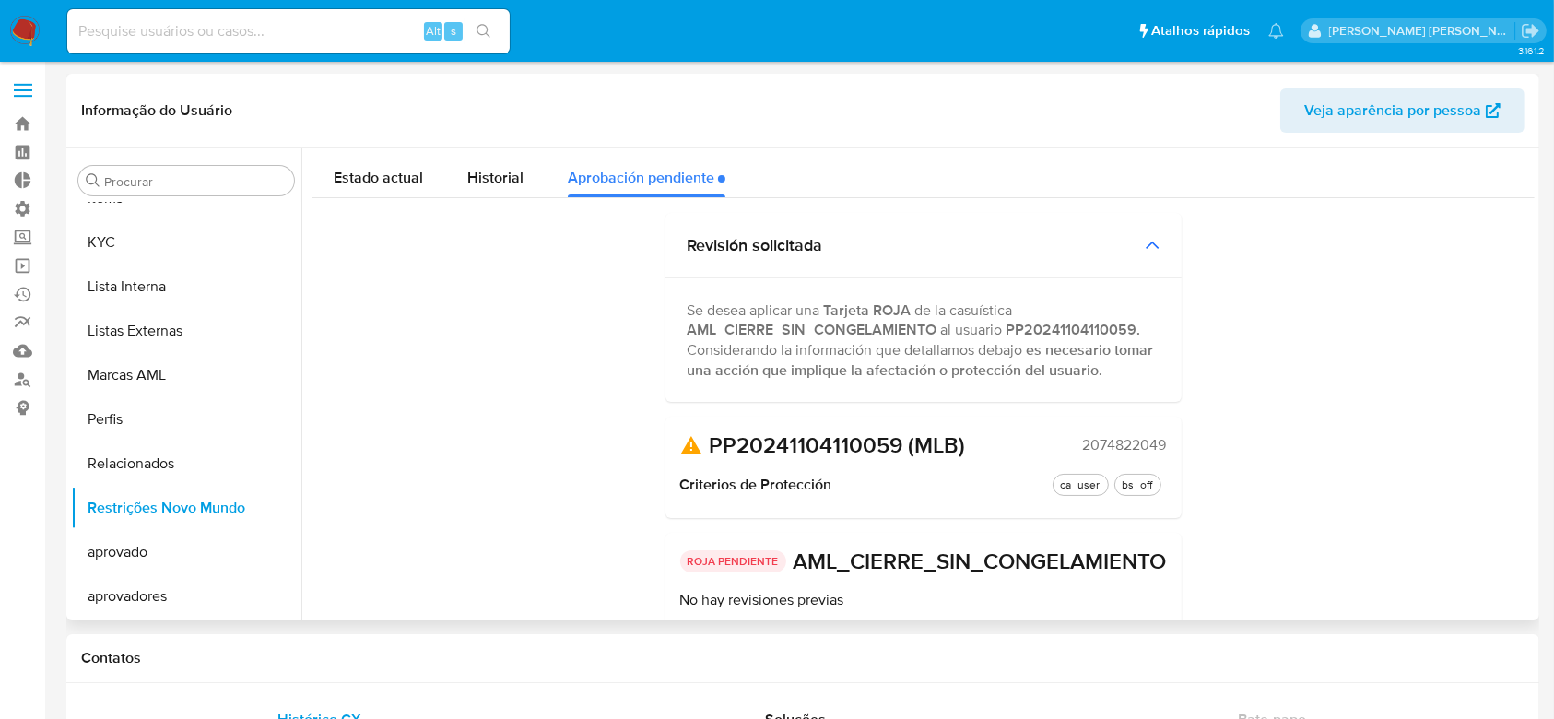
click at [1115, 442] on span "2074822049" at bounding box center [1125, 445] width 84 height 18
click at [1099, 447] on span "2074822049" at bounding box center [1125, 445] width 84 height 18
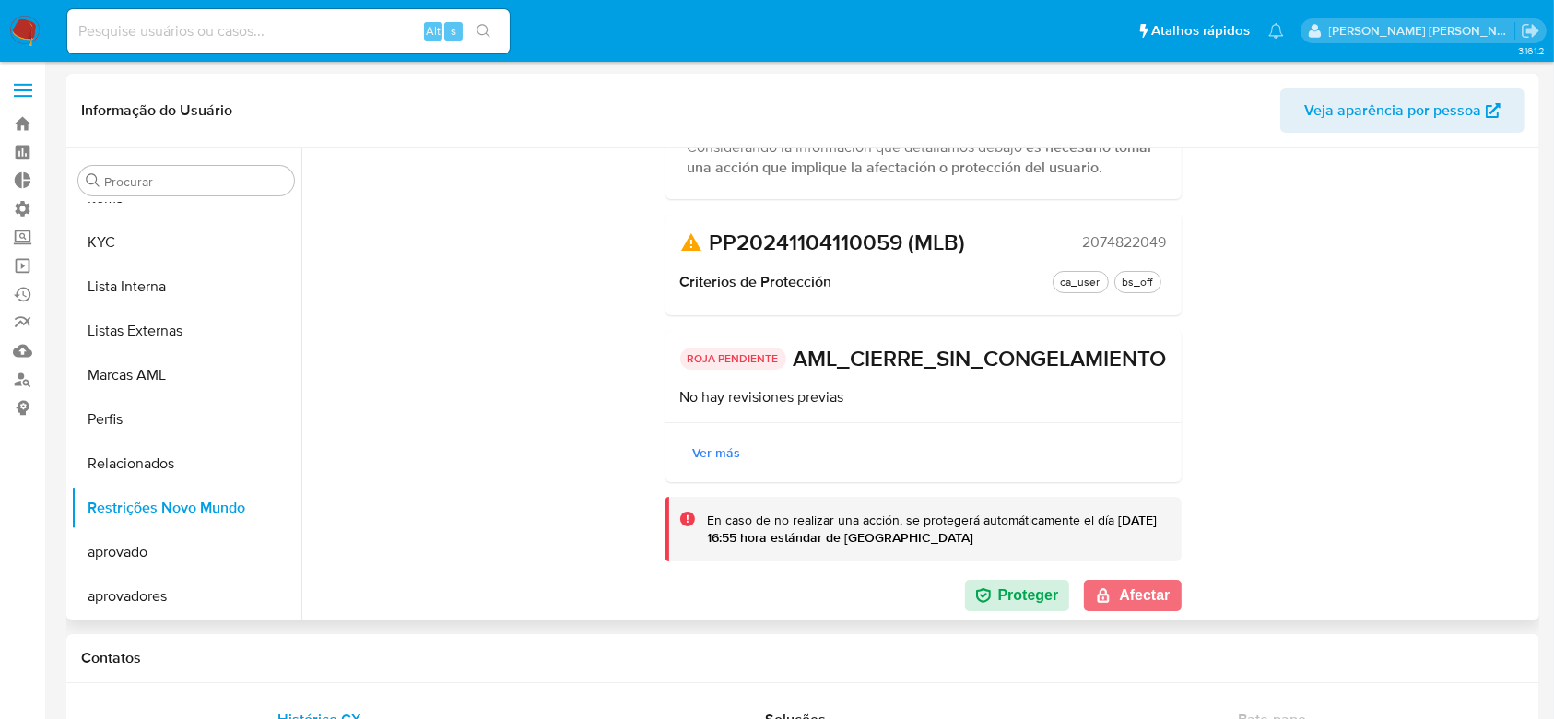
click at [1113, 588] on button "Afectar" at bounding box center [1132, 595] width 97 height 31
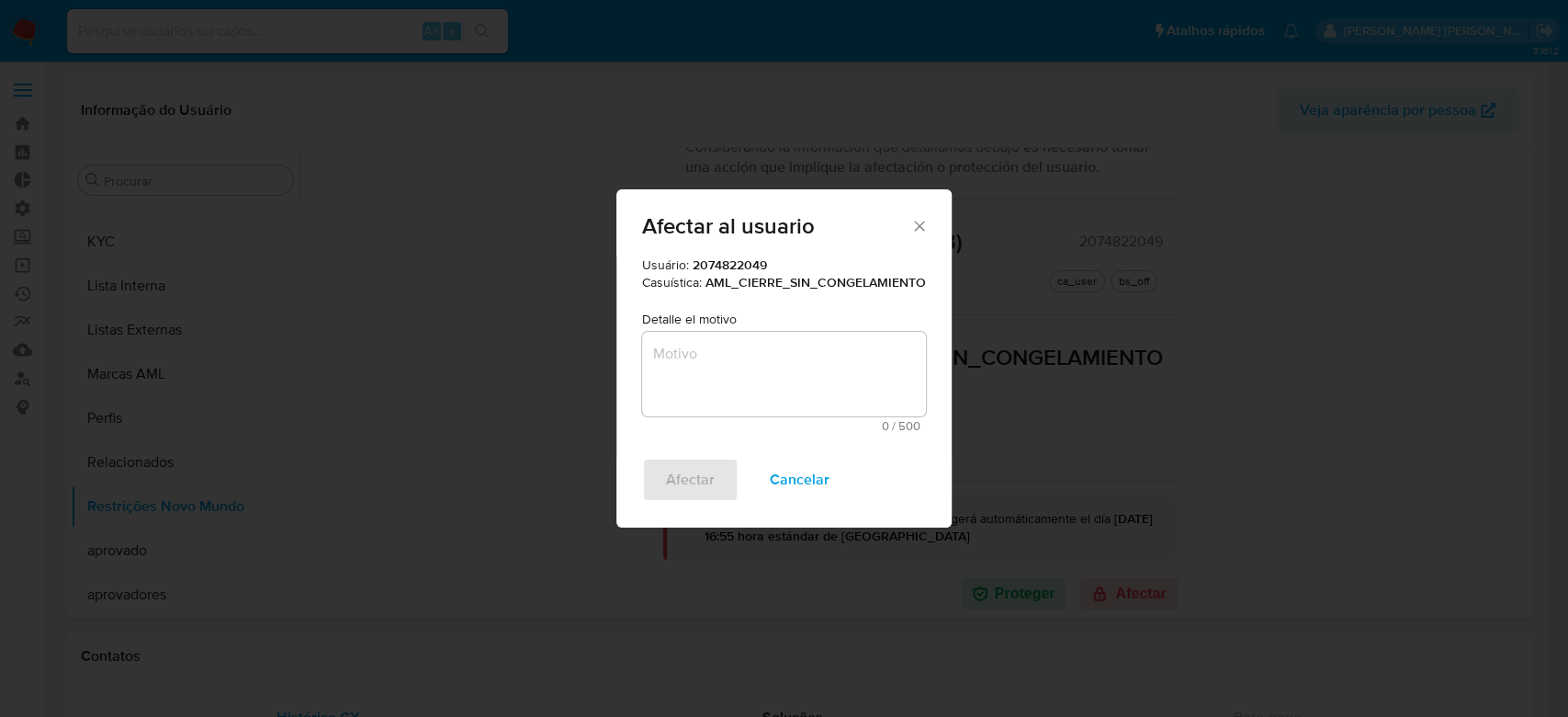
click at [783, 363] on textarea "Motivo" at bounding box center [784, 374] width 284 height 85
paste textarea "Cliente analisado no fluxo de monitoramento PLD. Se trata de cliente Big Seller…"
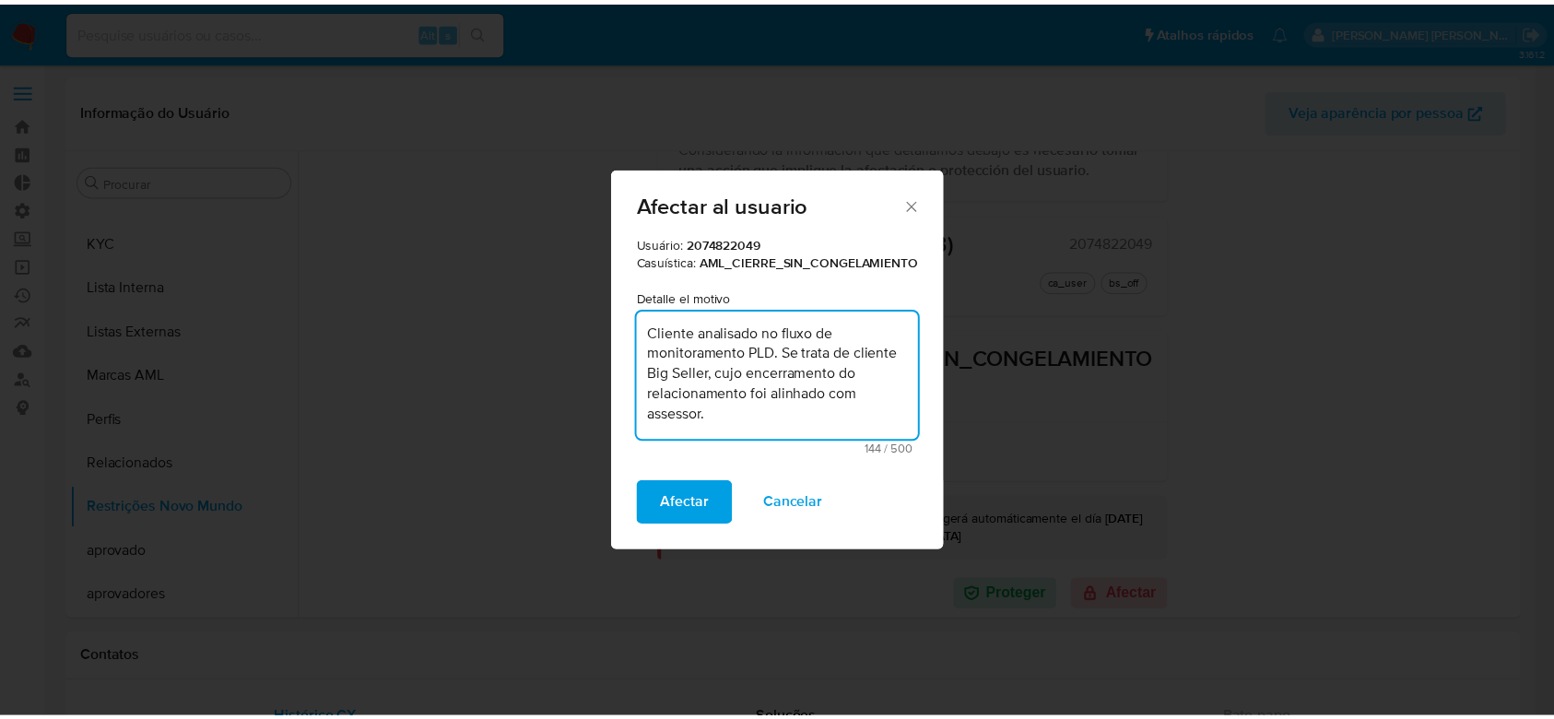
scroll to position [4, 0]
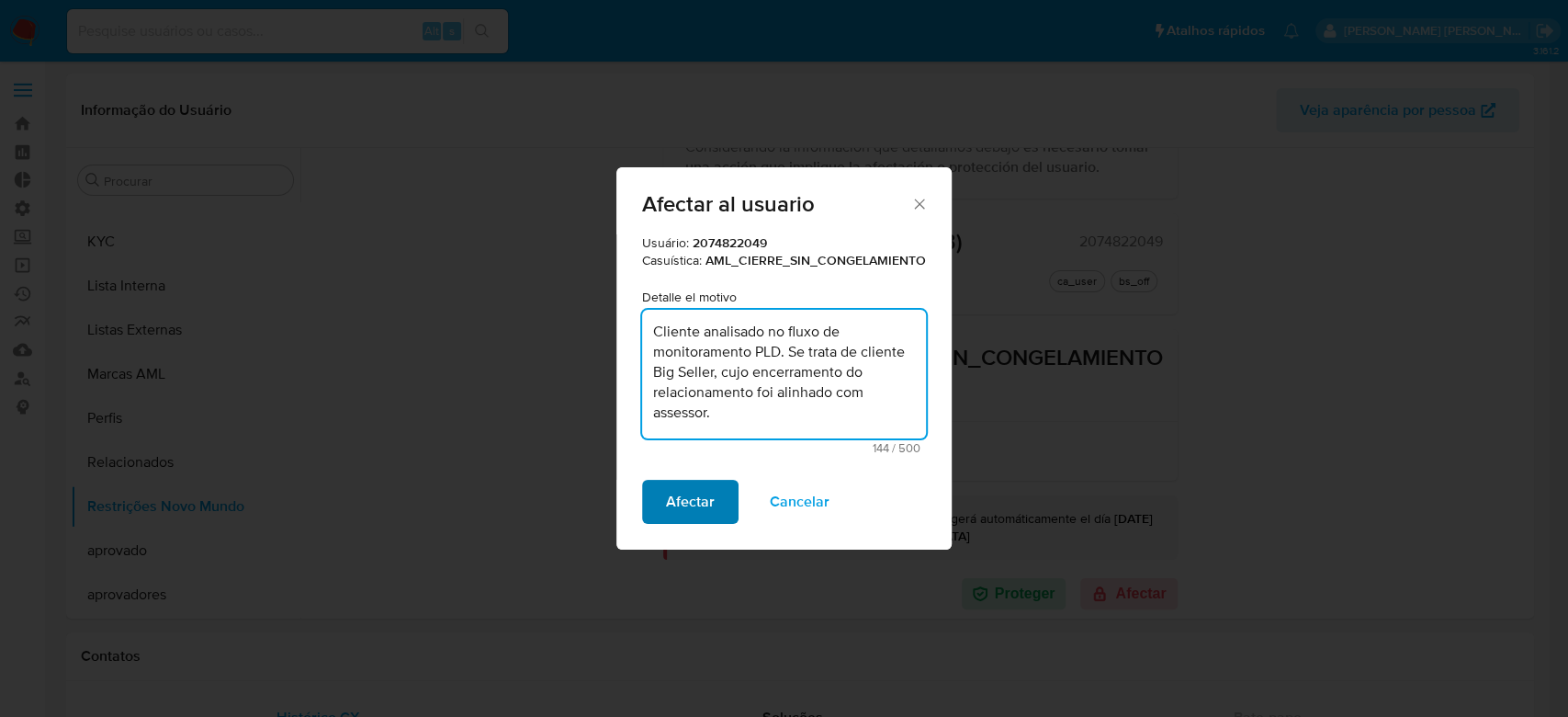
type textarea "Cliente analisado no fluxo de monitoramento PLD. Se trata de cliente Big Seller…"
click at [680, 494] on span "Afectar" at bounding box center [690, 502] width 49 height 41
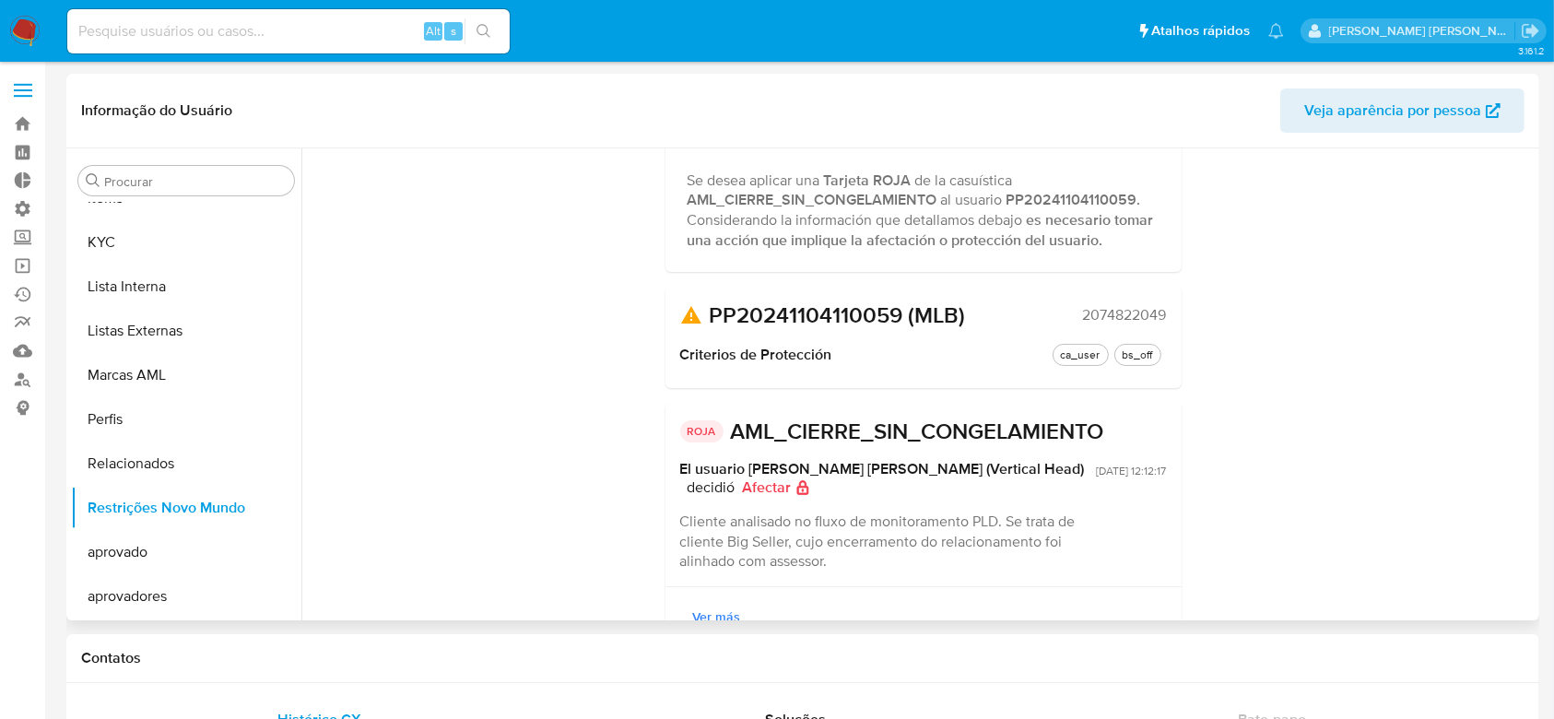
scroll to position [0, 0]
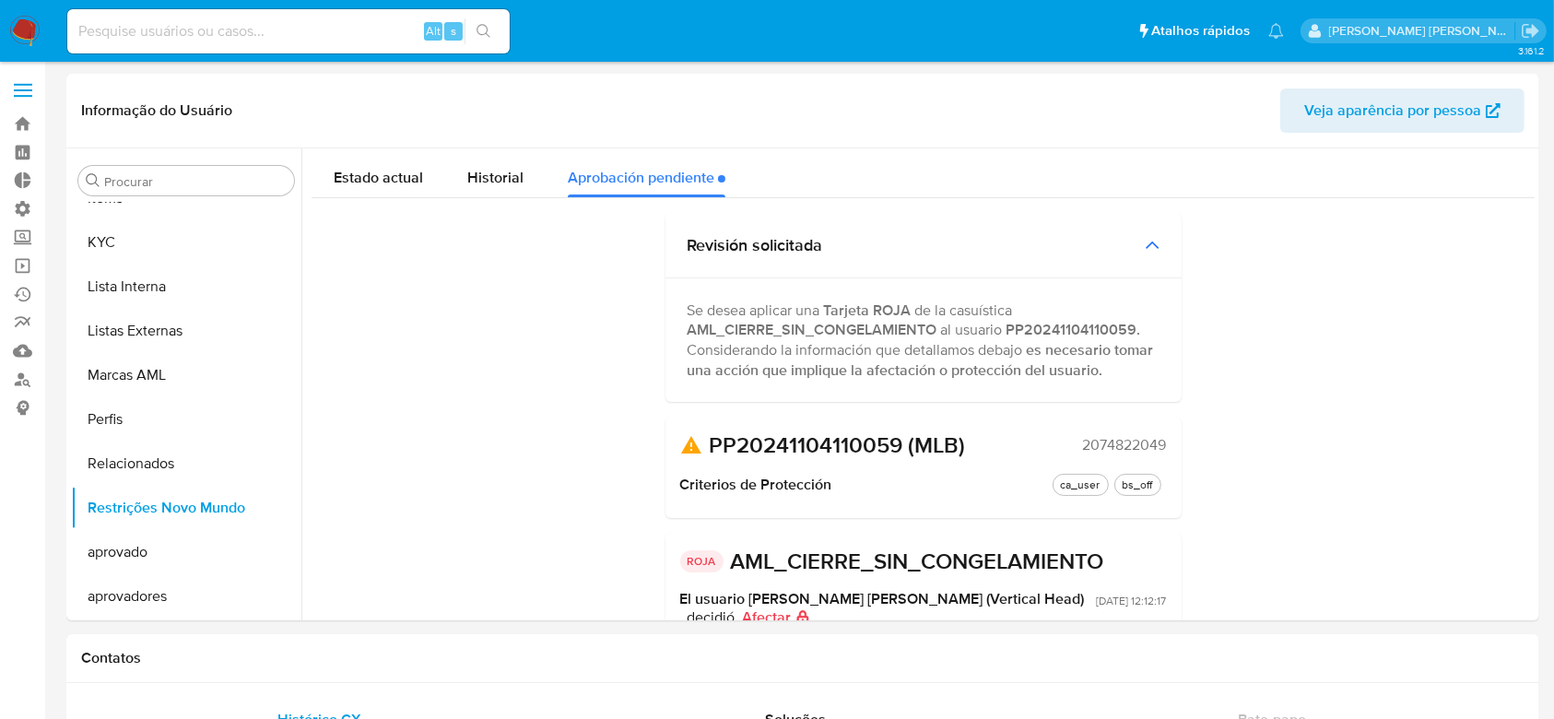
click at [244, 31] on input at bounding box center [288, 31] width 442 height 24
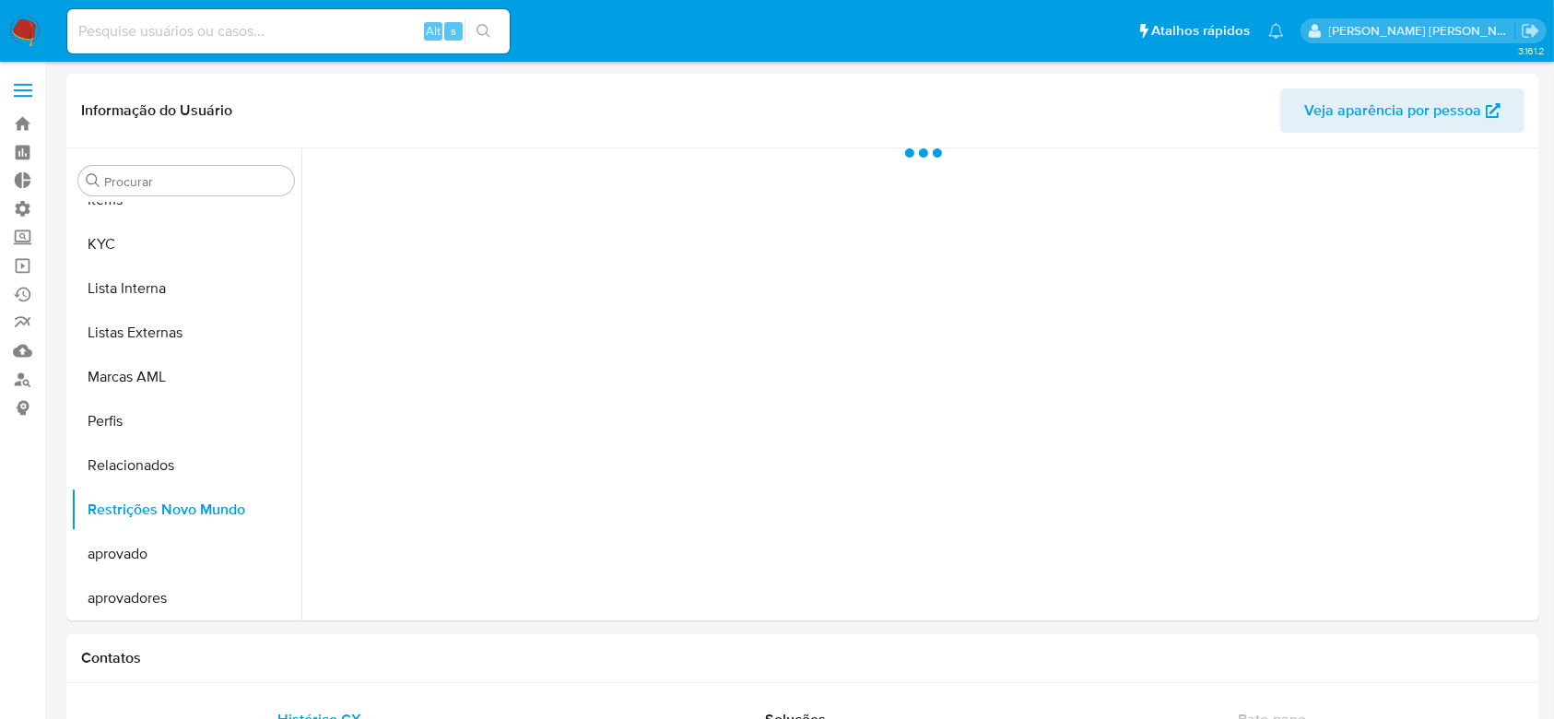
scroll to position [956, 0]
select select "10"
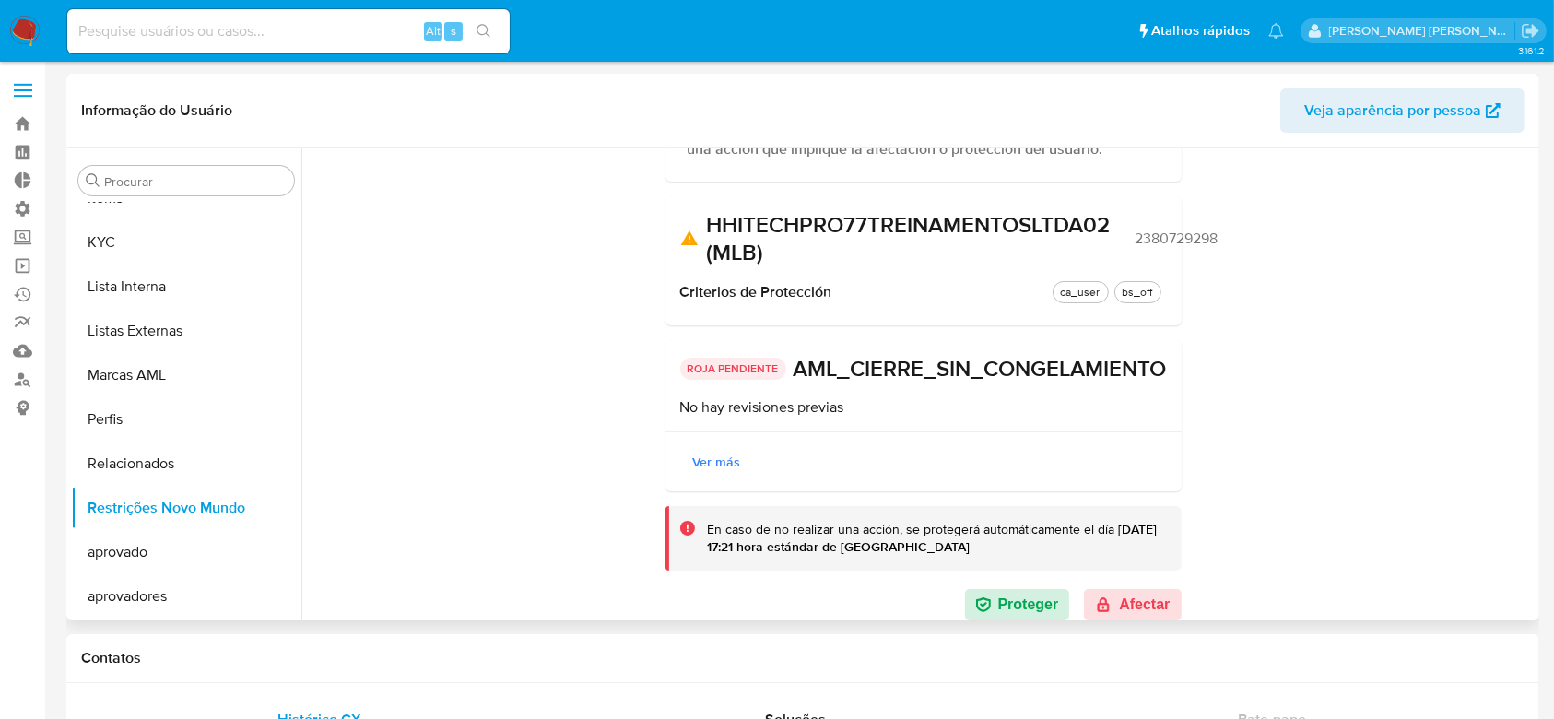
scroll to position [245, 0]
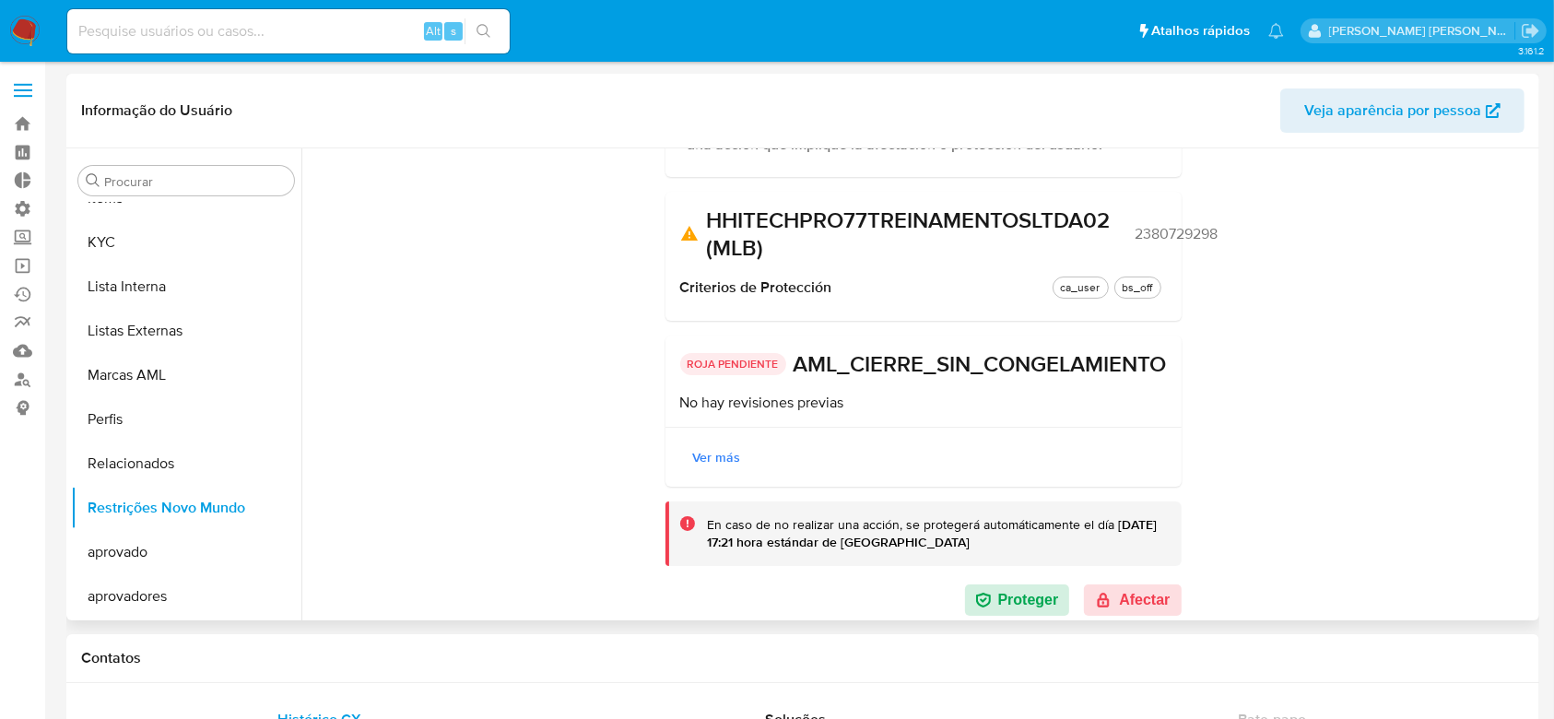
click at [1153, 225] on span "2380729298" at bounding box center [1176, 234] width 83 height 18
